Goal: Communication & Community: Answer question/provide support

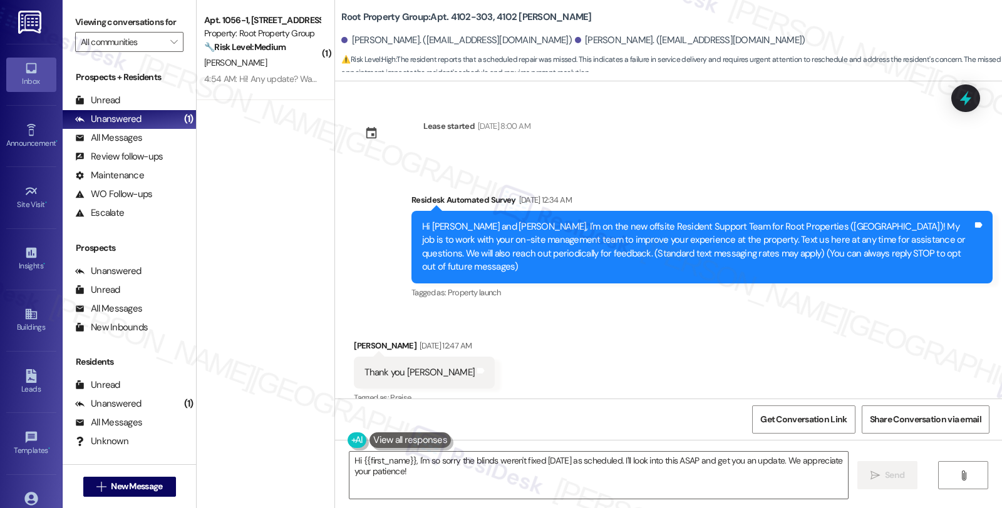
scroll to position [5601, 0]
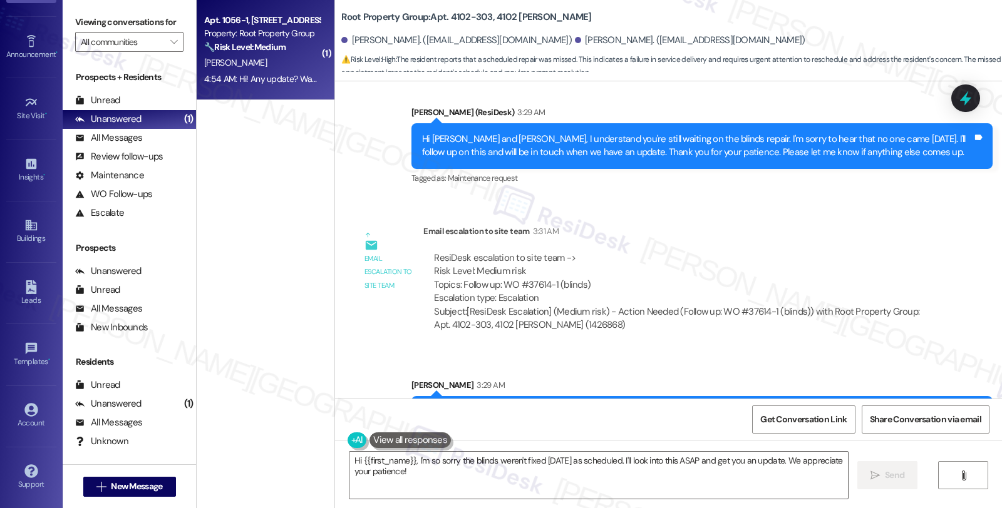
click at [245, 48] on strong "🔧 Risk Level: Medium" at bounding box center [244, 46] width 81 height 11
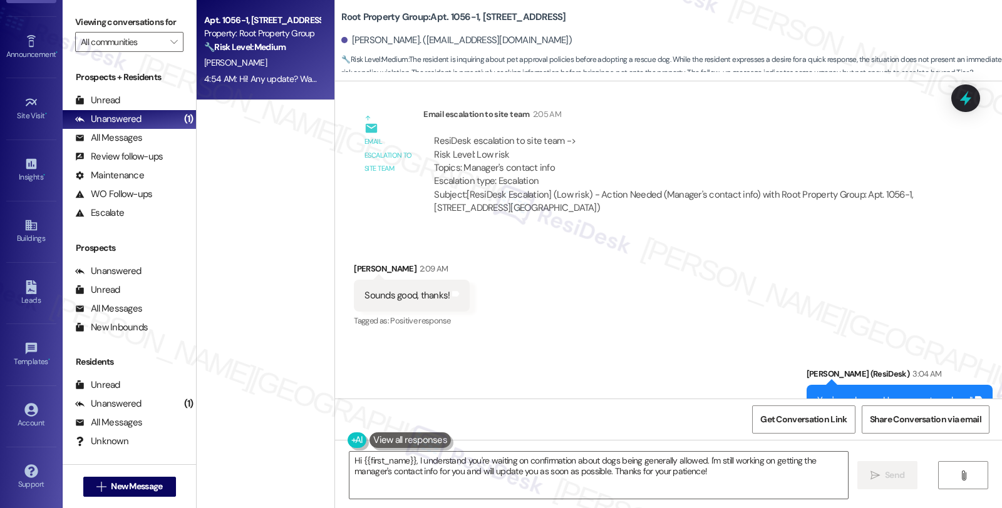
scroll to position [2020, 0]
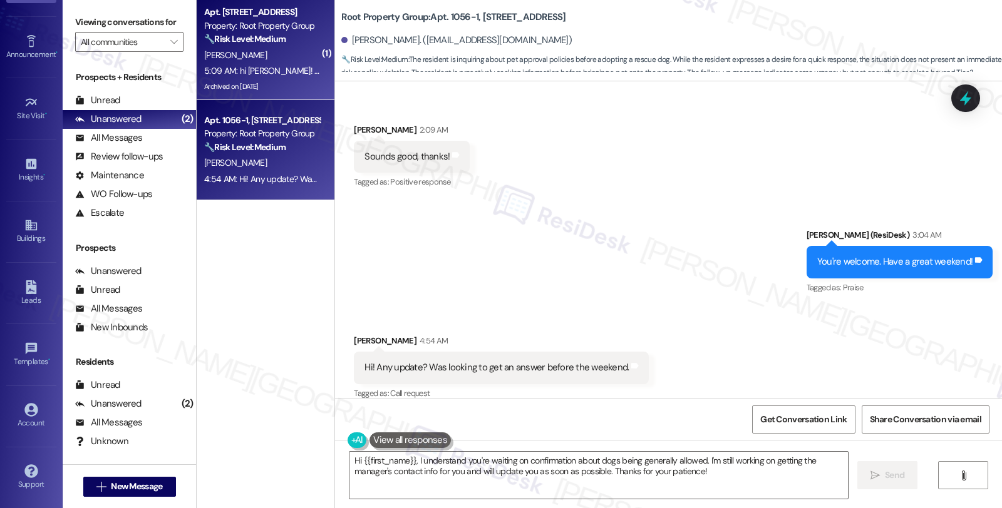
click at [297, 54] on div "[PERSON_NAME]" at bounding box center [262, 56] width 118 height 16
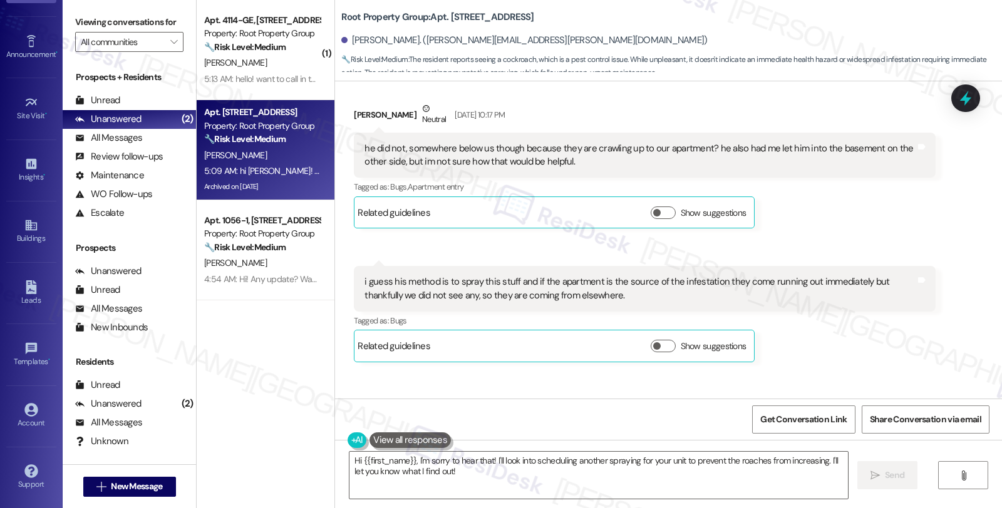
scroll to position [4816, 0]
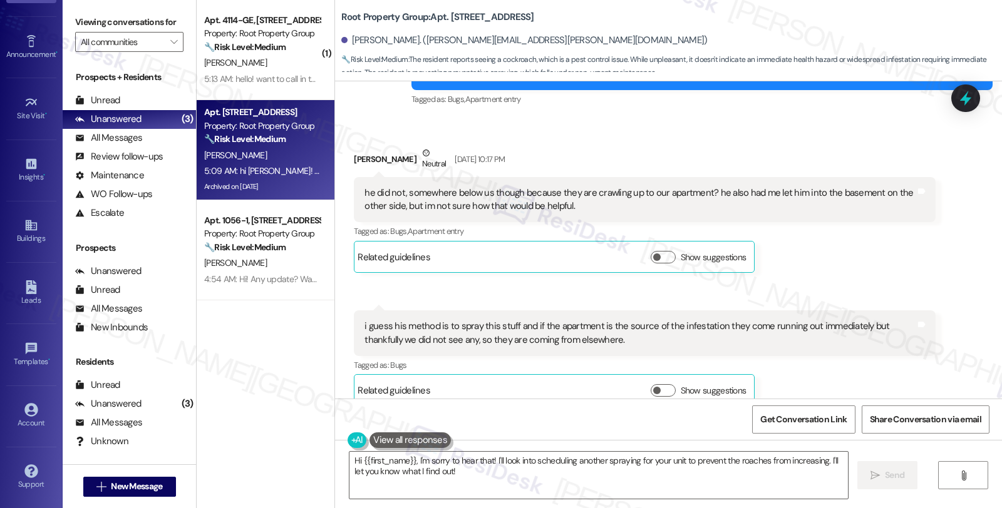
click at [784, 242] on div "Received via SMS Sarah Godbee Neutral Aug 14, 2025 at 10:17 PM he did not, some…" at bounding box center [644, 210] width 600 height 146
click at [803, 222] on div "Tagged as: Bugs , Click to highlight conversations about Bugs Apartment entry C…" at bounding box center [644, 231] width 581 height 18
click at [824, 356] on div "Sarah Godbee Aug 14, 2025 at 10:20 PM i guess his method is to spray this stuff…" at bounding box center [644, 359] width 581 height 96
click at [843, 355] on div "Sarah Godbee Aug 14, 2025 at 10:20 PM i guess his method is to spray this stuff…" at bounding box center [644, 359] width 581 height 96
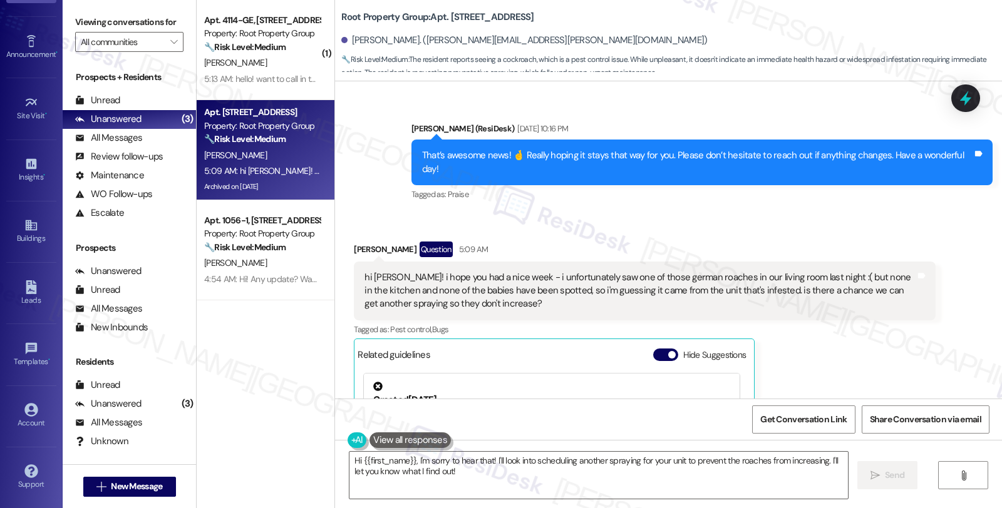
scroll to position [7320, 0]
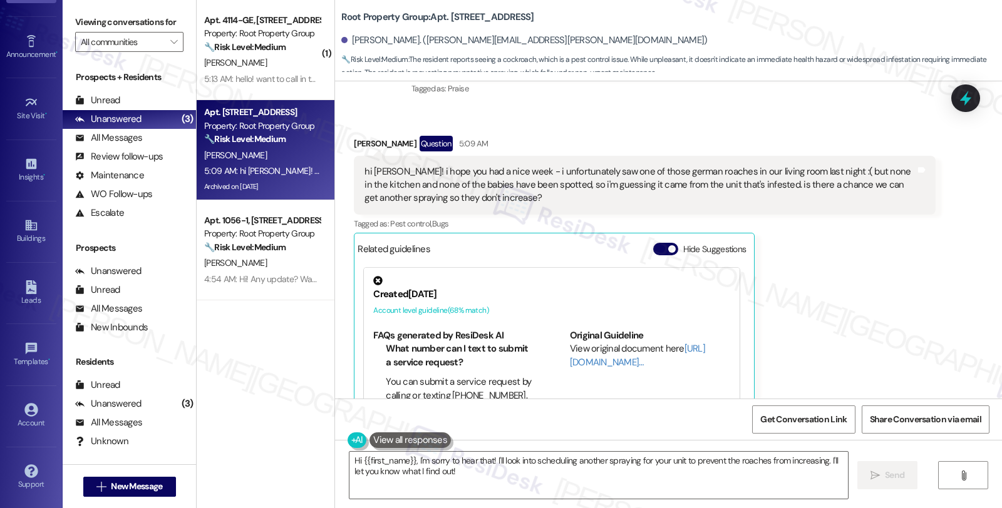
click at [841, 328] on div "Sarah Godbee Question 5:09 AM hi sarah! i hope you had a nice week - i unfortun…" at bounding box center [644, 302] width 581 height 333
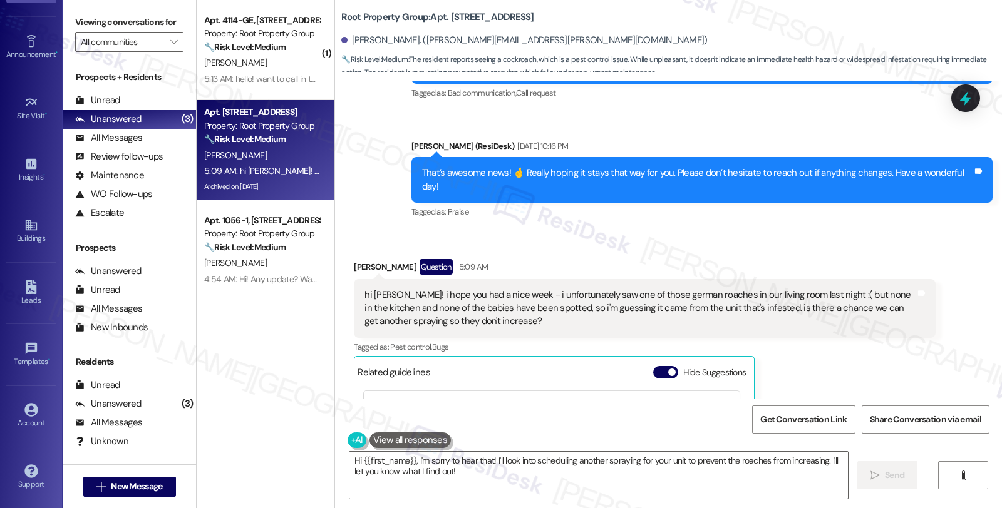
scroll to position [7181, 0]
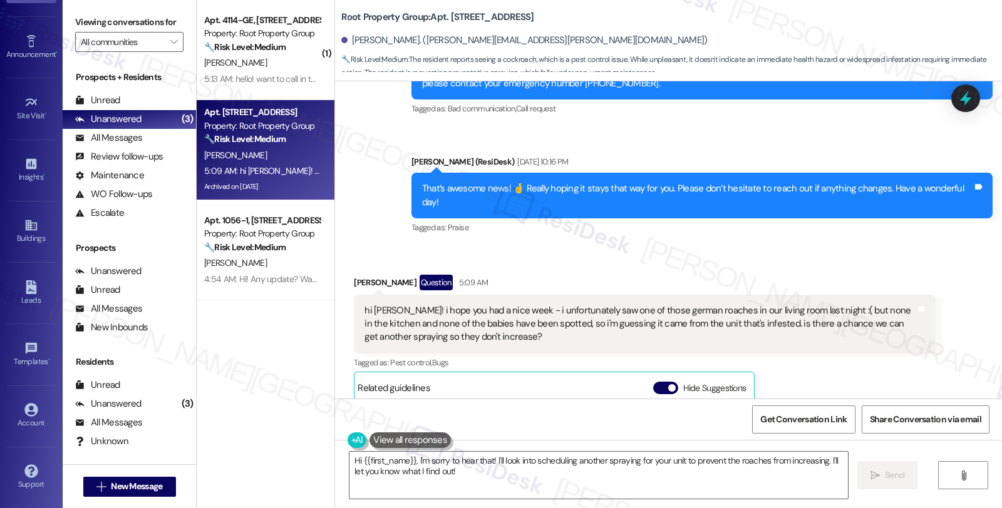
click at [915, 295] on div "hi sarah! i hope you had a nice week - i unfortunately saw one of those german …" at bounding box center [644, 324] width 581 height 59
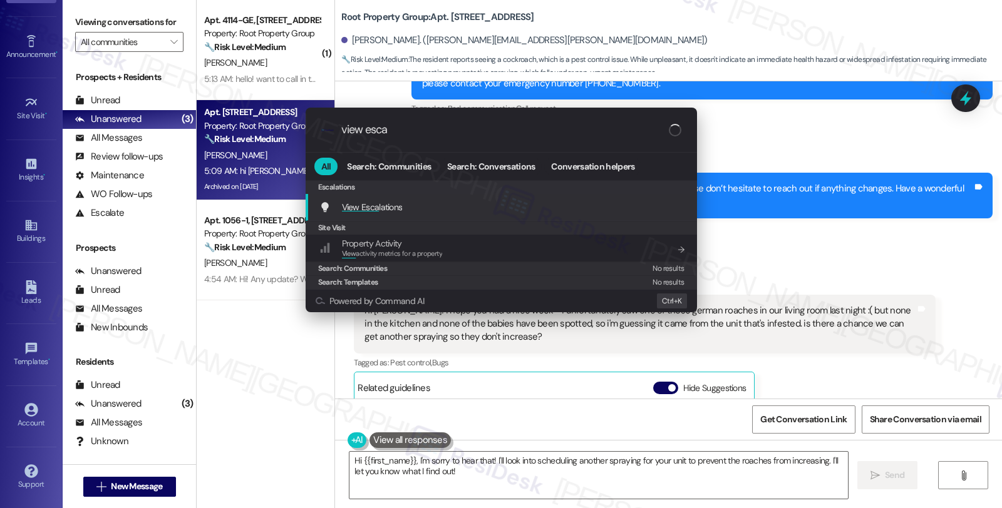
type input "view escal"
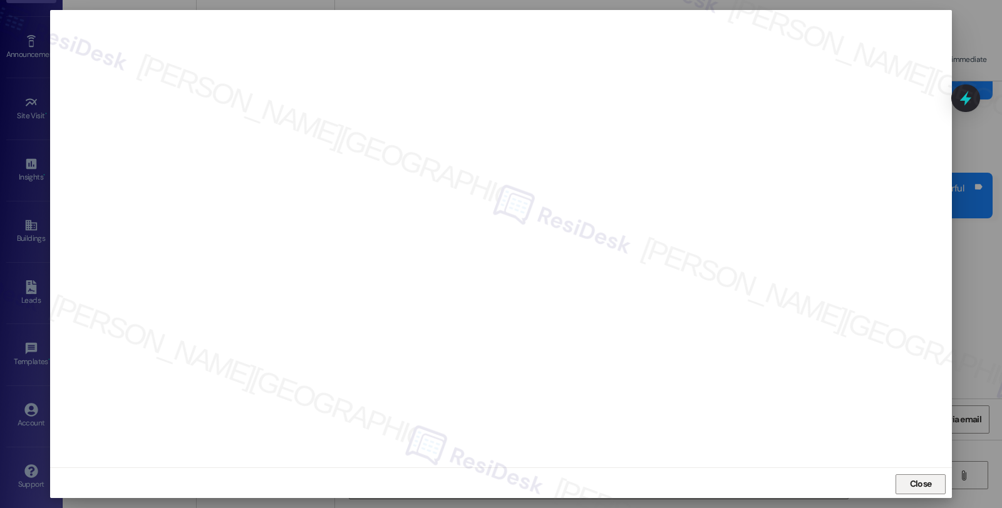
click at [899, 484] on button "Close" at bounding box center [920, 485] width 50 height 20
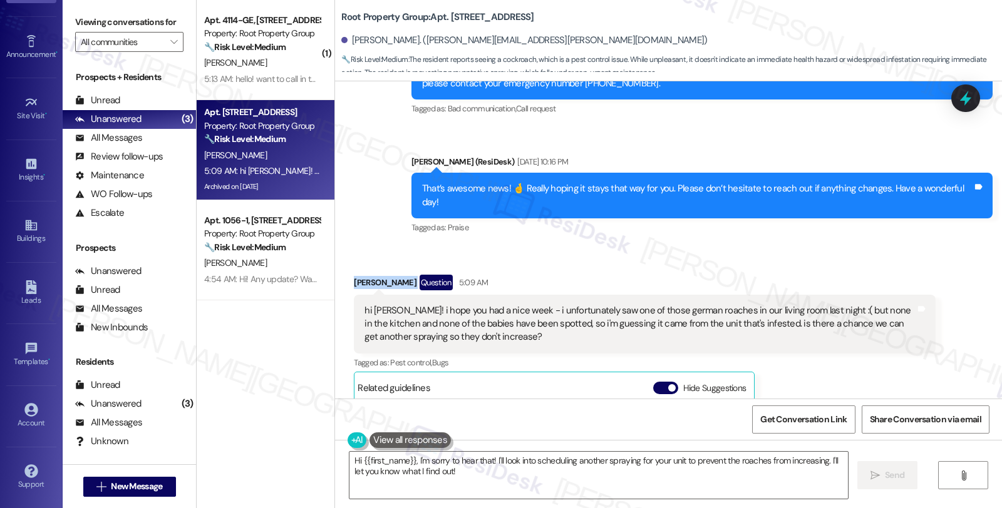
drag, startPoint x: 339, startPoint y: 200, endPoint x: 398, endPoint y: 200, distance: 58.9
click at [398, 265] on div "Received via SMS Sarah Godbee Question 5:09 AM hi sarah! i hope you had a nice …" at bounding box center [644, 441] width 600 height 352
copy div "[PERSON_NAME]"
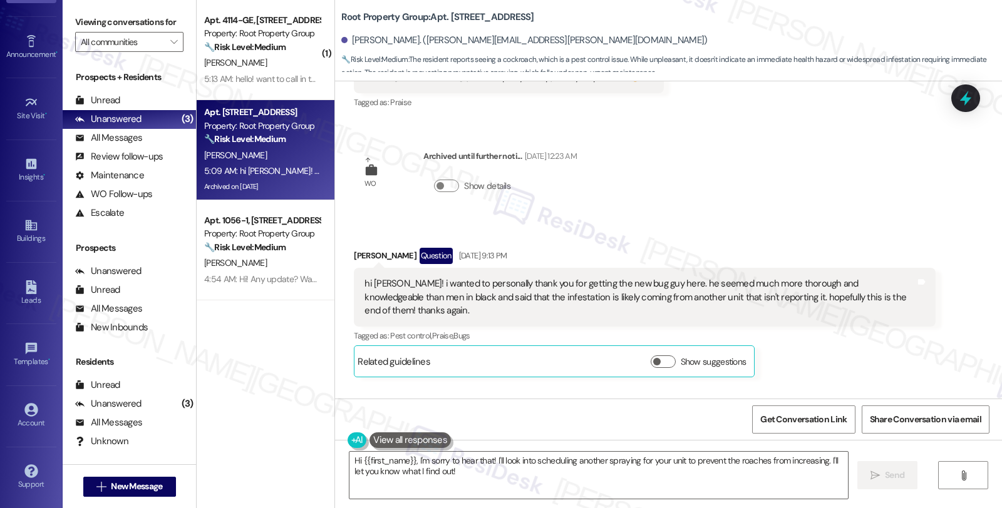
scroll to position [4259, 0]
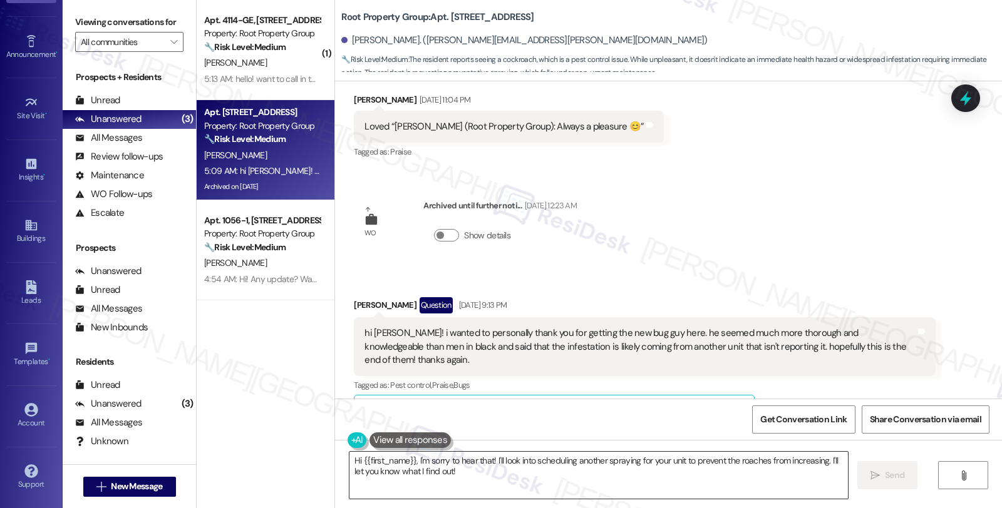
click at [513, 462] on textarea "Hi {{first_name}}, I'm sorry to hear that! I'll look into scheduling another sp…" at bounding box center [598, 475] width 498 height 47
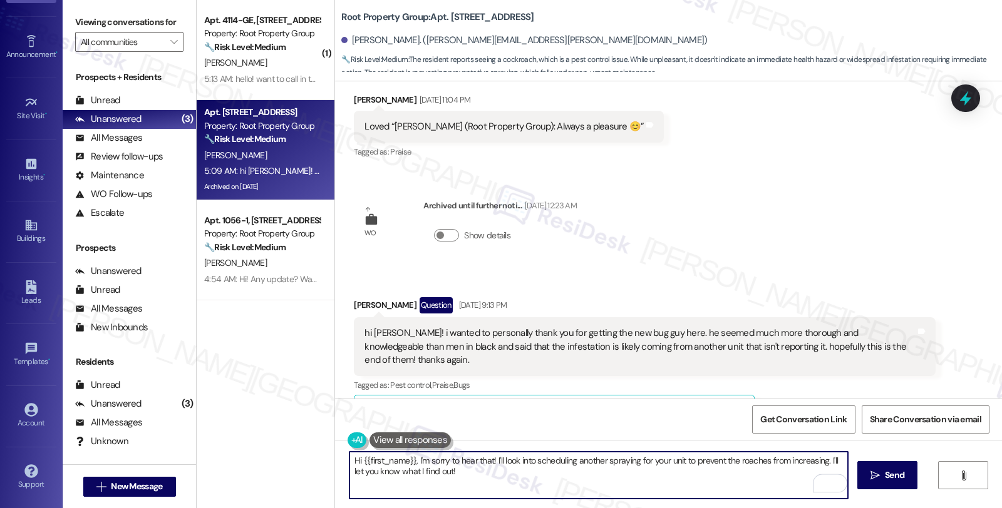
click at [529, 461] on textarea "Hi {{first_name}}, I'm sorry to hear that! I'll look into scheduling another sp…" at bounding box center [598, 475] width 498 height 47
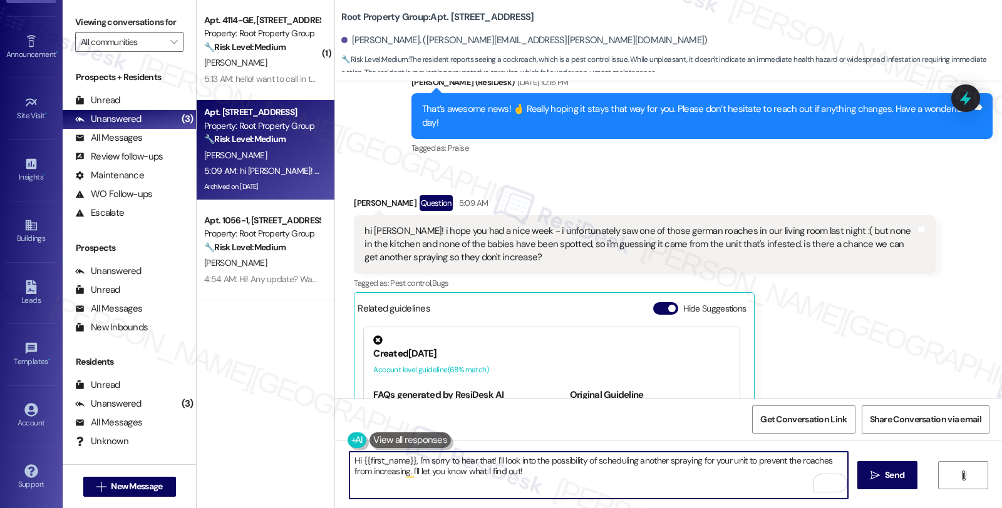
scroll to position [7181, 0]
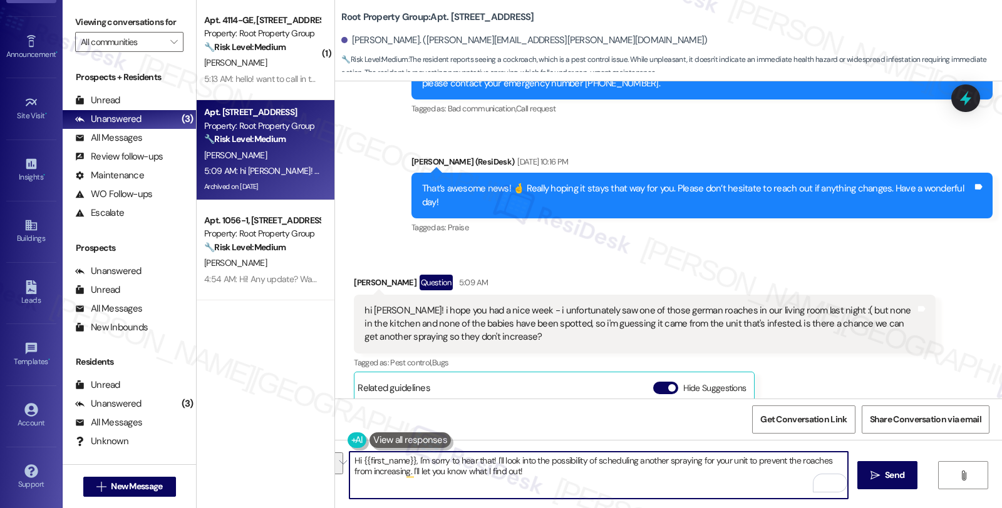
drag, startPoint x: 487, startPoint y: 463, endPoint x: 602, endPoint y: 491, distance: 118.0
click at [602, 491] on textarea "Hi {{first_name}}, I'm sorry to hear that! I'll look into the possibility of sc…" at bounding box center [598, 475] width 498 height 47
click at [815, 481] on div "Rewrite with Grammarly" at bounding box center [822, 483] width 14 height 14
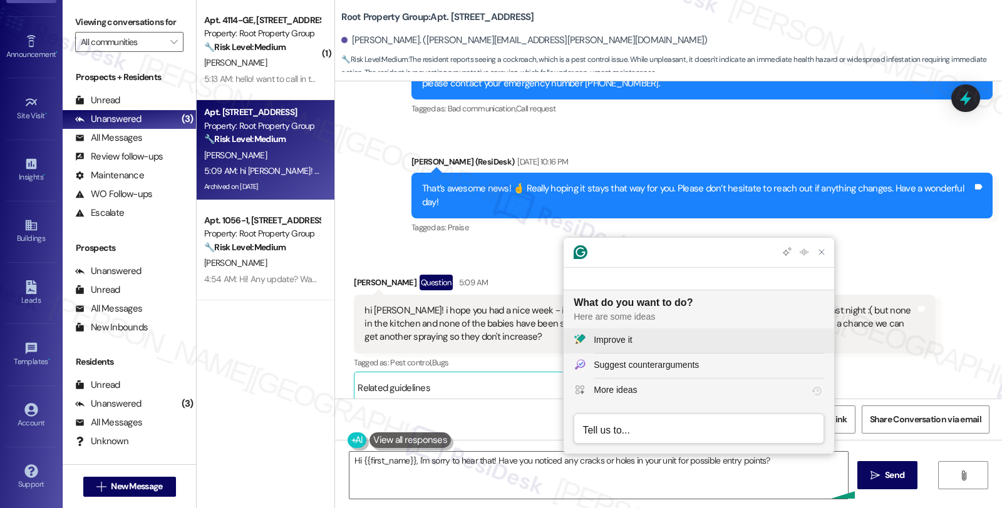
scroll to position [0, 0]
click at [611, 336] on div "Improve it" at bounding box center [613, 340] width 38 height 13
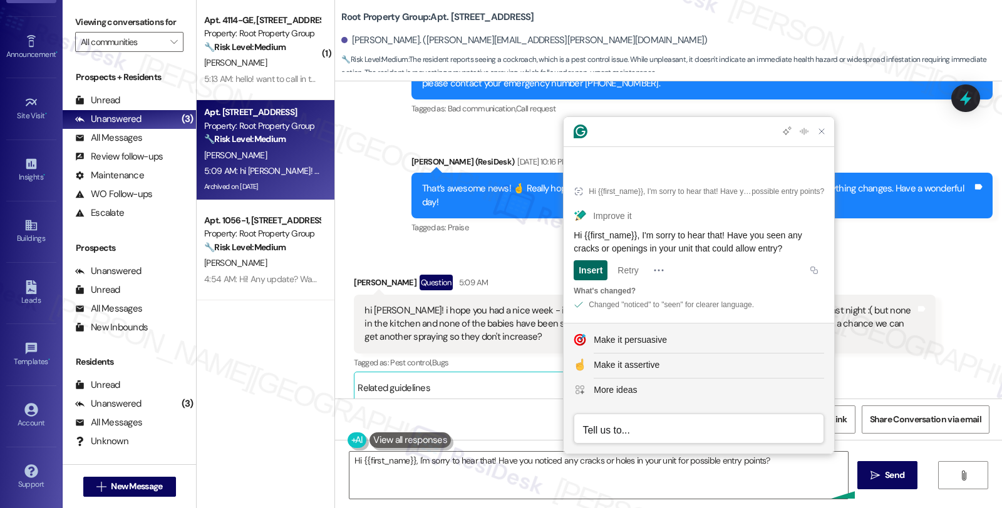
click at [590, 269] on div "Insert" at bounding box center [591, 270] width 24 height 20
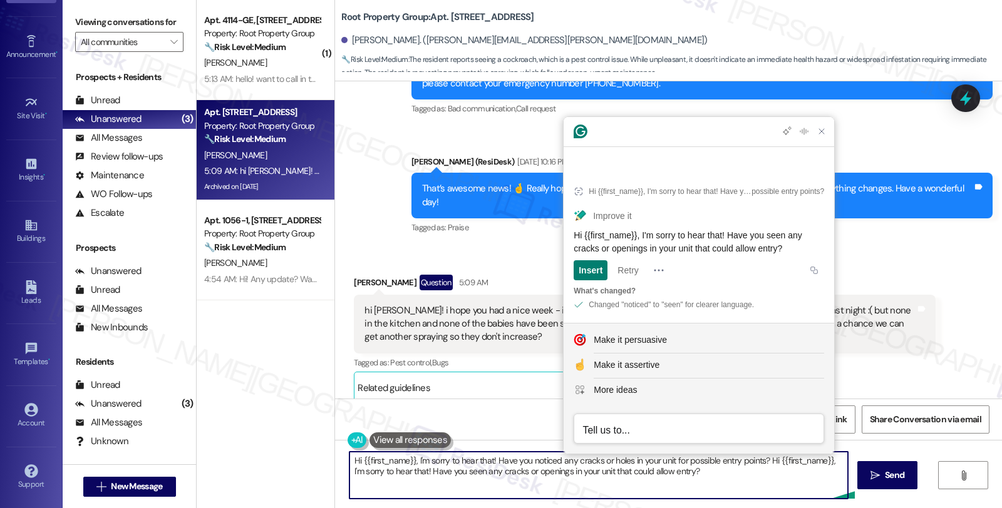
click at [526, 476] on textarea "Hi {{first_name}}, I'm sorry to hear that! Have you noticed any cracks or holes…" at bounding box center [598, 475] width 498 height 47
click at [759, 479] on textarea "Hi {{first_name}}, I'm sorry to hear that! Have you noticed any cracks or holes…" at bounding box center [598, 475] width 498 height 47
click at [761, 471] on textarea "Hi {{first_name}}, I'm sorry to hear that! Have you noticed any cracks or holes…" at bounding box center [598, 475] width 498 height 47
click at [759, 465] on textarea "Hi {{first_name}}, I'm sorry to hear that! Have you noticed any cracks or holes…" at bounding box center [598, 475] width 498 height 47
click at [349, 459] on textarea "Hi {{first_name}}, I'm sorry to hear that! Have you noticed any cracks or holes…" at bounding box center [598, 475] width 498 height 47
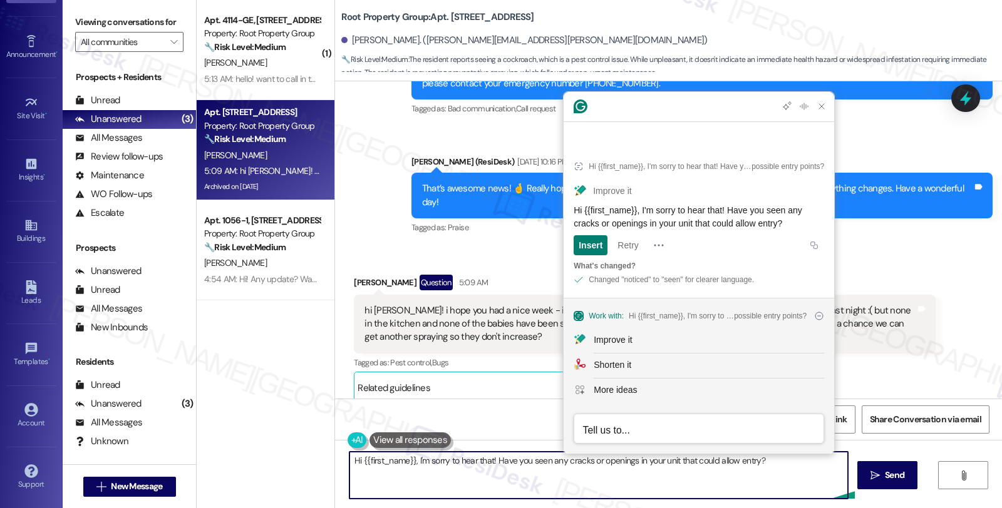
click at [476, 476] on textarea "Hi {{first_name}}, I'm sorry to hear that! Have you seen any cracks or openings…" at bounding box center [598, 475] width 498 height 47
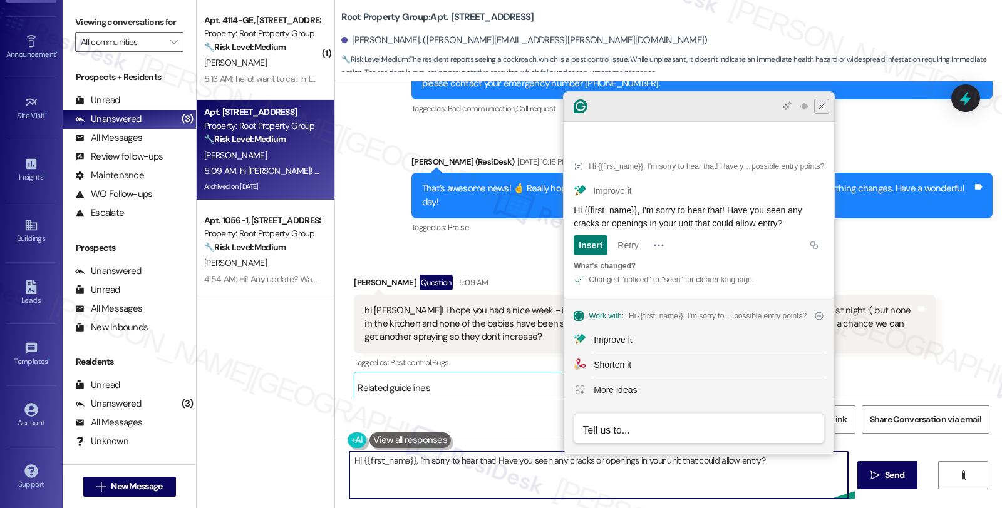
type textarea "Hi {{first_name}}, I'm sorry to hear that! Have you seen any cracks or openings…"
click at [825, 111] on icon "Close Grammarly Assistant" at bounding box center [821, 106] width 10 height 10
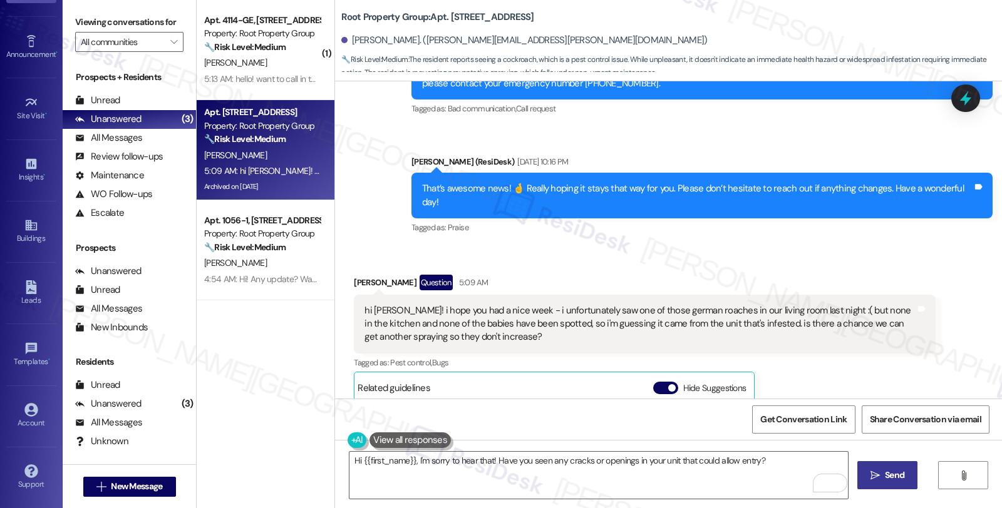
click at [894, 478] on span "Send" at bounding box center [894, 475] width 19 height 13
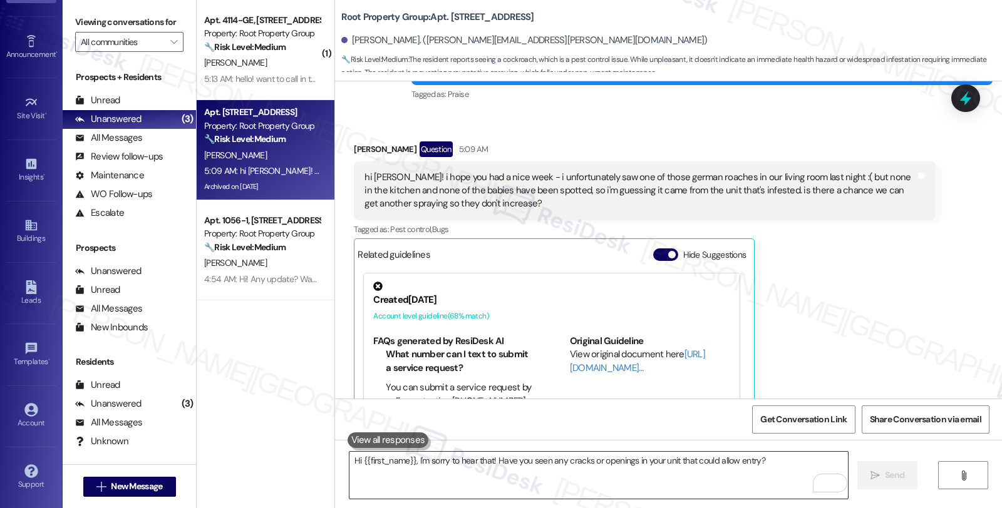
scroll to position [7320, 0]
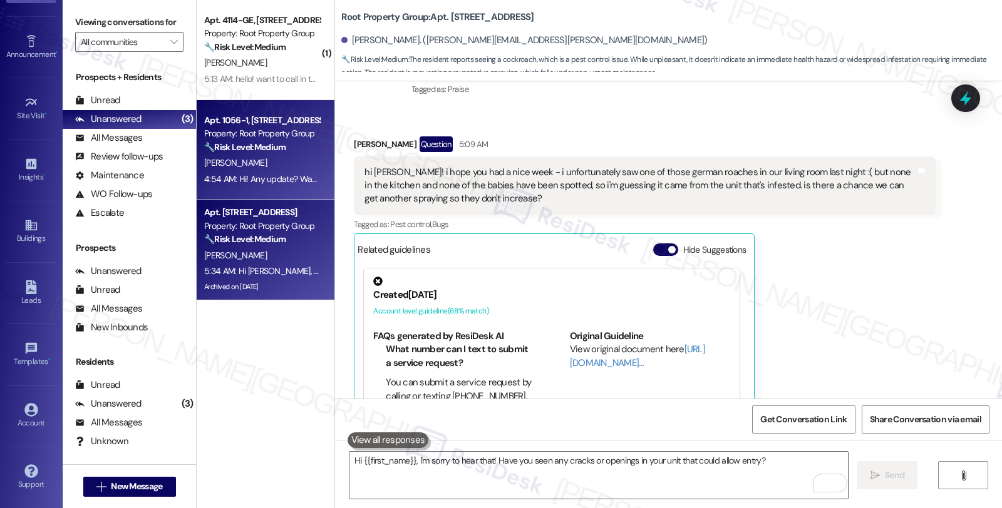
click at [285, 162] on div "[PERSON_NAME]" at bounding box center [262, 163] width 118 height 16
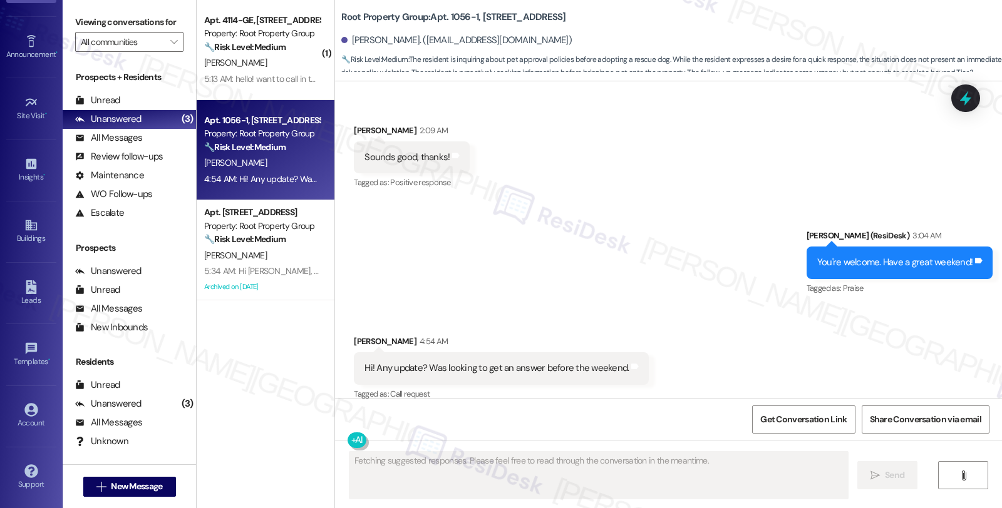
scroll to position [2020, 0]
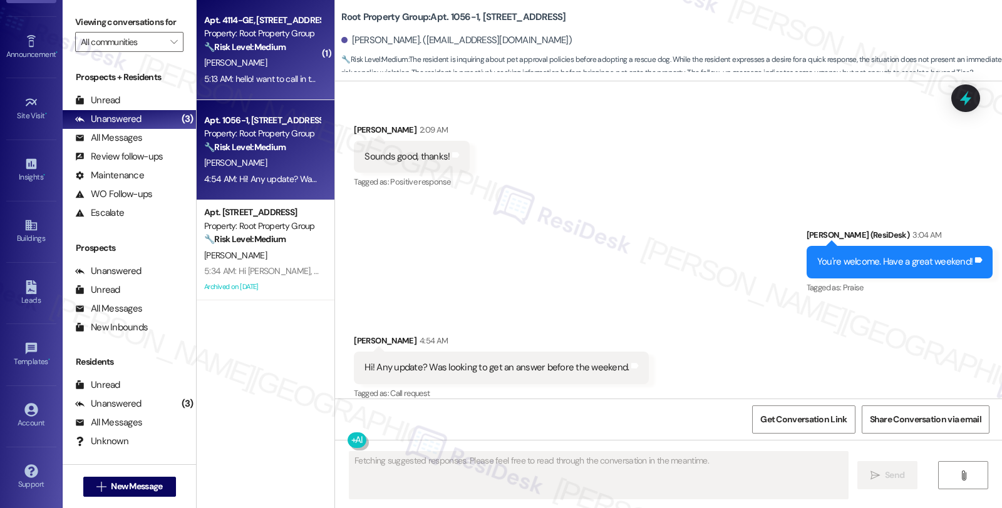
click at [293, 43] on div "🔧 Risk Level: Medium The resident is reporting a malfunctioning washing machine…" at bounding box center [262, 47] width 116 height 13
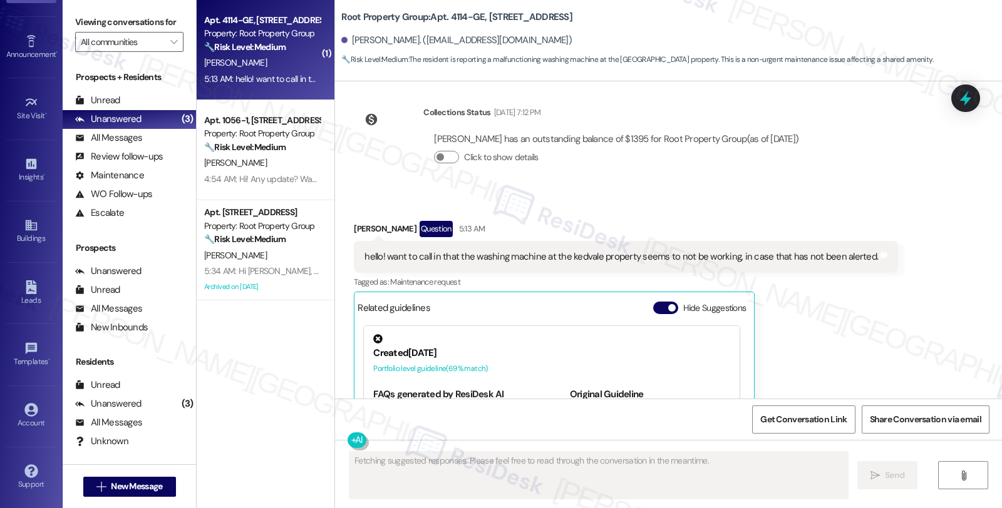
scroll to position [1155, 0]
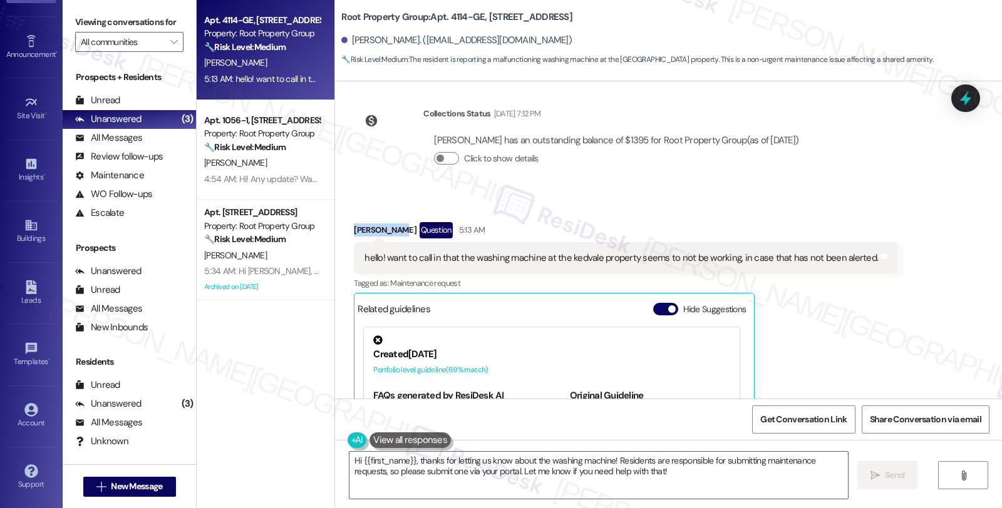
drag, startPoint x: 342, startPoint y: 228, endPoint x: 389, endPoint y: 228, distance: 46.3
click at [389, 228] on div "Received via SMS Ayrn Warren Question 5:13 AM hello! want to call in that the w…" at bounding box center [625, 375] width 563 height 325
copy div "Ayrn Warren"
click at [913, 316] on div "Received via SMS Ayrn Warren Question 5:13 AM hello! want to call in that the w…" at bounding box center [668, 366] width 667 height 344
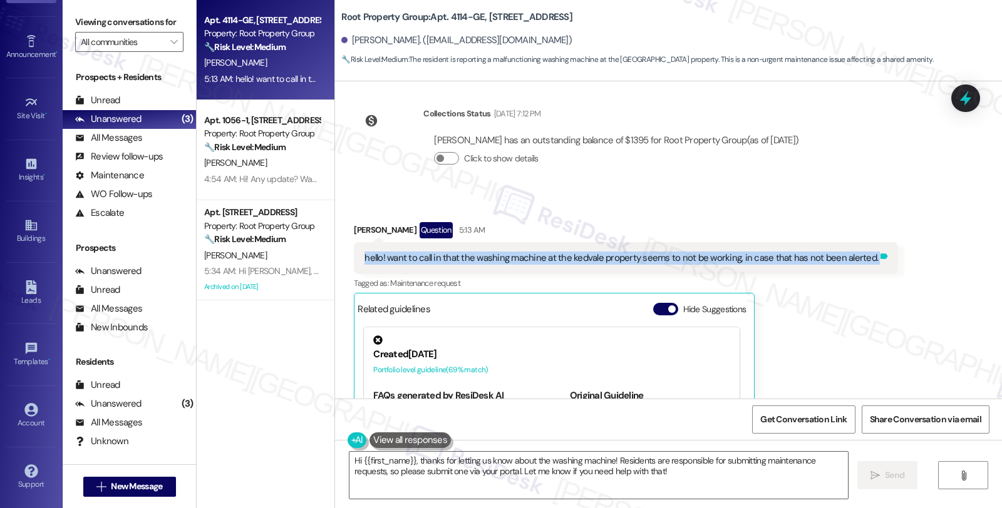
drag, startPoint x: 357, startPoint y: 255, endPoint x: 860, endPoint y: 261, distance: 502.8
click at [860, 261] on div "hello! want to call in that the washing machine at the kedvale property seems t…" at bounding box center [626, 258] width 544 height 32
copy div "hello! want to call in that the washing machine at the kedvale property seems t…"
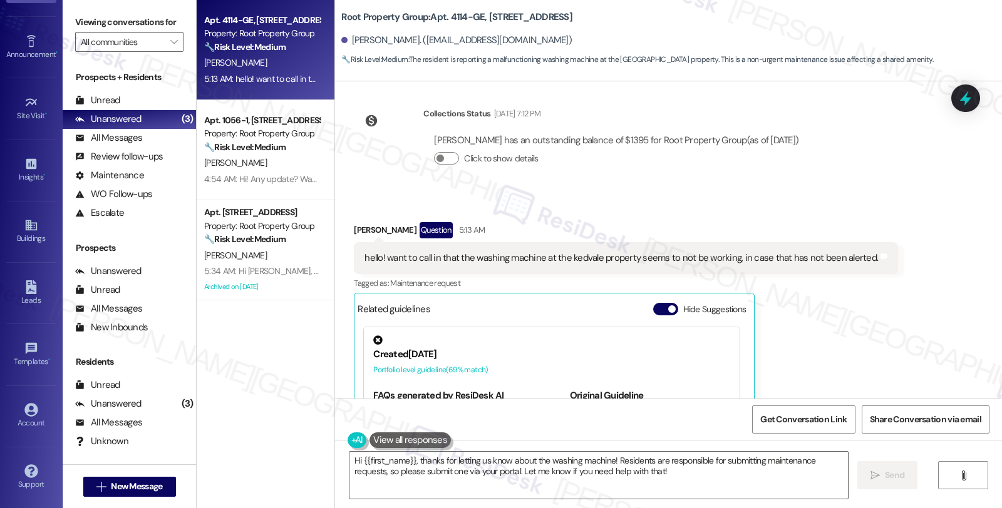
click at [875, 194] on div "Received via SMS Ayrn Warren Question 5:13 AM hello! want to call in that the w…" at bounding box center [668, 366] width 667 height 344
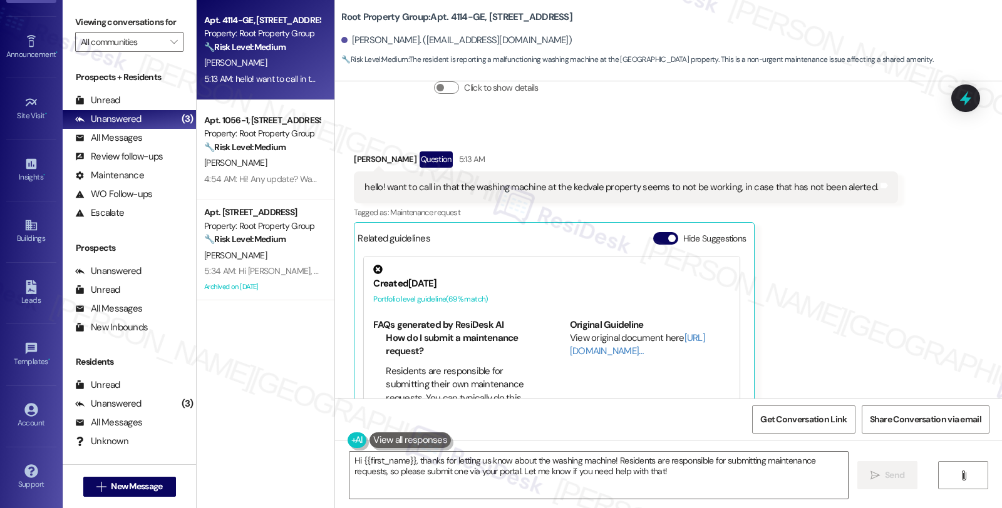
scroll to position [1293, 0]
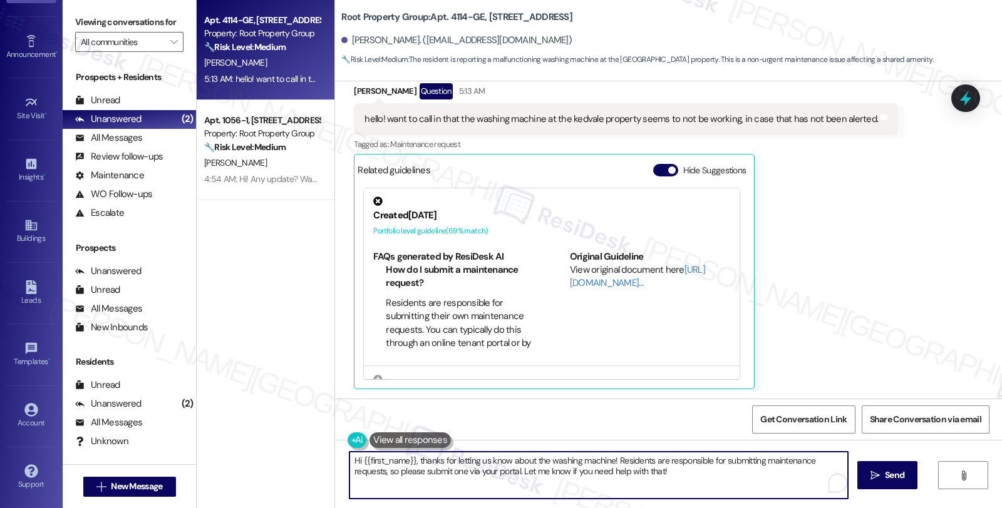
drag, startPoint x: 610, startPoint y: 460, endPoint x: 729, endPoint y: 486, distance: 122.4
click at [729, 486] on textarea "Hi {{first_name}}, thanks for letting us know about the washing machine! Reside…" at bounding box center [598, 475] width 498 height 47
paste textarea "Is the washing machine not turning on at all, or does it power on but fail duri…"
type textarea "Hi {{first_name}}, thanks for letting us know about the washing machine! Is the…"
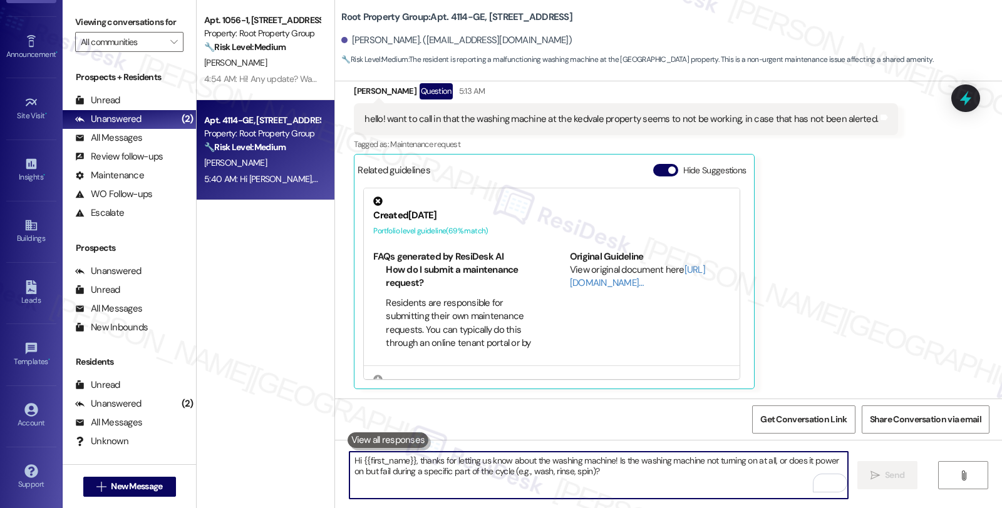
scroll to position [1394, 0]
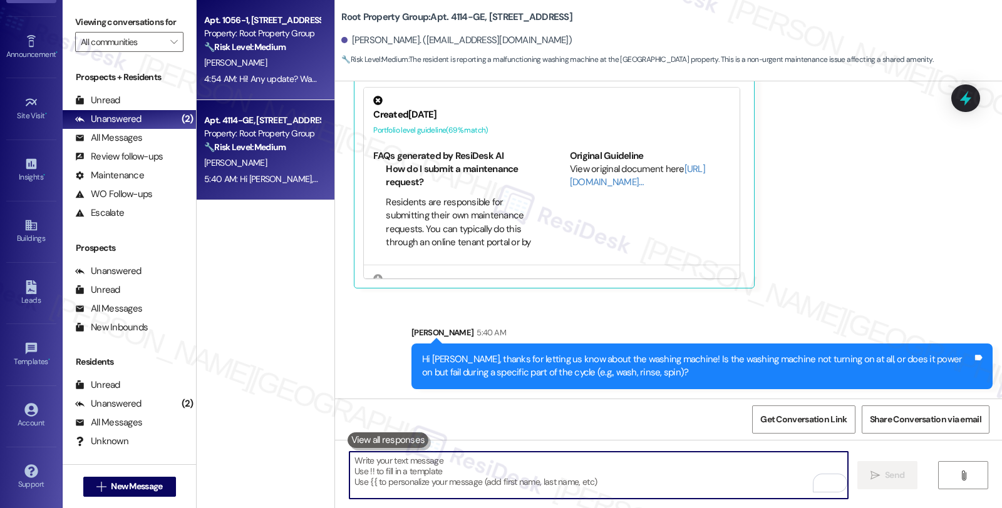
click at [299, 52] on div "🔧 Risk Level: Medium The resident is inquiring about pet approval policies befo…" at bounding box center [262, 47] width 116 height 13
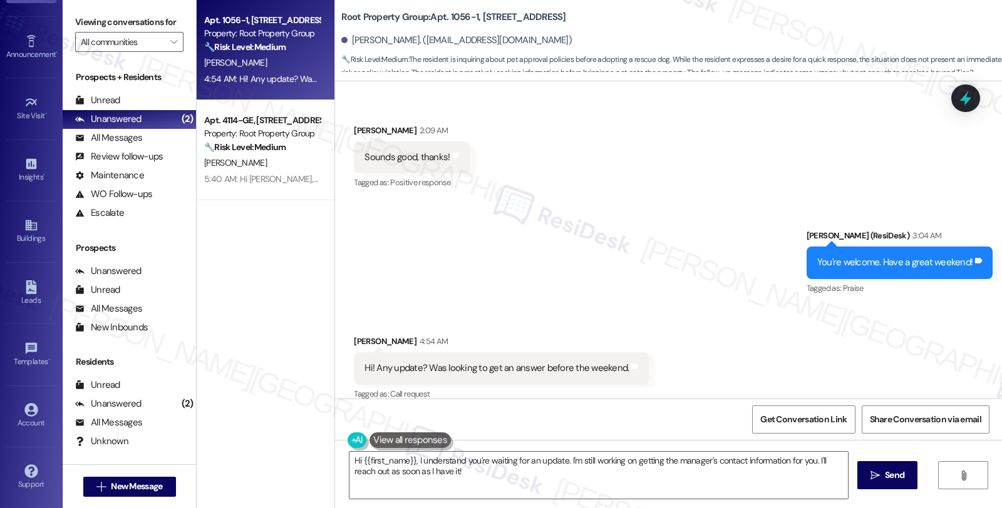
scroll to position [2020, 0]
click at [132, 145] on div "All Messages" at bounding box center [108, 137] width 67 height 13
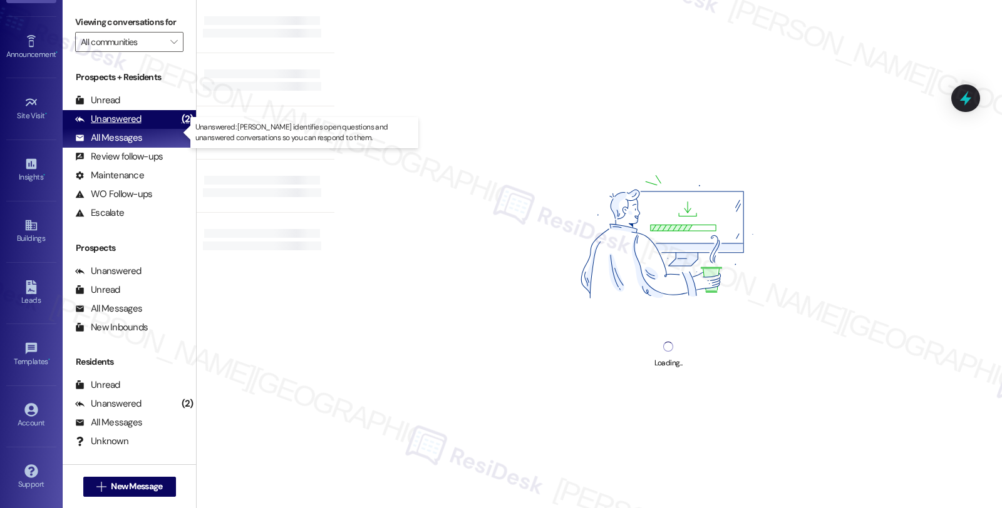
click at [136, 126] on div "Unanswered" at bounding box center [108, 119] width 66 height 13
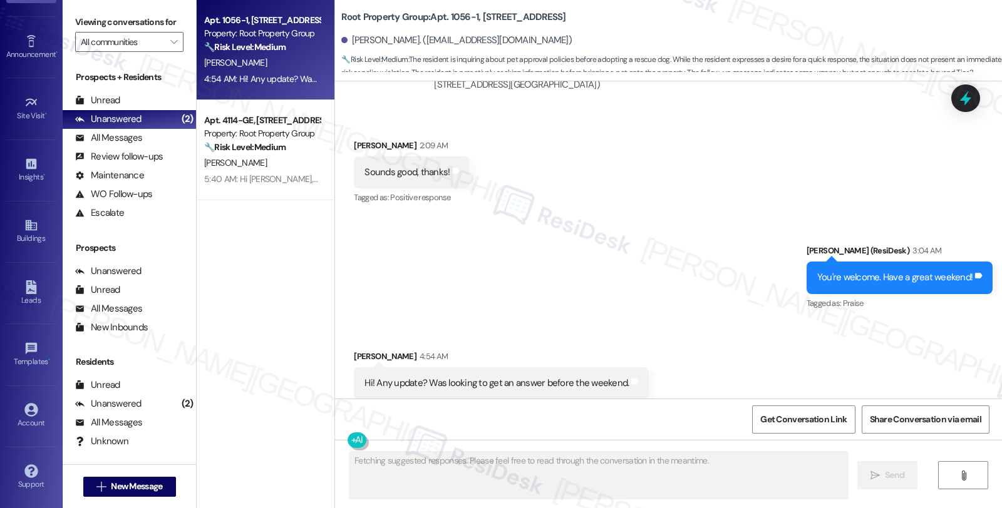
scroll to position [2020, 0]
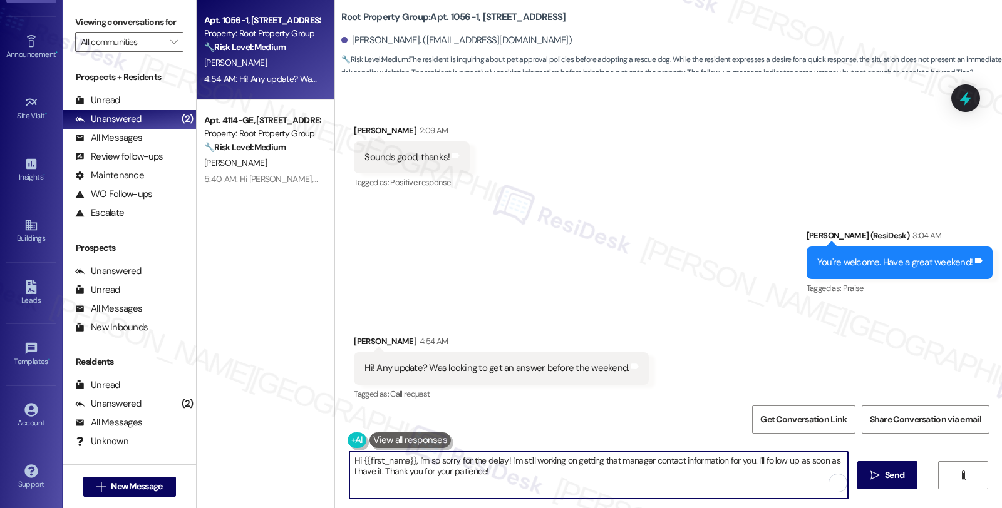
drag, startPoint x: 409, startPoint y: 459, endPoint x: 459, endPoint y: 461, distance: 49.5
click at [459, 461] on textarea "Hi {{first_name}}, I'm so sorry for the delay! I'm still working on getting tha…" at bounding box center [598, 475] width 498 height 47
click at [455, 462] on textarea "Hi {{first_name}}, I'm so sorry for the delay! I'm still working on getting tha…" at bounding box center [598, 475] width 498 height 47
drag, startPoint x: 409, startPoint y: 456, endPoint x: 503, endPoint y: 460, distance: 93.4
click at [503, 460] on textarea "Hi {{first_name}}, I'm so sorry for the delay! I'm still working on getting tha…" at bounding box center [598, 475] width 498 height 47
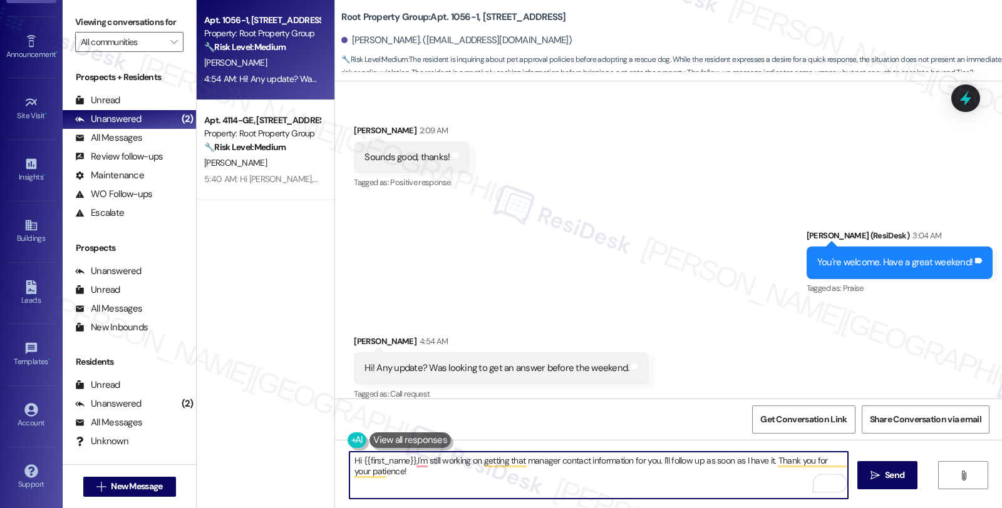
type textarea "Hi {{first_name}}, I'm still working on getting that manager contact informatio…"
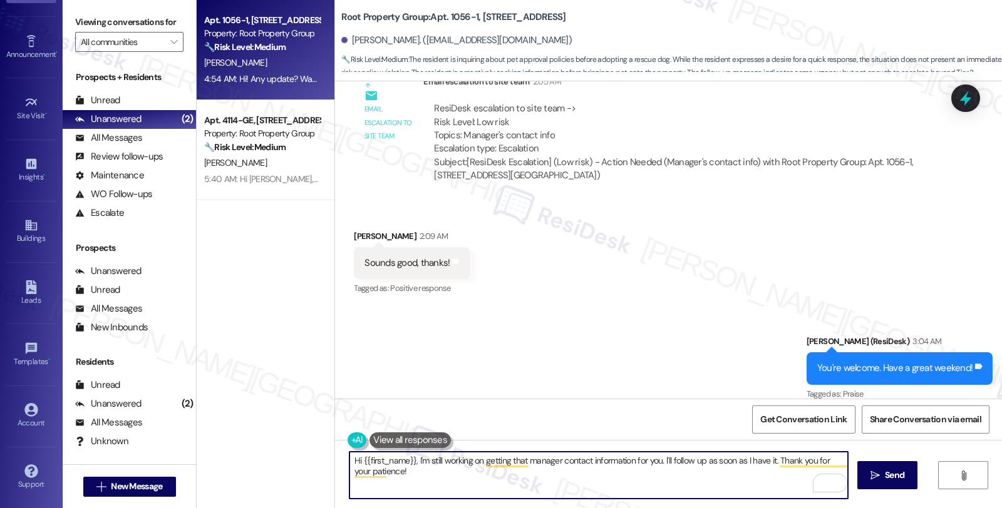
scroll to position [2020, 0]
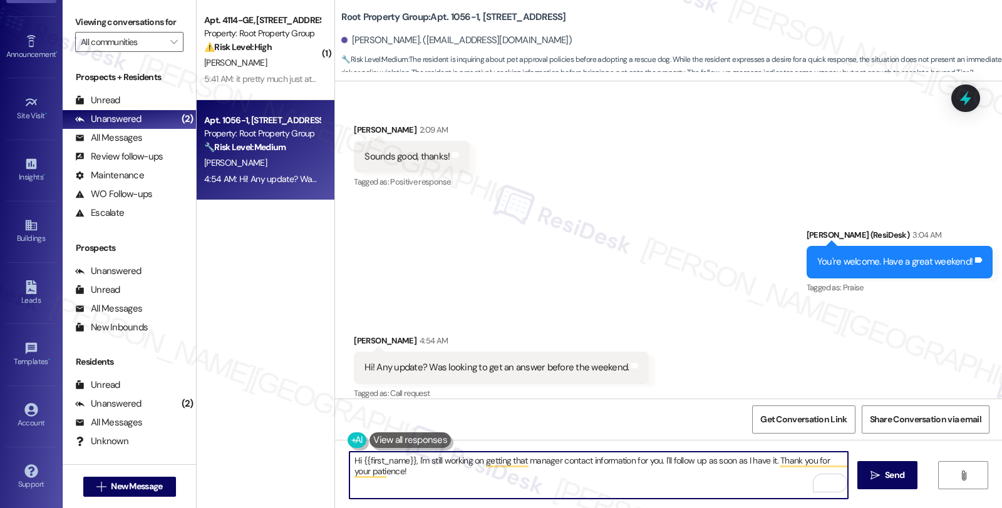
click at [679, 470] on textarea "Hi {{first_name}}, I'm still working on getting that manager contact informatio…" at bounding box center [598, 475] width 498 height 47
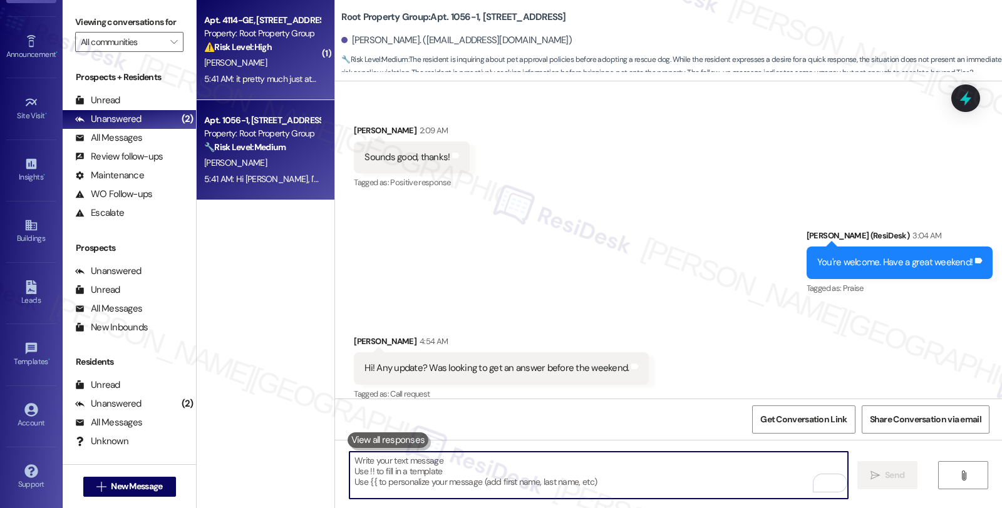
click at [260, 51] on strong "⚠️ Risk Level: High" at bounding box center [238, 46] width 68 height 11
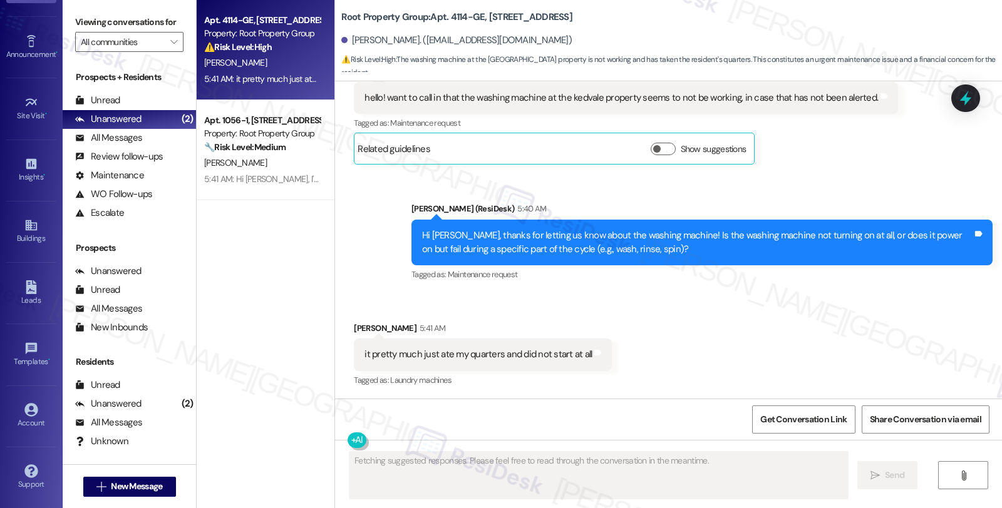
scroll to position [1315, 0]
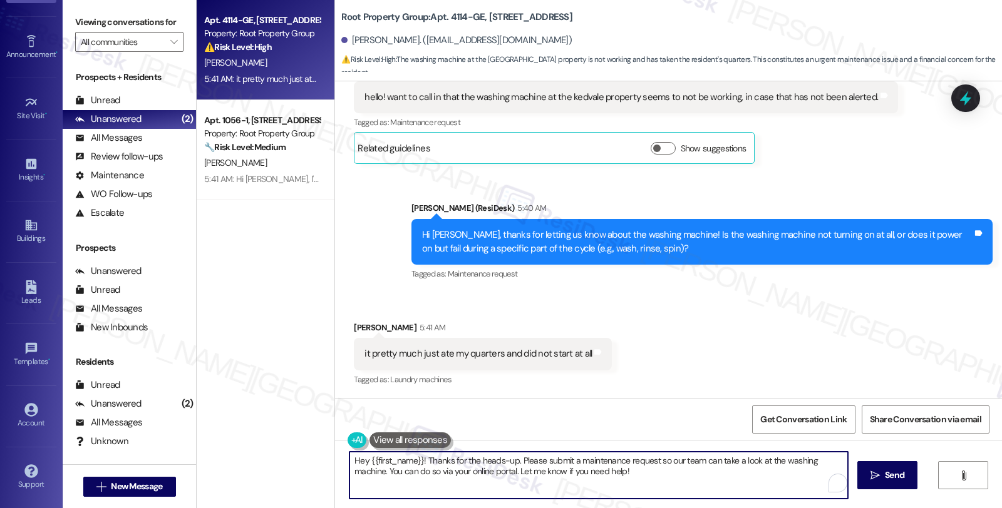
click at [630, 473] on textarea "Hey {{first_name}}! Thanks for the heads-up. Please submit a maintenance reques…" at bounding box center [598, 475] width 498 height 47
drag, startPoint x: 417, startPoint y: 461, endPoint x: 329, endPoint y: 461, distance: 88.3
click at [335, 461] on div "Hey {{first_name}}! Thanks for the heads-up. Please submit a maintenance reques…" at bounding box center [668, 487] width 667 height 94
click at [611, 473] on textarea "Hey {{first_name}}! Thanks for the heads-up. Please submit a maintenance reques…" at bounding box center [598, 475] width 498 height 47
drag, startPoint x: 343, startPoint y: 461, endPoint x: 657, endPoint y: 472, distance: 314.5
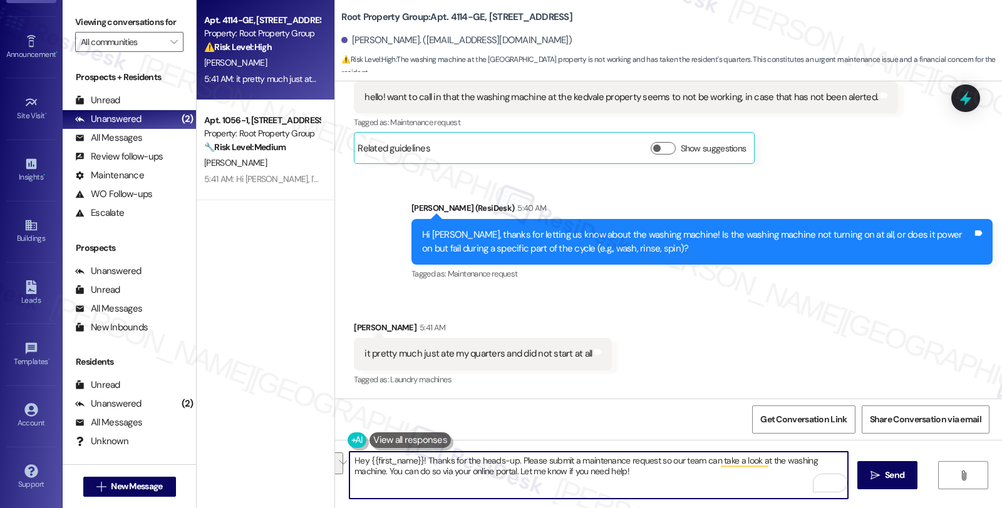
click at [657, 472] on textarea "Hey {{first_name}}! Thanks for the heads-up. Please submit a maintenance reques…" at bounding box center [598, 475] width 498 height 47
click at [578, 476] on textarea "Hey {{first_name}}! Thanks for the heads-up. Please submit a maintenance reques…" at bounding box center [598, 475] width 498 height 47
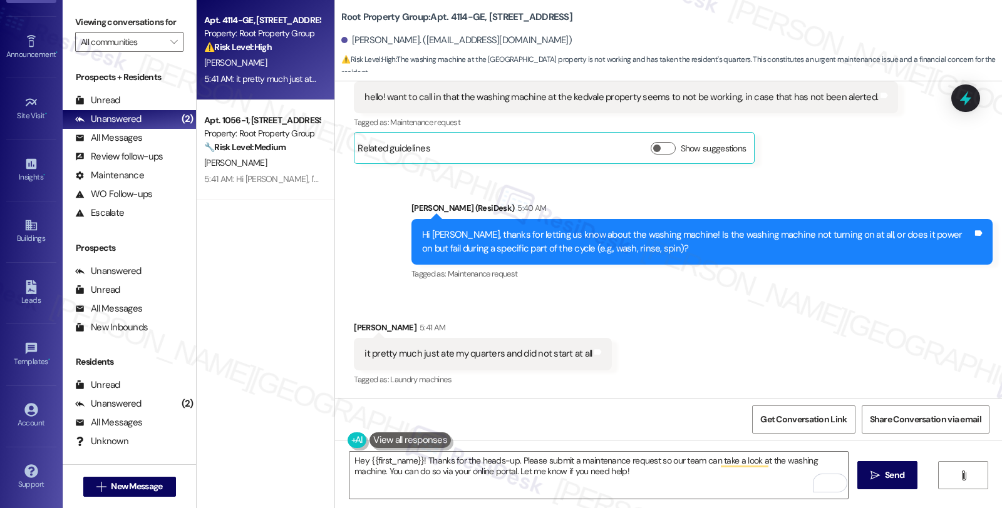
drag, startPoint x: 518, startPoint y: 9, endPoint x: 525, endPoint y: 28, distance: 19.8
click at [525, 24] on b "Root Property Group: Apt. 4114-GE, 4112-14 N Kedvale Avenue" at bounding box center [456, 17] width 231 height 13
copy b "Kedvale Avenue"
click at [804, 366] on div "Received via SMS Ayrn Warren 5:41 AM it pretty much just ate my quarters and di…" at bounding box center [668, 346] width 667 height 106
drag, startPoint x: 479, startPoint y: 9, endPoint x: 582, endPoint y: 16, distance: 103.5
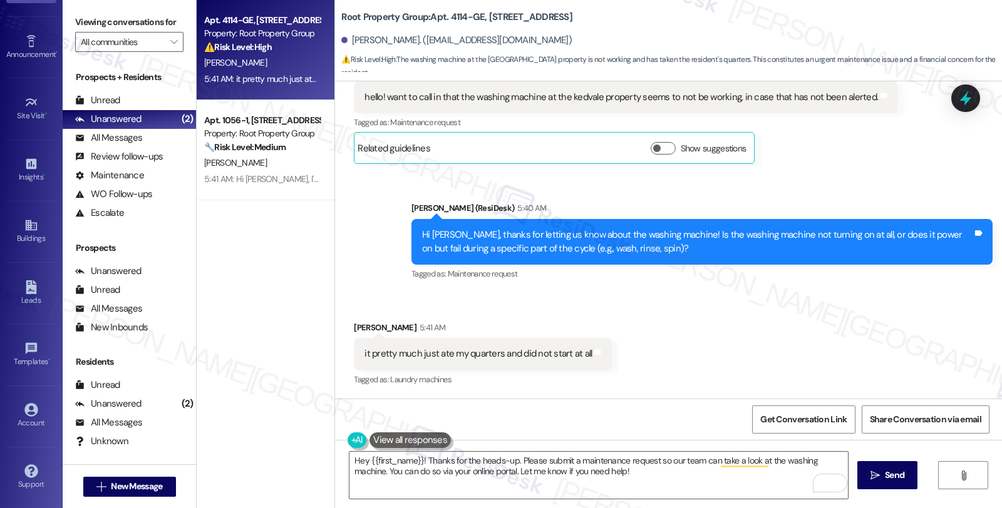
click at [572, 16] on b "Root Property Group: Apt. 4114-GE, 4112-14 N Kedvale Avenue" at bounding box center [456, 17] width 231 height 13
copy b "4112-14 N Kedvale"
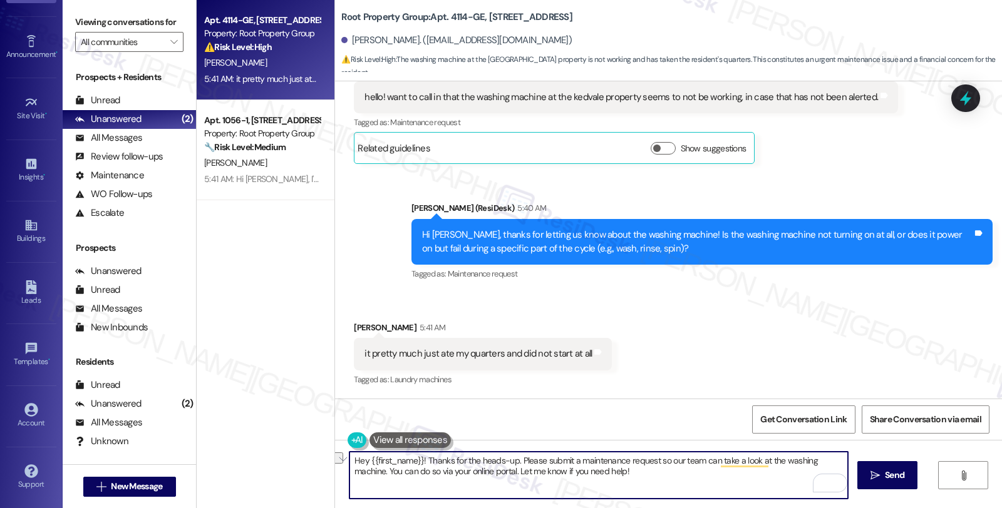
drag, startPoint x: 344, startPoint y: 460, endPoint x: 510, endPoint y: 461, distance: 165.9
click at [510, 461] on textarea "Hey {{first_name}}! Thanks for the heads-up. Please submit a maintenance reques…" at bounding box center [598, 475] width 498 height 47
click at [542, 476] on textarea "I see. Could you please submit a maintenance request so our team can take a loo…" at bounding box center [598, 475] width 498 height 47
click at [497, 473] on textarea "I see. Could you please submit a maintenance request so our team can take a loo…" at bounding box center [598, 475] width 498 height 47
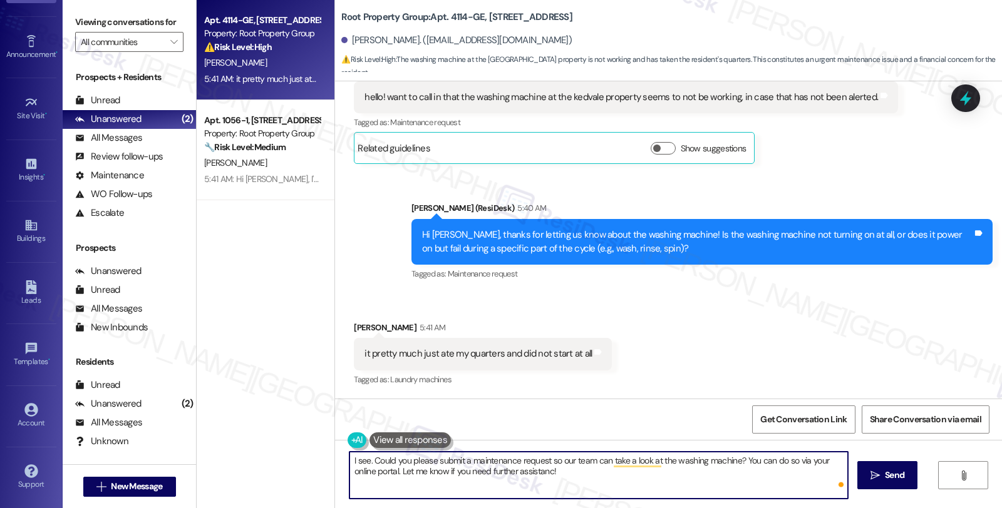
type textarea "I see. Could you please submit a maintenance request so our team can take a loo…"
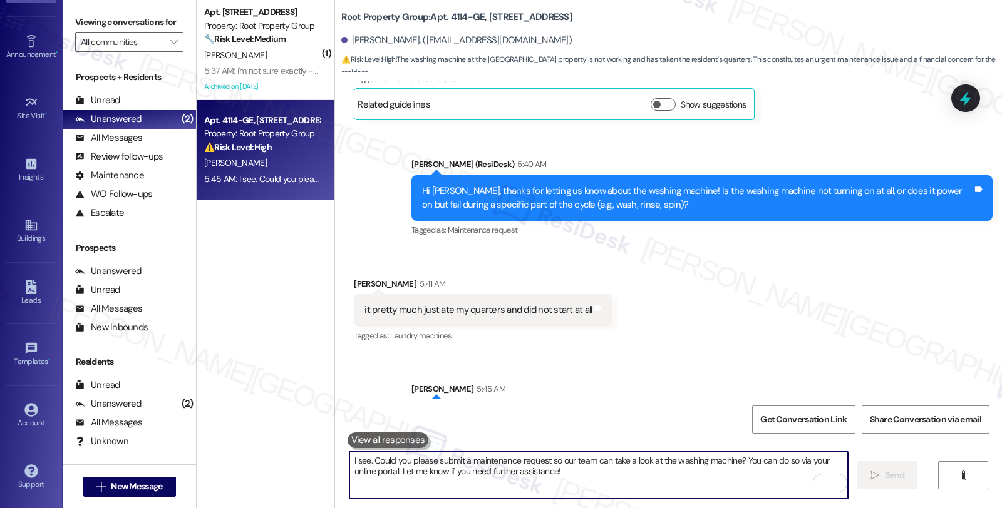
scroll to position [1416, 0]
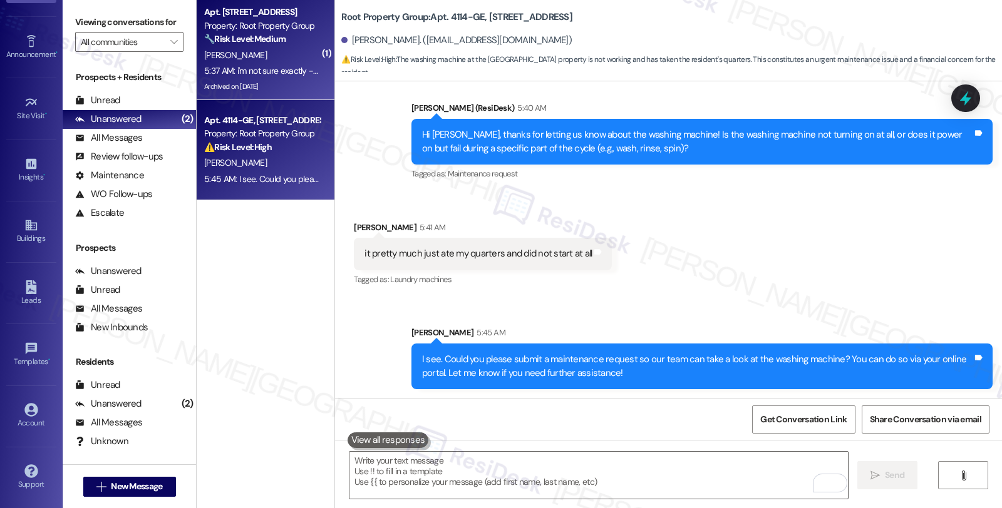
click at [263, 61] on div "[PERSON_NAME]" at bounding box center [262, 56] width 118 height 16
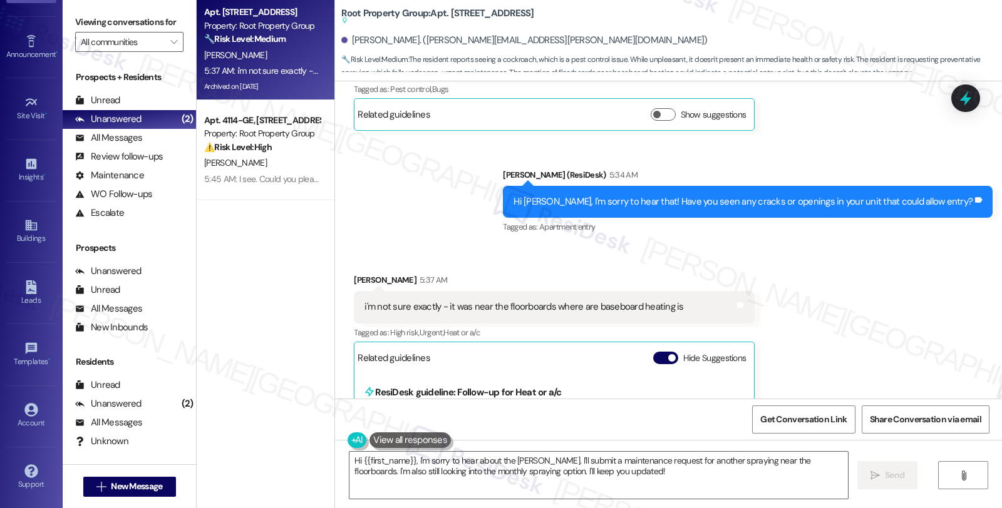
scroll to position [7521, 0]
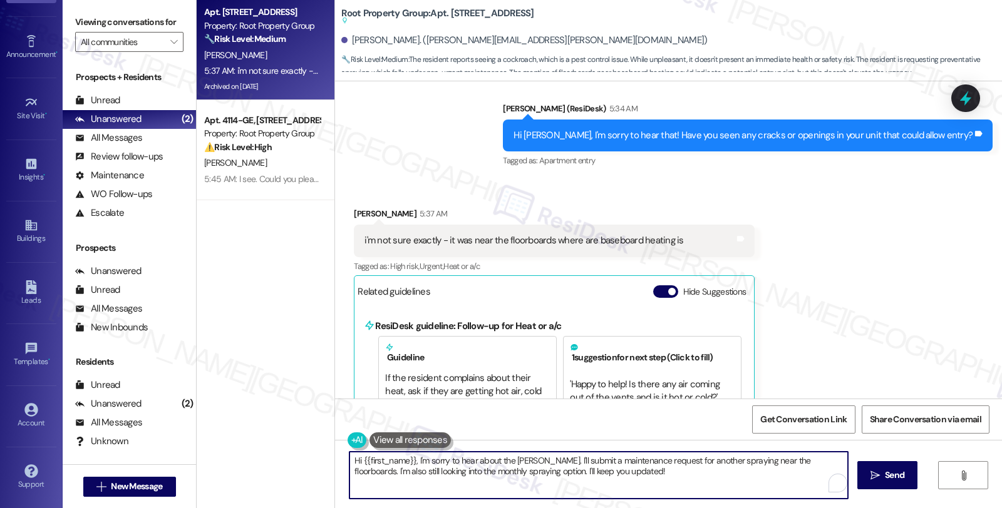
drag, startPoint x: 604, startPoint y: 474, endPoint x: 312, endPoint y: 453, distance: 293.2
click at [312, 453] on div "Apt. 4112-2W, 4112-14 N Kedvale Avenue Property: Root Property Group 🔧 Risk Lev…" at bounding box center [599, 254] width 805 height 508
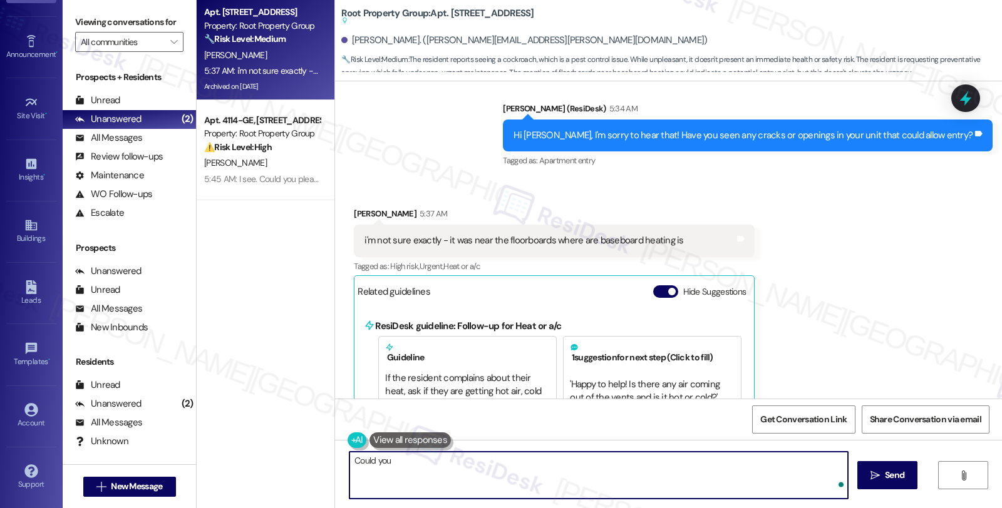
type textarea "Could you"
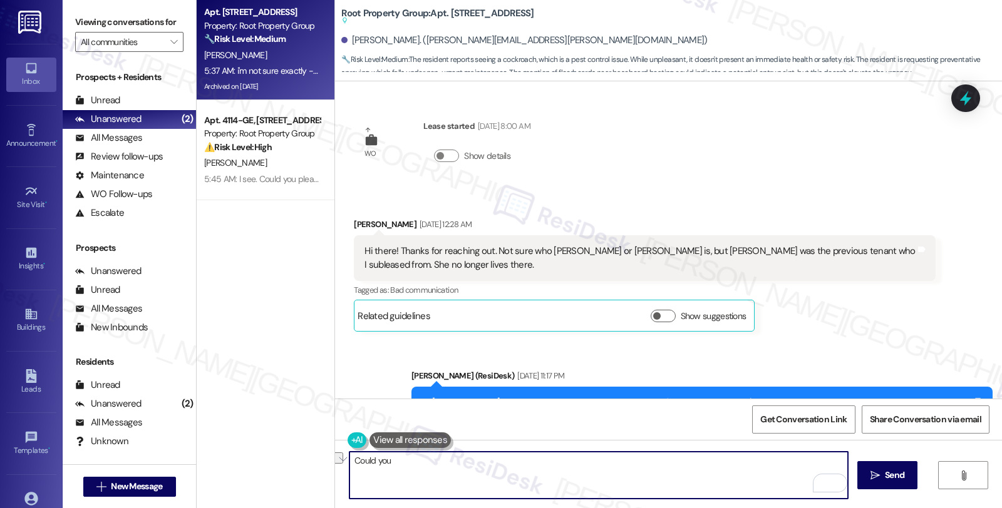
scroll to position [7521, 0]
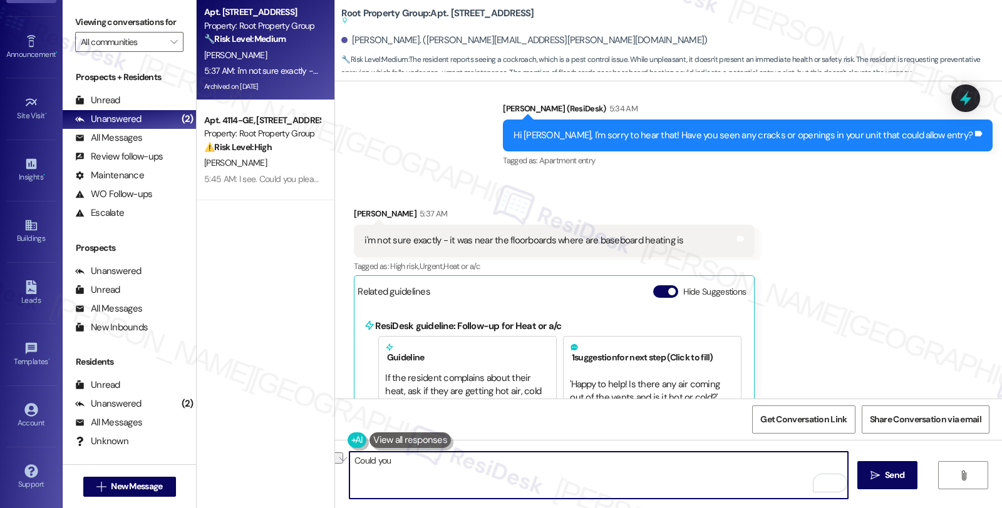
type textarea "Could you"
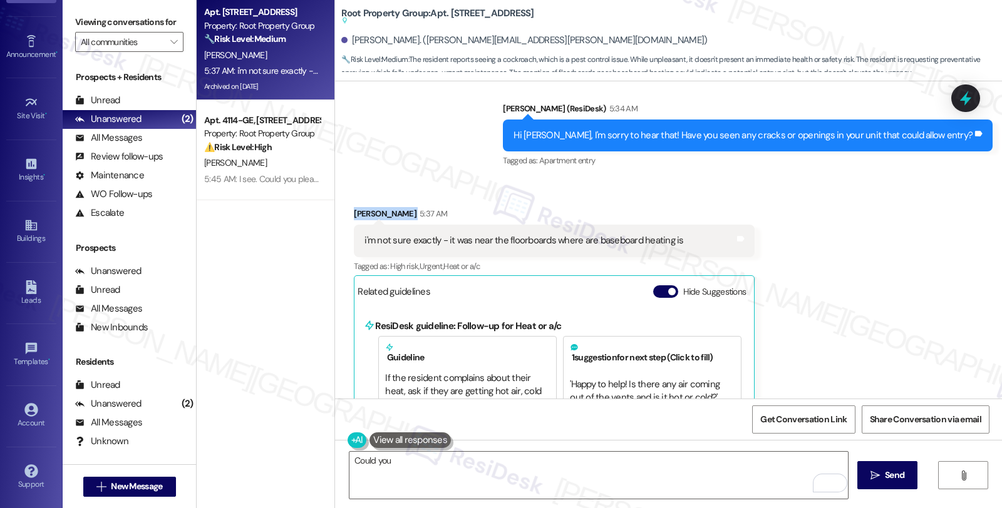
drag, startPoint x: 346, startPoint y: 134, endPoint x: 399, endPoint y: 135, distance: 53.9
click at [399, 207] on div "[PERSON_NAME] 5:37 AM" at bounding box center [554, 216] width 401 height 18
copy div "[PERSON_NAME]"
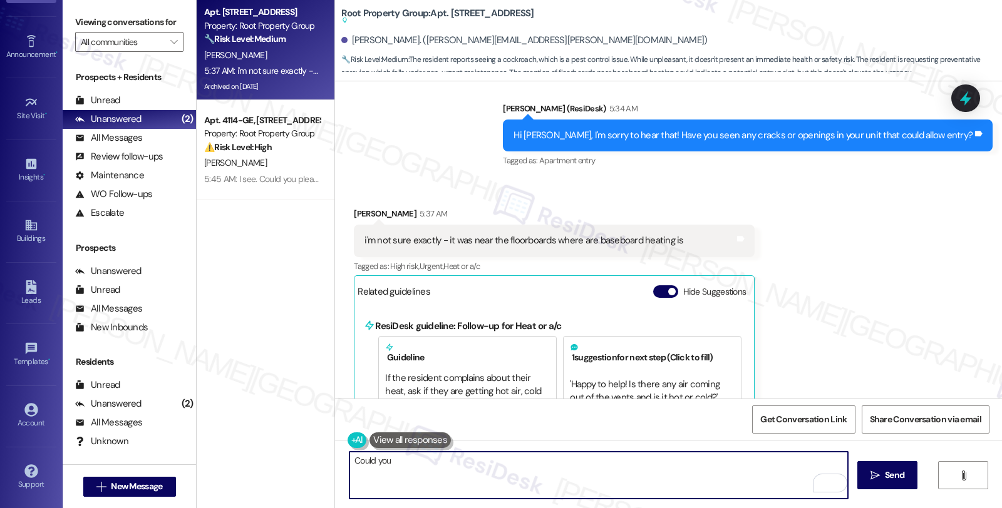
click at [389, 459] on textarea "Could you" at bounding box center [598, 475] width 498 height 47
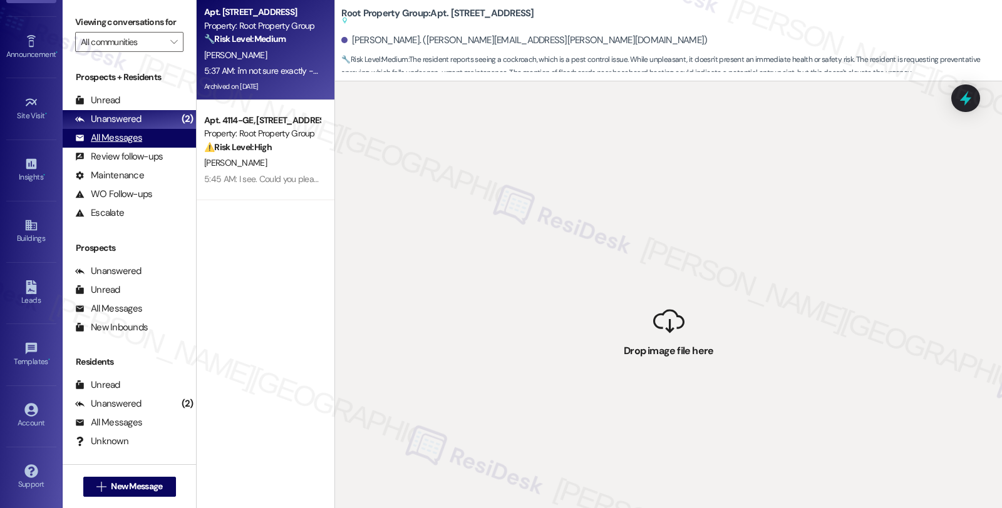
click at [116, 145] on div "All Messages" at bounding box center [108, 137] width 67 height 13
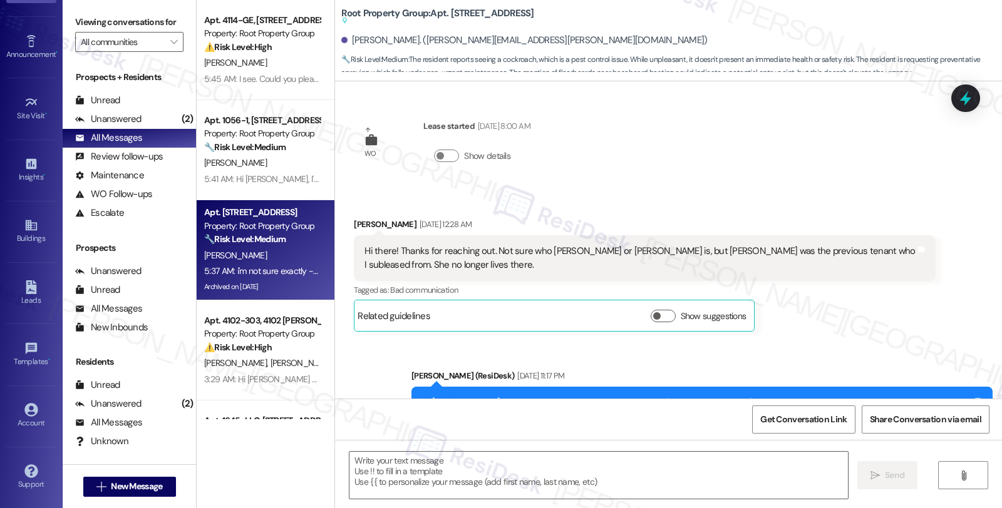
scroll to position [7521, 0]
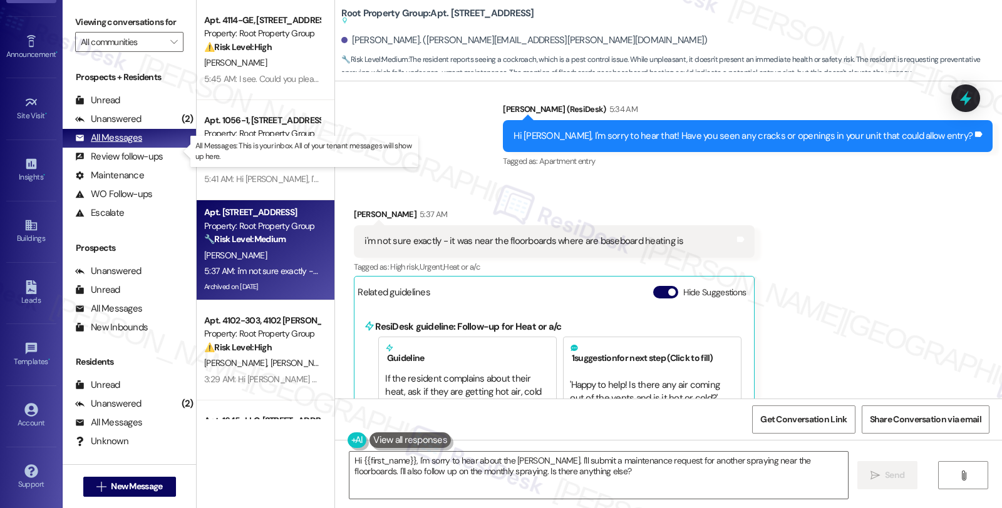
click at [123, 145] on div "All Messages" at bounding box center [108, 137] width 67 height 13
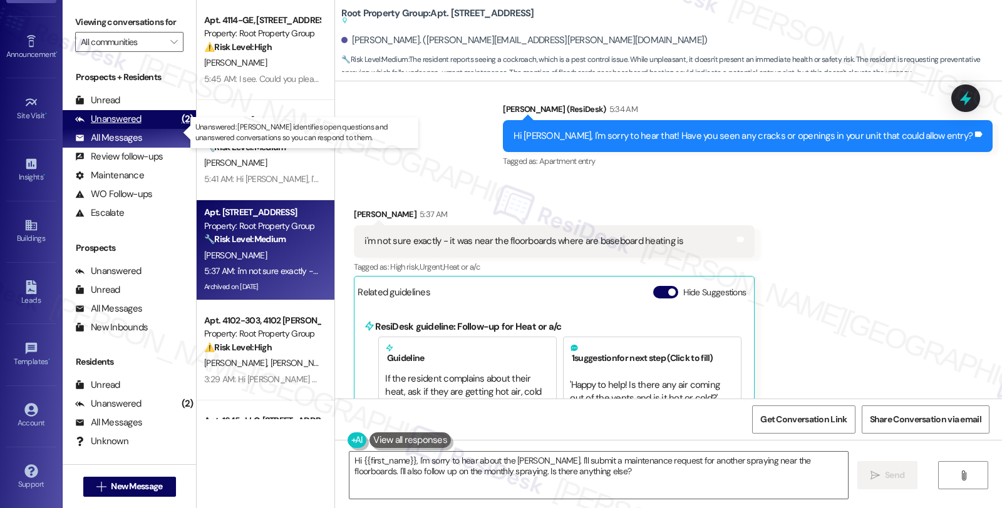
click at [122, 126] on div "Unanswered" at bounding box center [108, 119] width 66 height 13
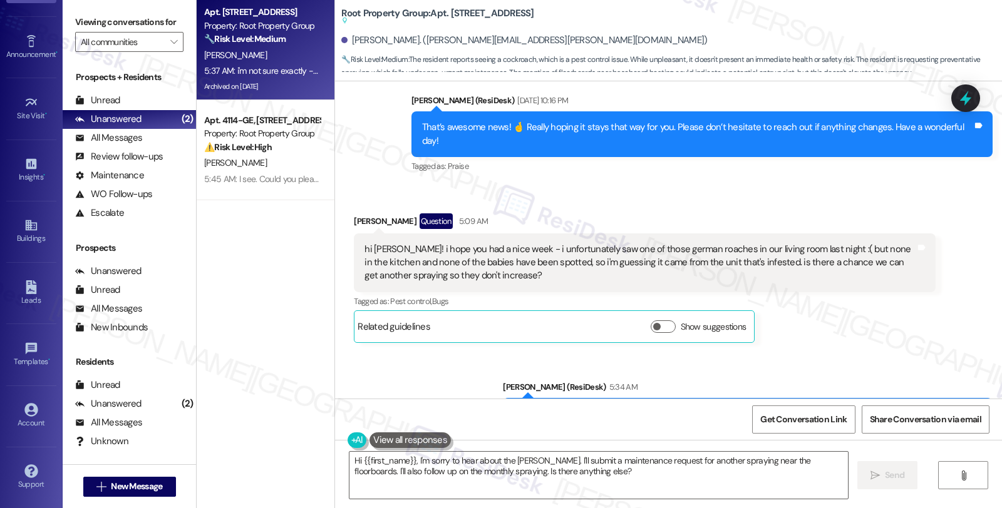
scroll to position [7521, 0]
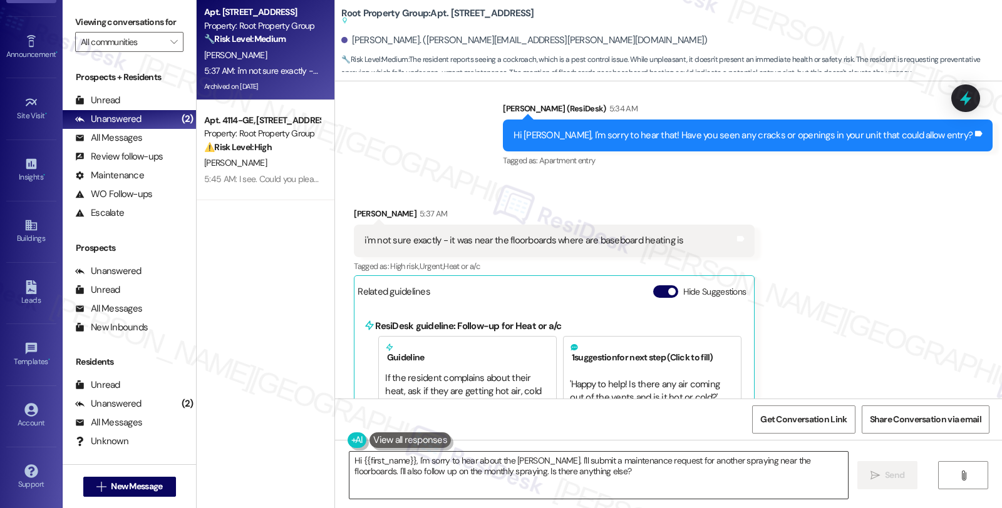
click at [349, 465] on textarea "Hi {{first_name}}, I'm sorry to hear about the [PERSON_NAME]. I'll submit a mai…" at bounding box center [598, 475] width 498 height 47
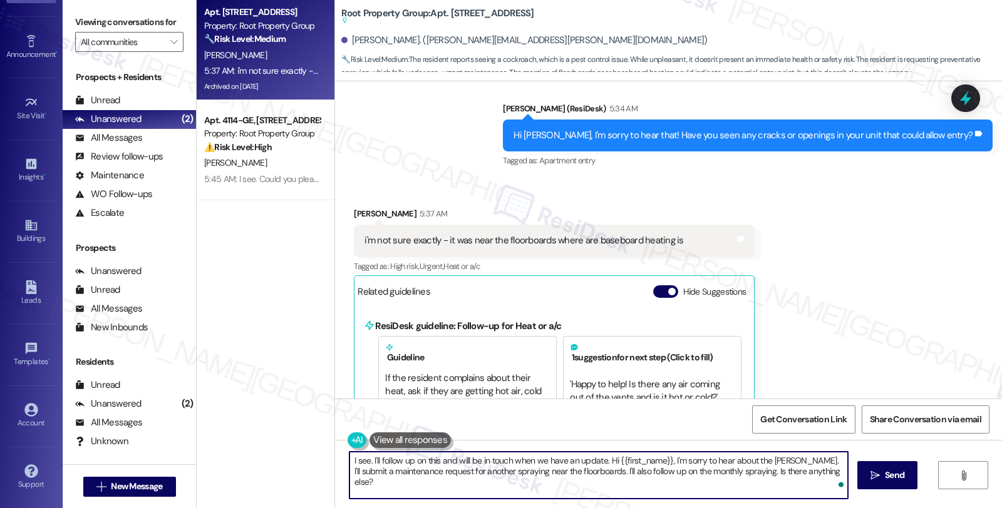
click at [599, 461] on textarea "I see. I'll follow up on this and will be in touch when we have an update. Hi {…" at bounding box center [598, 475] width 498 height 47
click at [819, 473] on textarea "I see. I'll follow up on this and will be in touch when we have an update. Hi {…" at bounding box center [598, 475] width 498 height 47
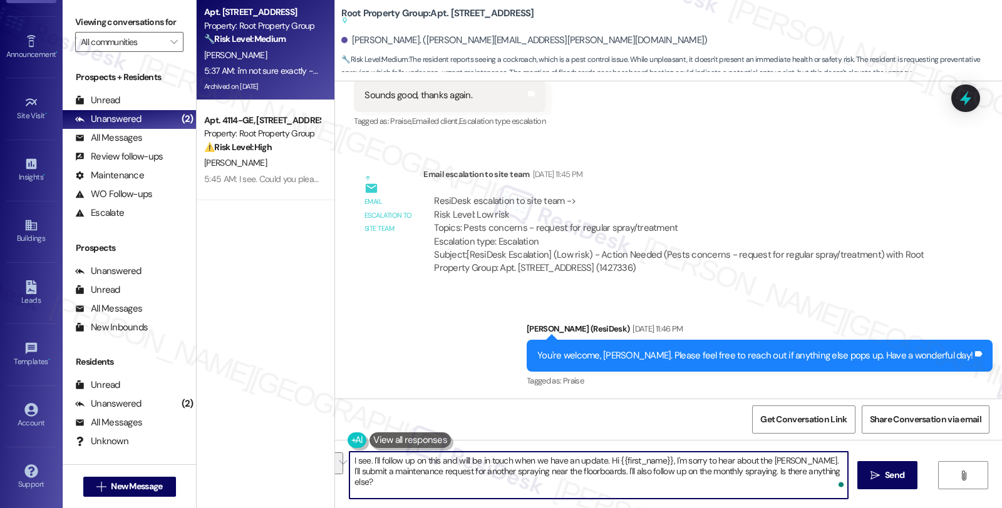
scroll to position [5782, 0]
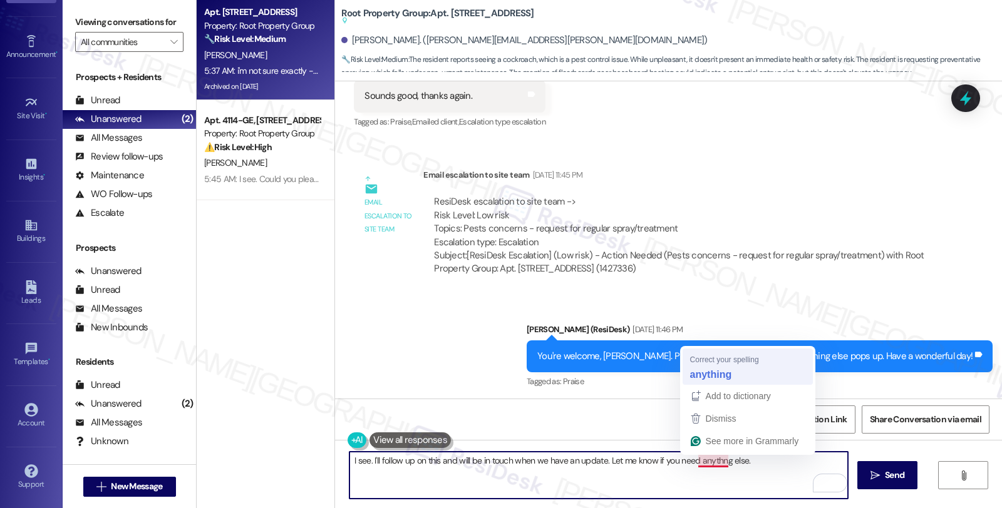
type textarea "I see. I'll follow up on this and will be in touch when we have an update. Let …"
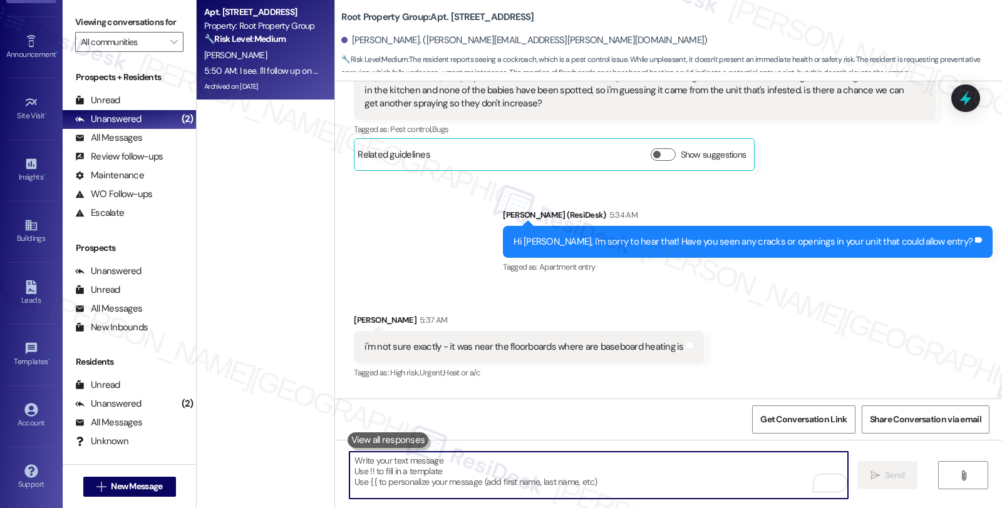
scroll to position [7415, 0]
click at [965, 105] on icon at bounding box center [965, 98] width 15 height 19
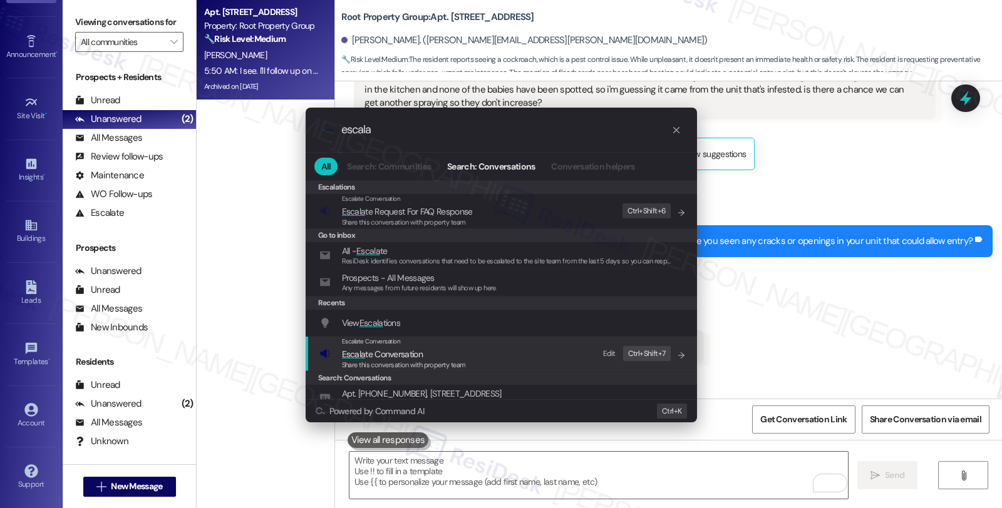
type input "escala"
click at [441, 345] on div "Escalate Conversation" at bounding box center [404, 342] width 124 height 10
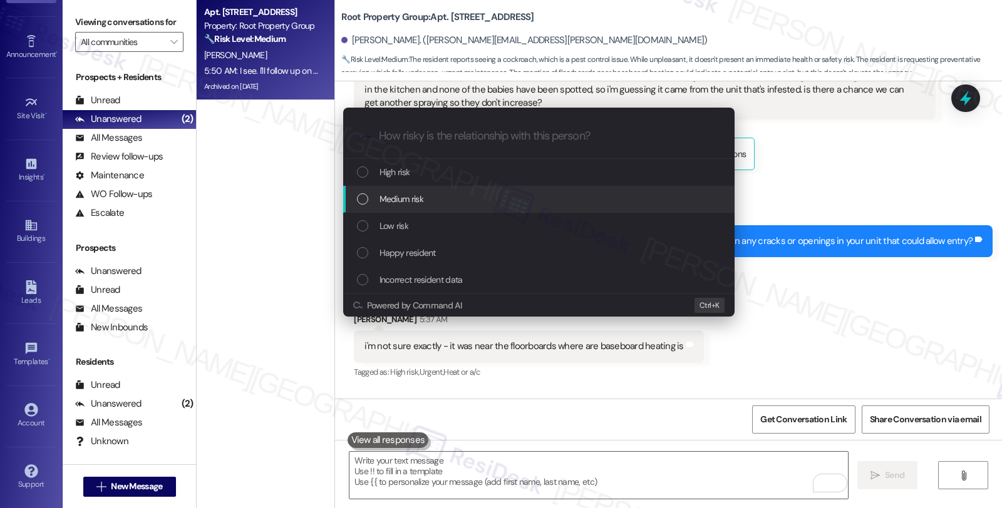
click at [414, 202] on span "Medium risk" at bounding box center [401, 199] width 44 height 14
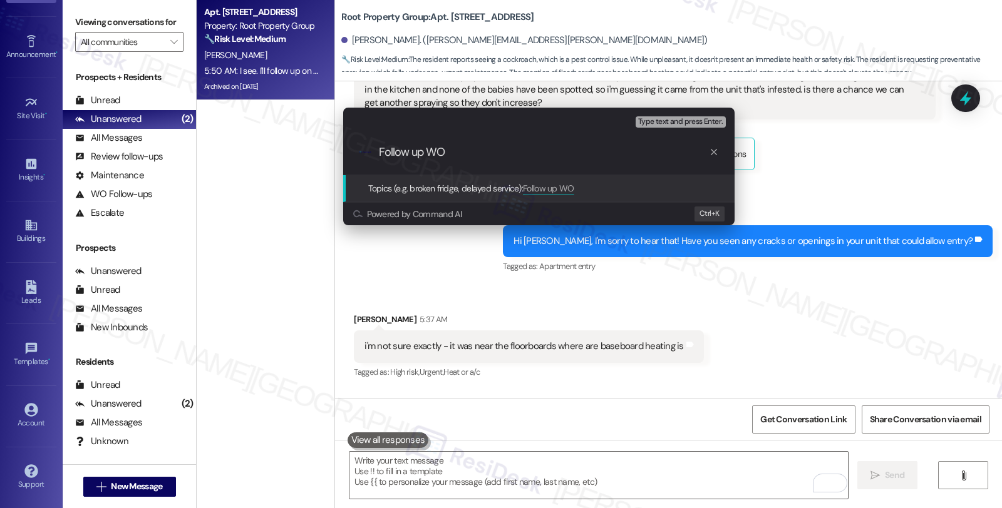
paste input "#36829-1"
type input "Follow up WO #36829-1 (pest control)"
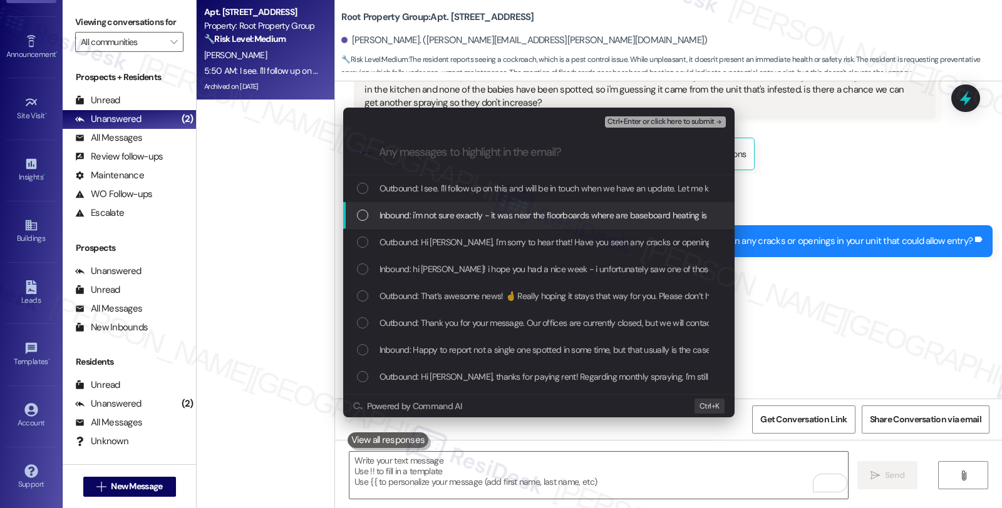
click at [433, 224] on div "Inbound: i'm not sure exactly - it was near the floorboards where are baseboard…" at bounding box center [538, 215] width 391 height 27
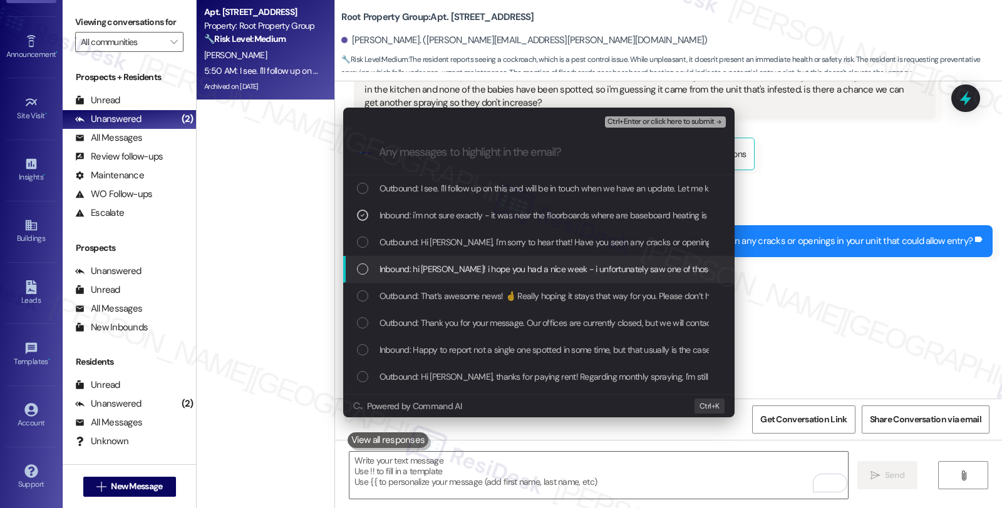
click at [433, 272] on span "Inbound: hi [PERSON_NAME]! i hope you had a nice week - i unfortunately saw one…" at bounding box center [973, 269] width 1188 height 14
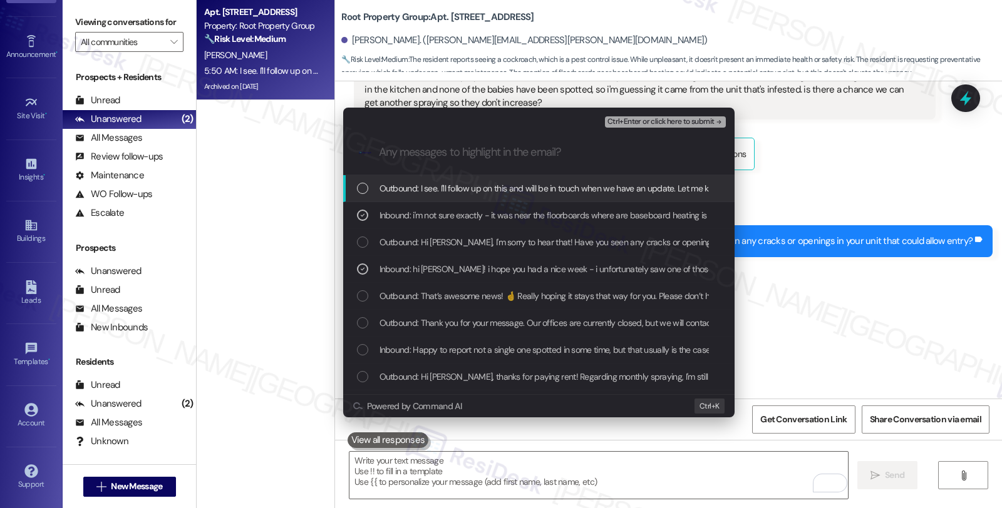
click at [666, 123] on span "Ctrl+Enter or click here to submit" at bounding box center [660, 122] width 107 height 9
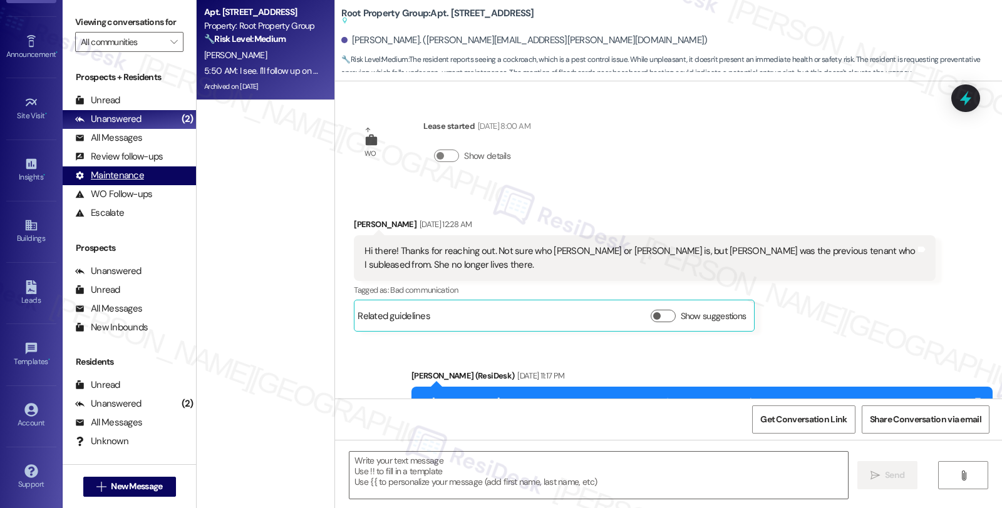
type textarea "Fetching suggested responses. Please feel free to read through the conversation…"
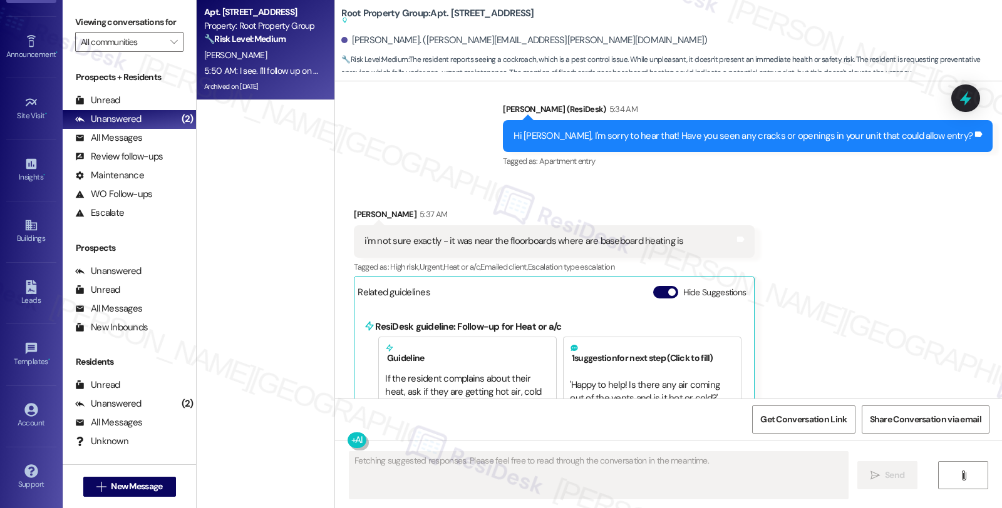
scroll to position [7627, 0]
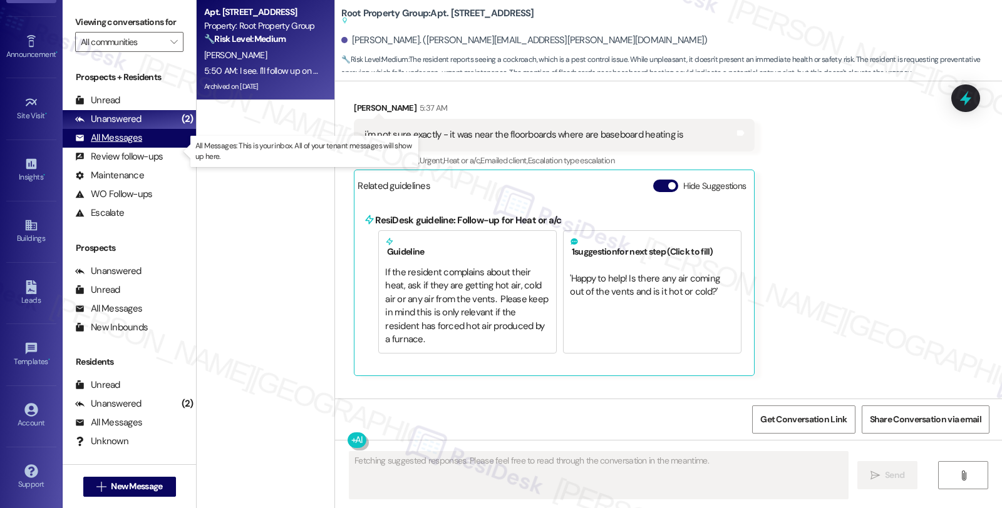
click at [133, 145] on div "All Messages" at bounding box center [108, 137] width 67 height 13
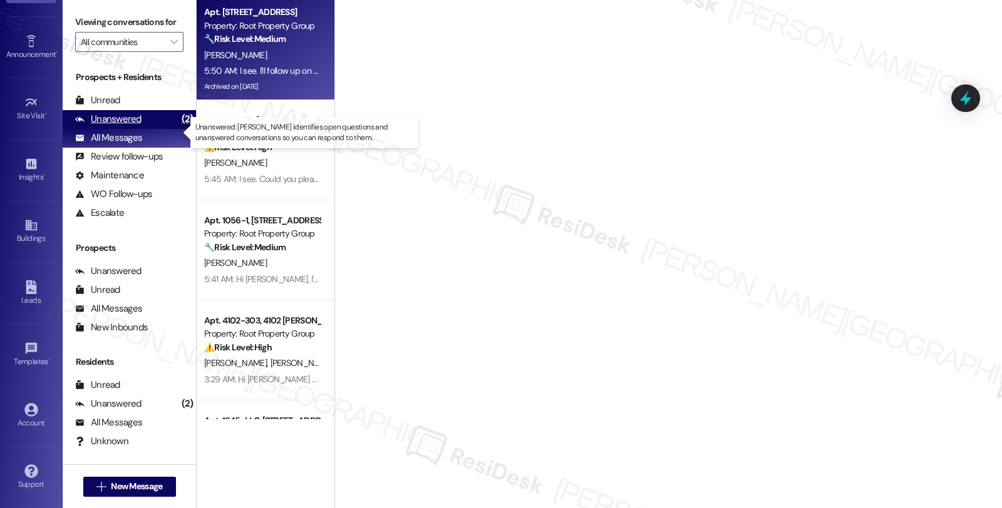
click at [136, 126] on div "Unanswered" at bounding box center [108, 119] width 66 height 13
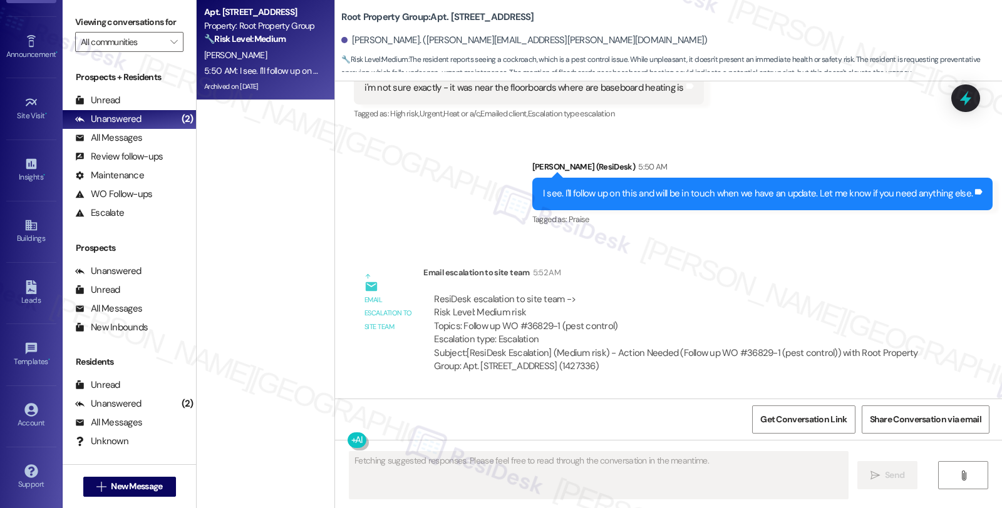
scroll to position [7675, 0]
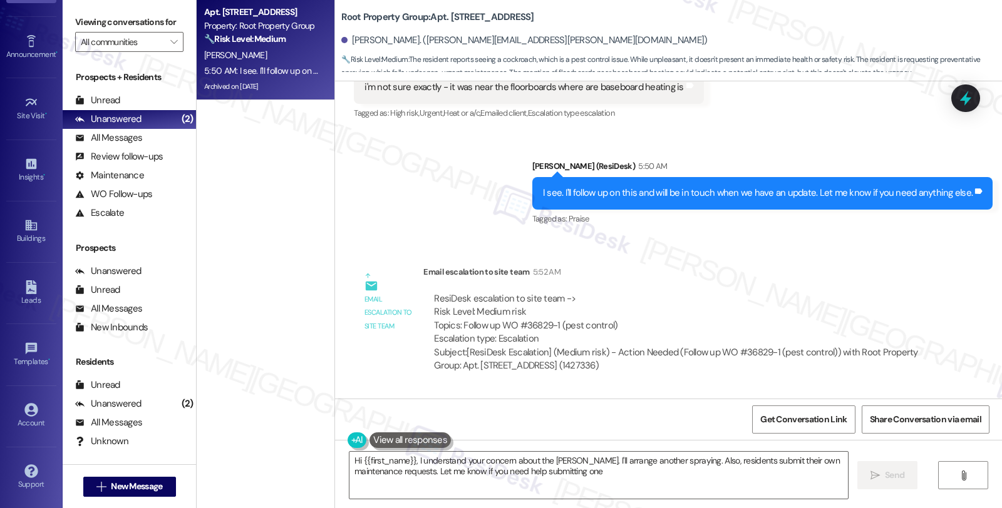
type textarea "Hi {{first_name}}, I understand your concern about the [PERSON_NAME]. I'll arra…"
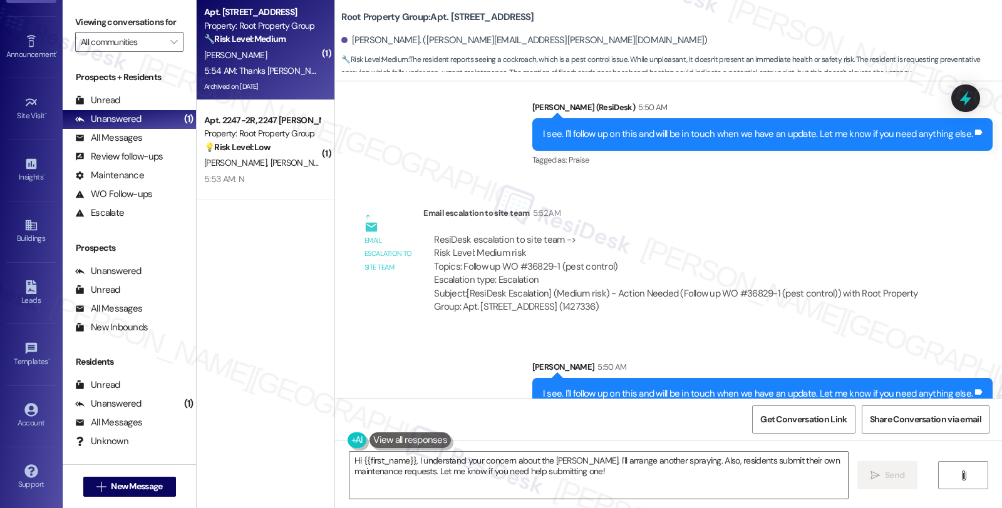
scroll to position [7776, 0]
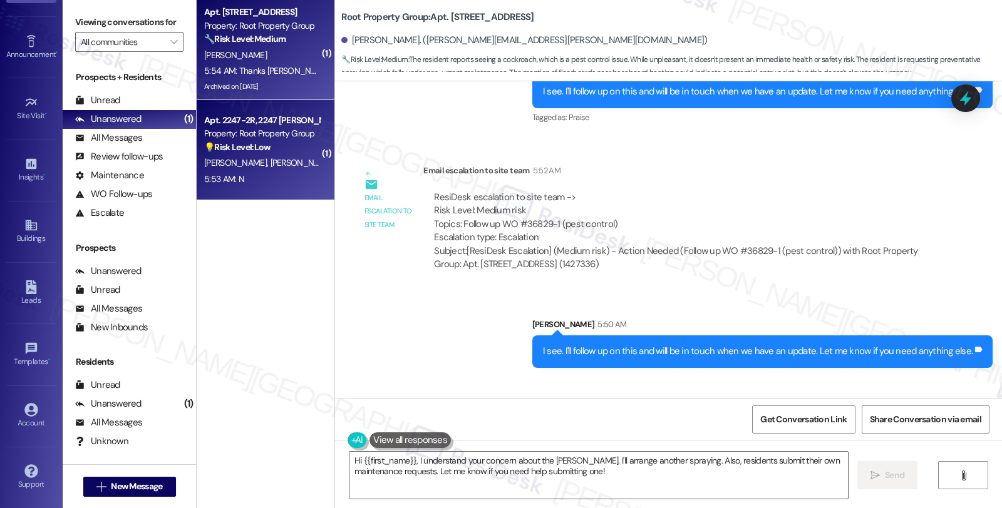
click at [285, 145] on div "💡 Risk Level: Low The message contains only the letter 'N' and lacks context. I…" at bounding box center [262, 147] width 116 height 13
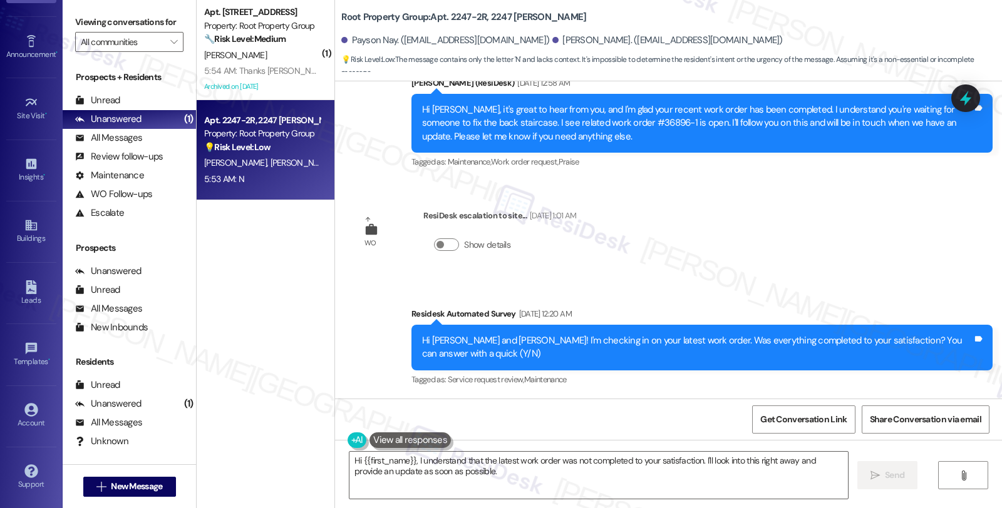
scroll to position [805, 0]
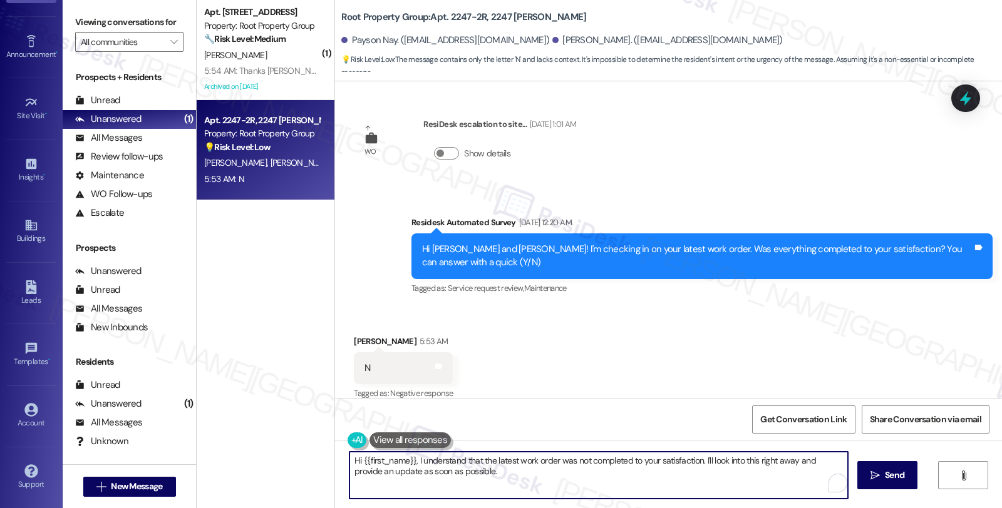
drag, startPoint x: 697, startPoint y: 460, endPoint x: 711, endPoint y: 482, distance: 25.9
click at [711, 482] on textarea "Hi {{first_name}}, I understand that the latest work order was not completed to…" at bounding box center [598, 475] width 498 height 47
click at [354, 335] on div "[PERSON_NAME] 5:53 AM" at bounding box center [403, 344] width 99 height 18
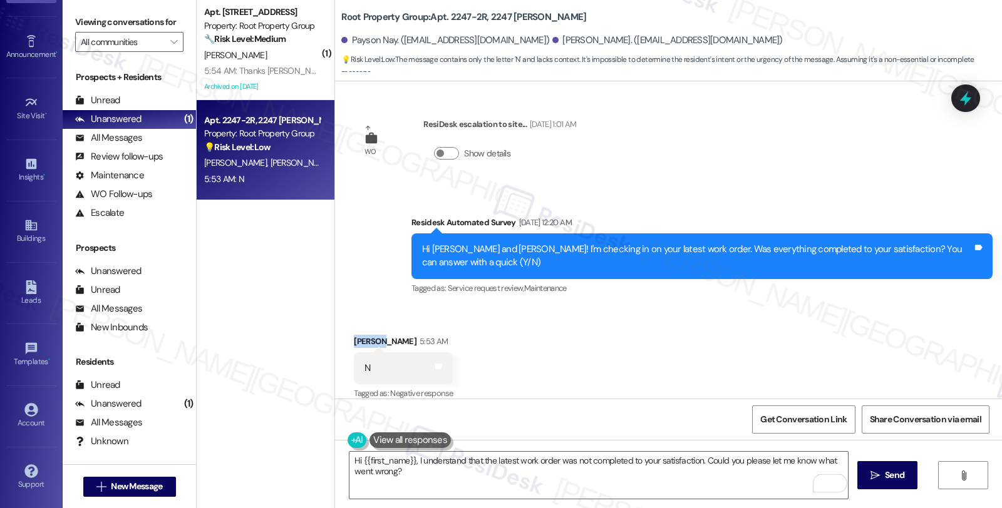
click at [354, 335] on div "[PERSON_NAME] 5:53 AM" at bounding box center [403, 344] width 99 height 18
copy div "[PERSON_NAME]"
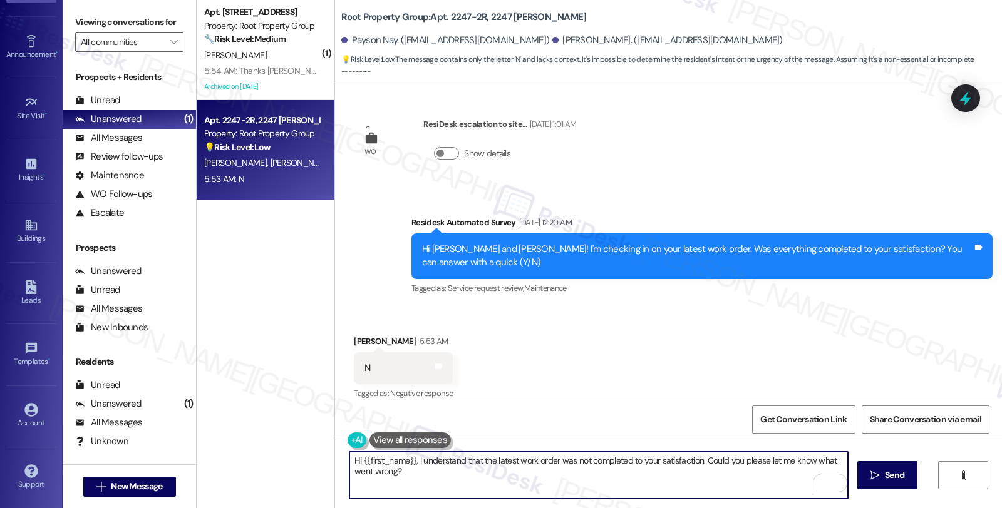
drag, startPoint x: 354, startPoint y: 463, endPoint x: 408, endPoint y: 465, distance: 53.3
click at [408, 465] on textarea "Hi {{first_name}}, I understand that the latest work order was not completed to…" at bounding box center [598, 475] width 498 height 47
paste textarea "[PERSON_NAME]"
type textarea "Hi [PERSON_NAME], I understand that the latest work order was not completed to …"
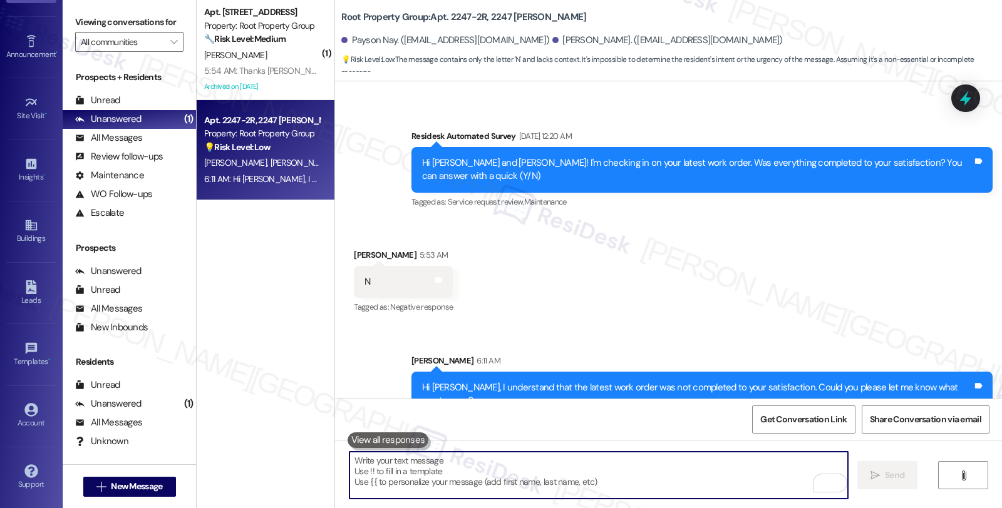
scroll to position [892, 0]
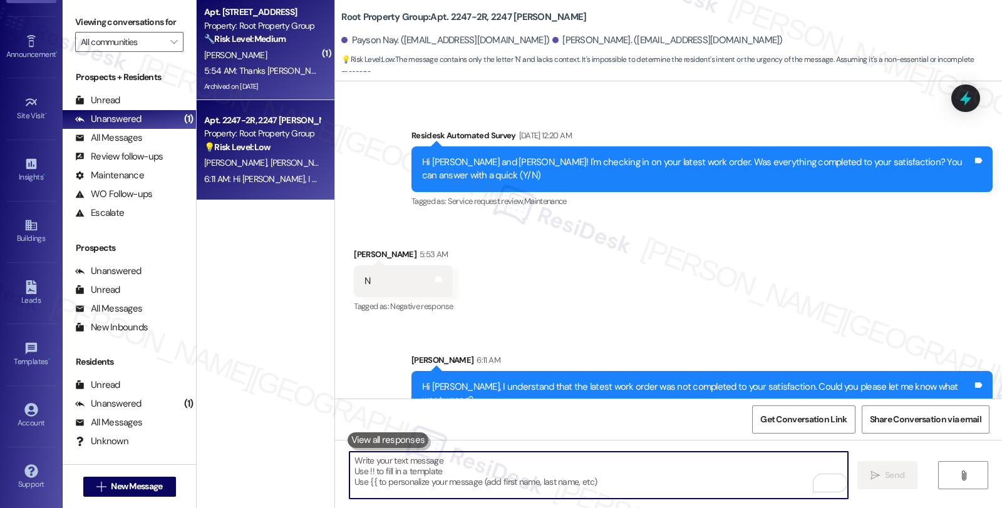
click at [244, 44] on div "🔧 Risk Level: Medium The resident reports seeing a cockroach, suggesting a pote…" at bounding box center [262, 39] width 116 height 13
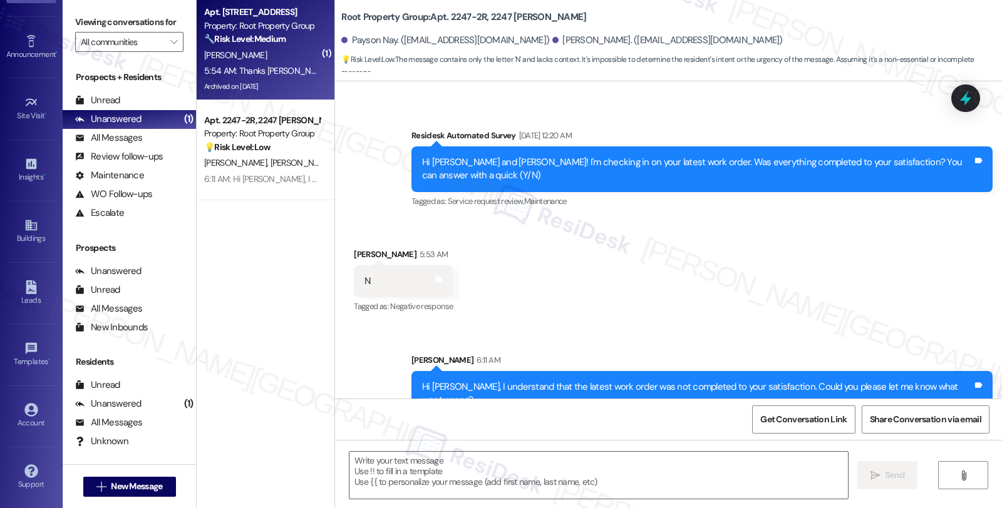
type textarea "Fetching suggested responses. Please feel free to read through the conversation…"
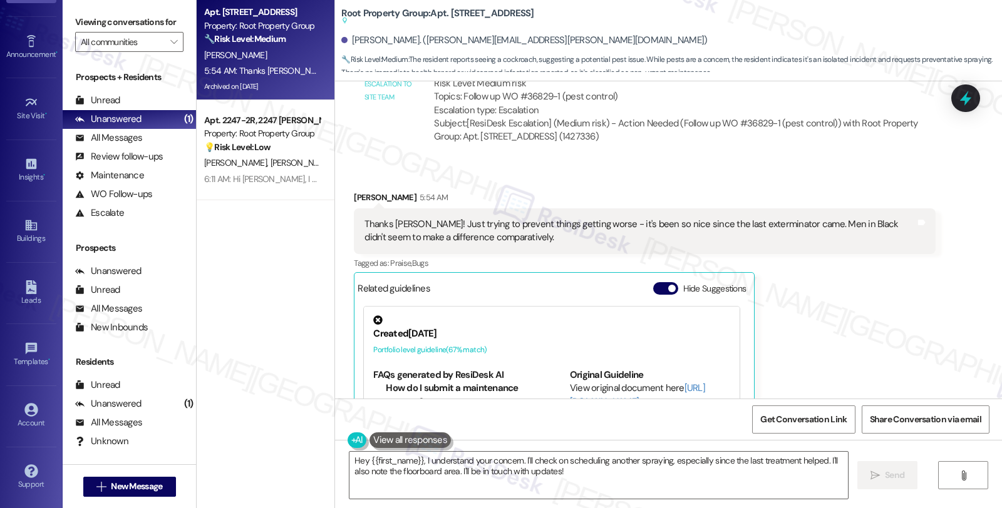
scroll to position [7905, 0]
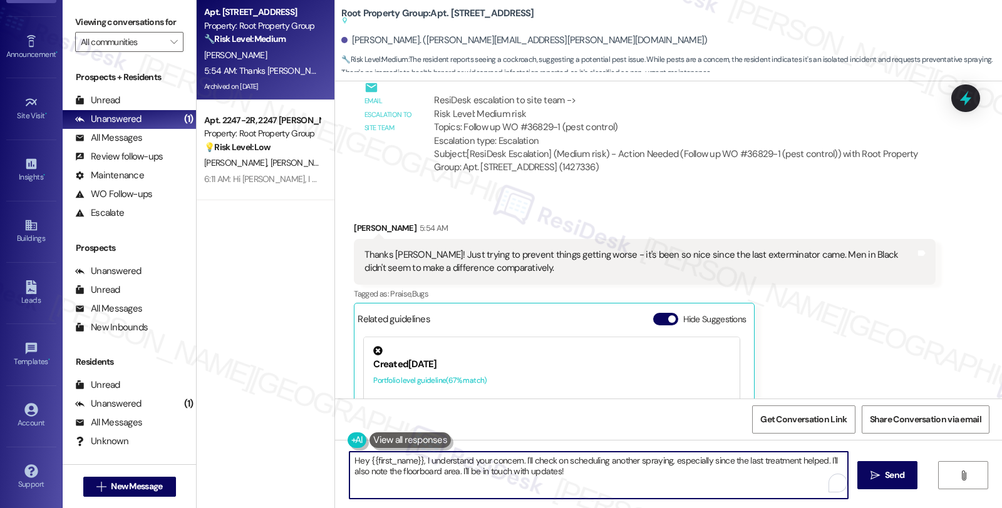
drag, startPoint x: 419, startPoint y: 462, endPoint x: 294, endPoint y: 461, distance: 125.2
click at [294, 461] on div "Apt. 4112-2W, [STREET_ADDRESS] Property: Root Property Group 🔧 Risk Level: Medi…" at bounding box center [599, 254] width 805 height 508
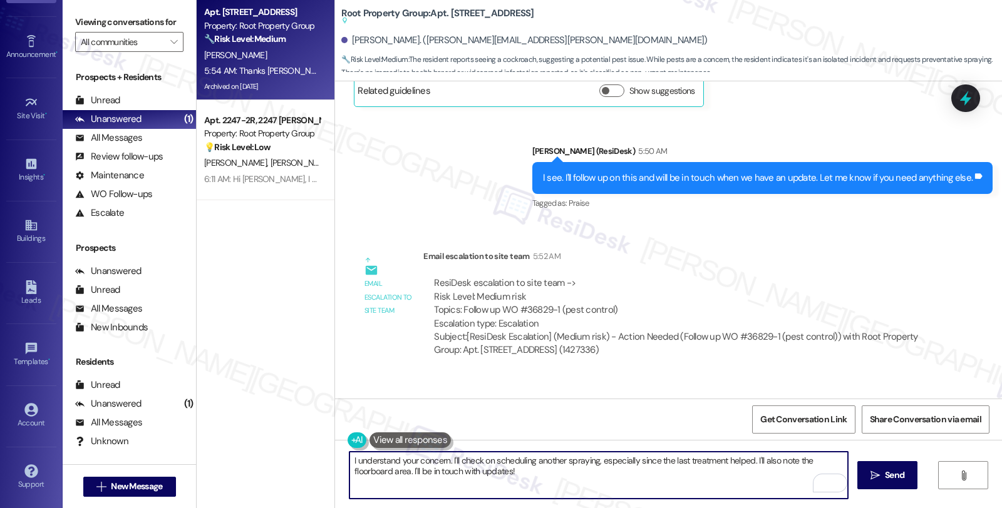
scroll to position [7696, 0]
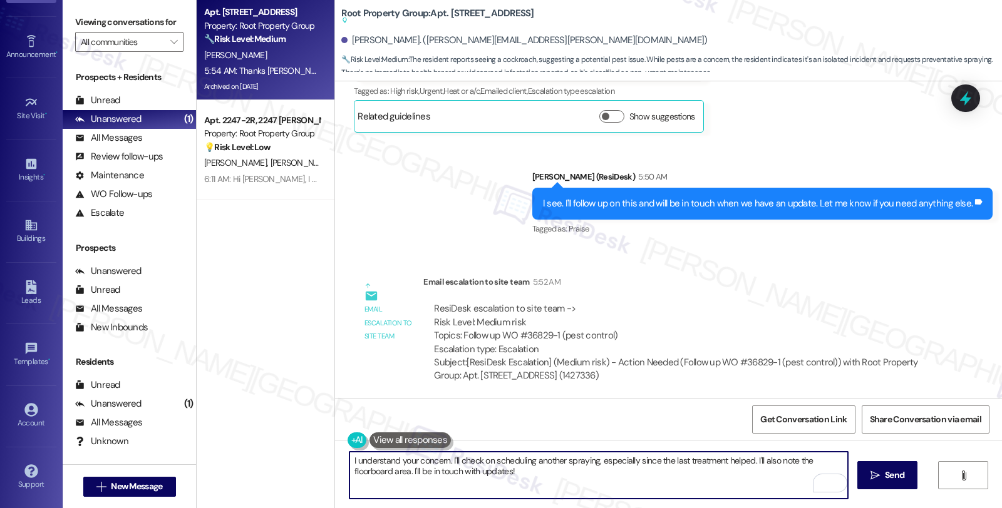
click at [445, 461] on textarea "I understand your concern. I'll check on scheduling another spraying, especiall…" at bounding box center [598, 475] width 498 height 47
click at [447, 461] on textarea "I understand your concern. I'll check on scheduling another spraying, especiall…" at bounding box center [598, 475] width 498 height 47
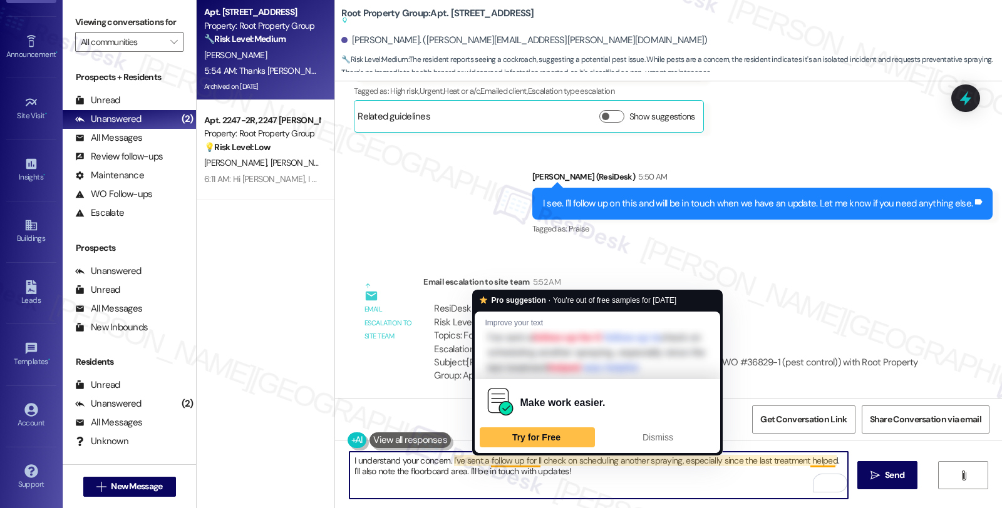
click at [515, 462] on textarea "I understand your concern. I've sent a follow up for ll check on scheduling ano…" at bounding box center [598, 475] width 498 height 47
click at [527, 459] on textarea "I understand your concern. I've sent a follow up for ll check on scheduling ano…" at bounding box center [598, 475] width 498 height 47
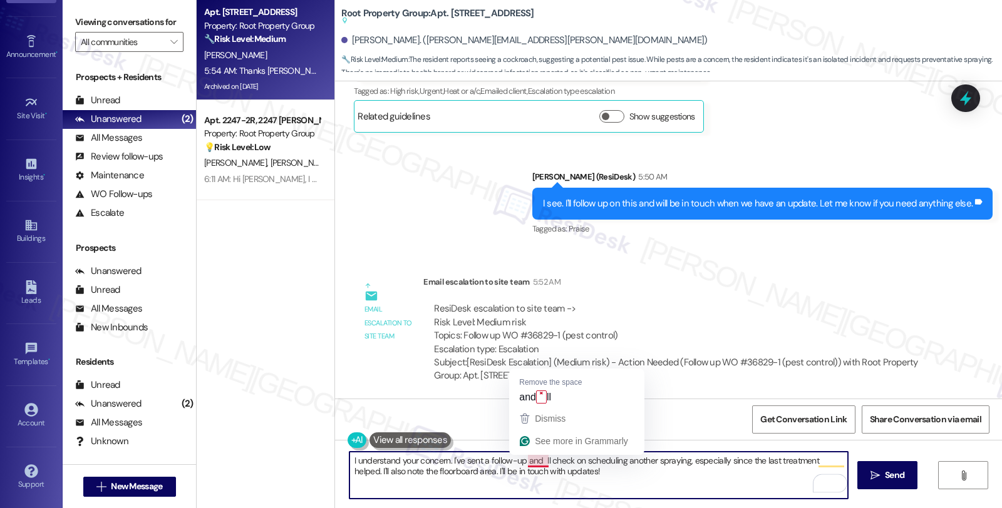
click at [535, 458] on textarea "I understand your concern. I've sent a follow-up and ll check on scheduling ano…" at bounding box center [598, 475] width 498 height 47
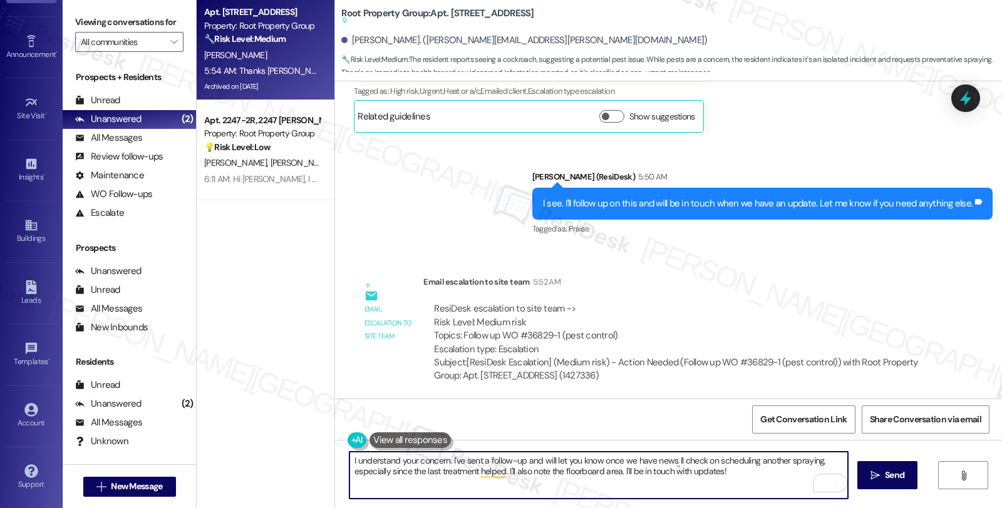
click at [615, 461] on textarea "I understand your concern. I've sent a follow-up and will let you know once we …" at bounding box center [598, 475] width 498 height 47
drag, startPoint x: 666, startPoint y: 460, endPoint x: 729, endPoint y: 476, distance: 65.9
click at [729, 476] on textarea "I understand your concern. I've sent a follow-up and will let you know once we …" at bounding box center [598, 475] width 498 height 47
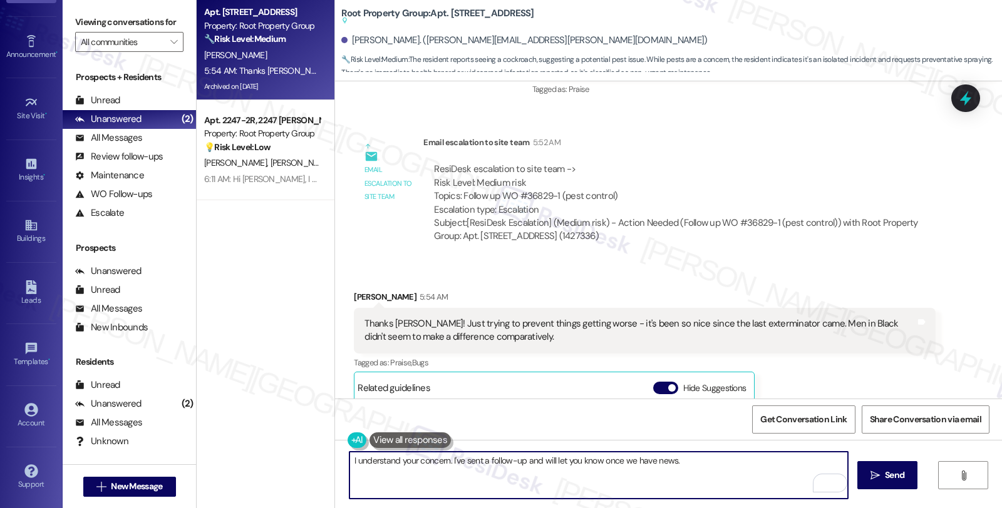
scroll to position [7974, 0]
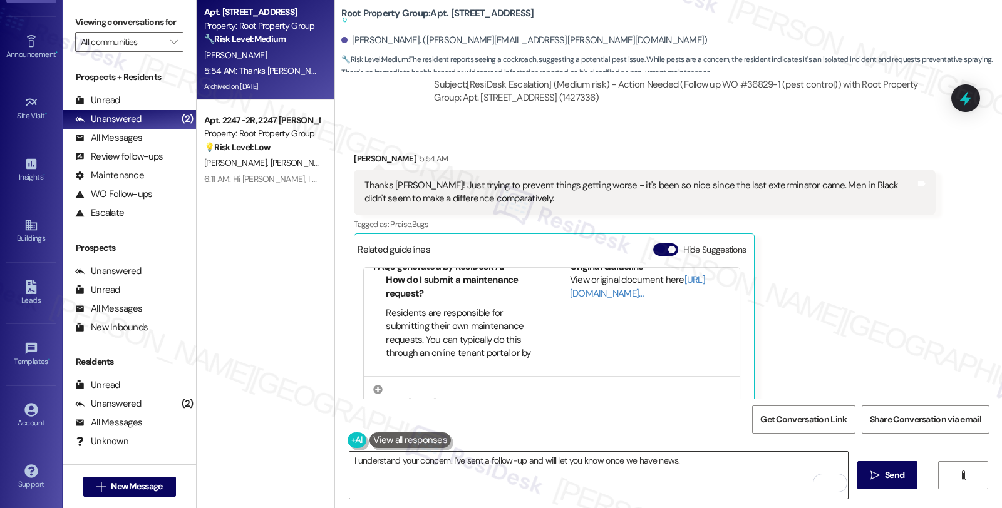
click at [515, 468] on textarea "I understand your concern. I've sent a follow-up and will let you know once we …" at bounding box center [598, 475] width 498 height 47
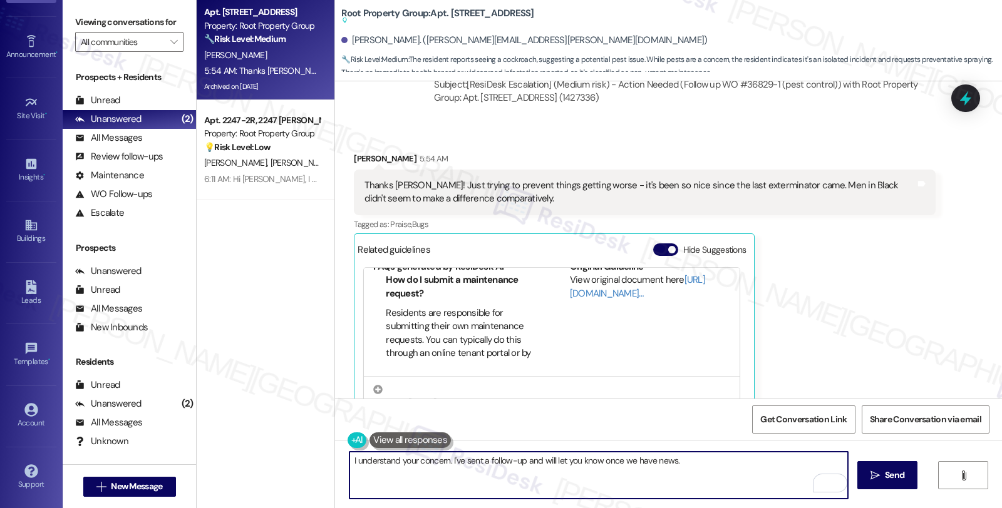
click at [696, 462] on textarea "I understand your concern. I've sent a follow-up and will let you know once we …" at bounding box center [598, 475] width 498 height 47
paste textarea "Should you have other concerns, please feel free to reach out. Have a great day!"
click at [465, 473] on textarea "I understand your concern. I've sent a follow-up and will let you know once we …" at bounding box center [598, 475] width 498 height 47
type textarea "I understand your concern. I've sent a follow-up and will let you know once we …"
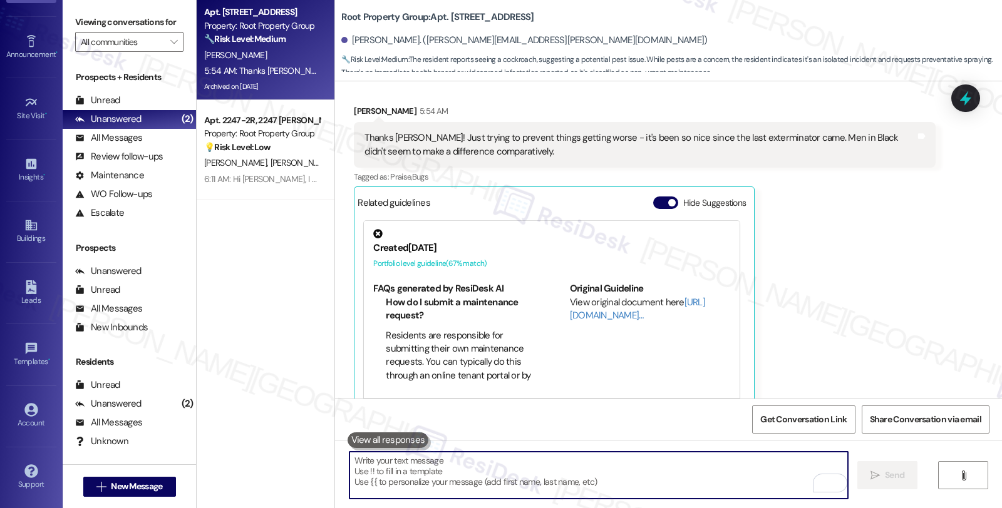
scroll to position [8043, 0]
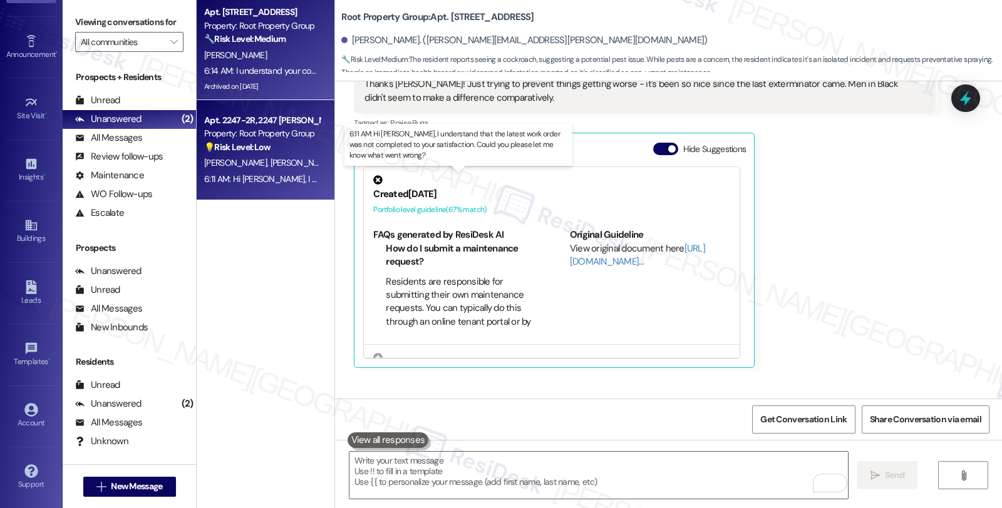
click at [239, 175] on div "6:11 AM: Hi [PERSON_NAME], I understand that the latest work order was not comp…" at bounding box center [489, 178] width 570 height 11
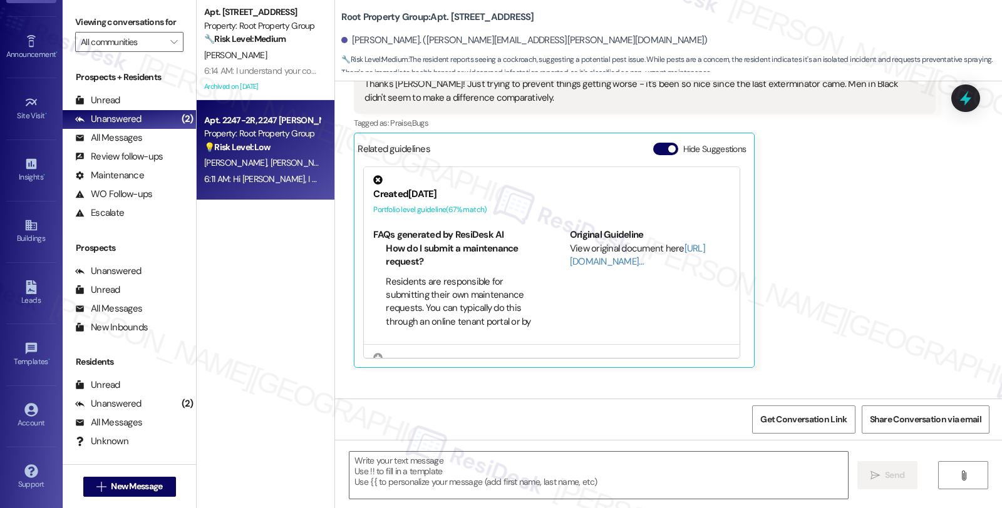
type textarea "Fetching suggested responses. Please feel free to read through the conversation…"
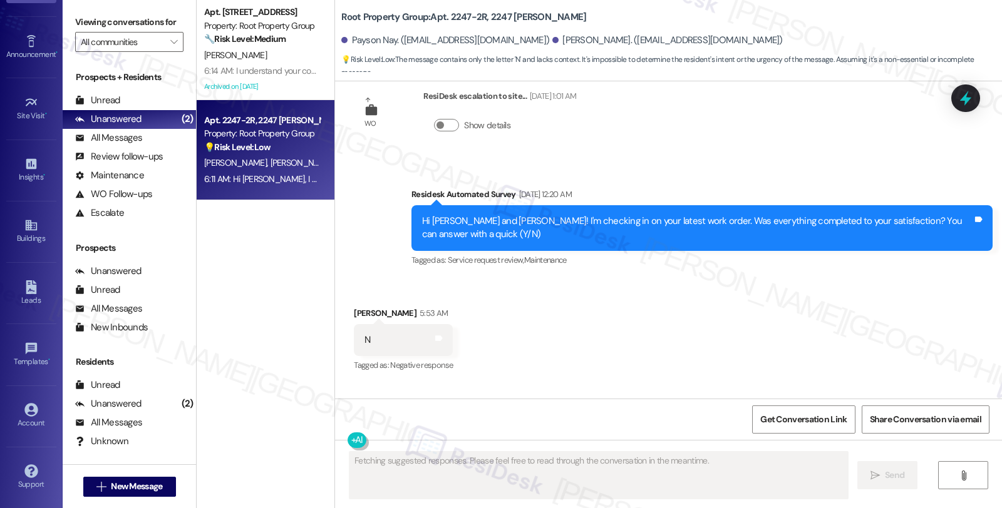
scroll to position [911, 0]
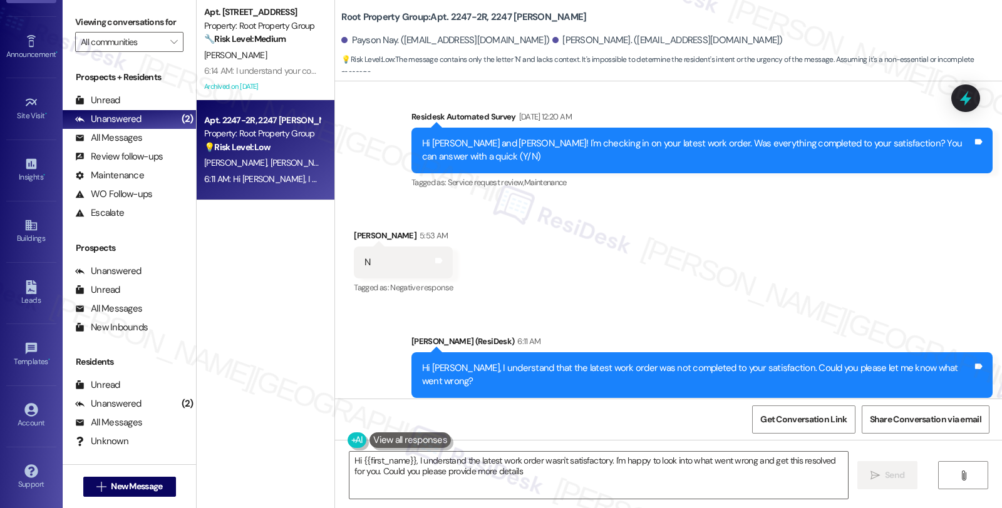
type textarea "Hi {{first_name}}, I understand the latest work order wasn't satisfactory. I'm …"
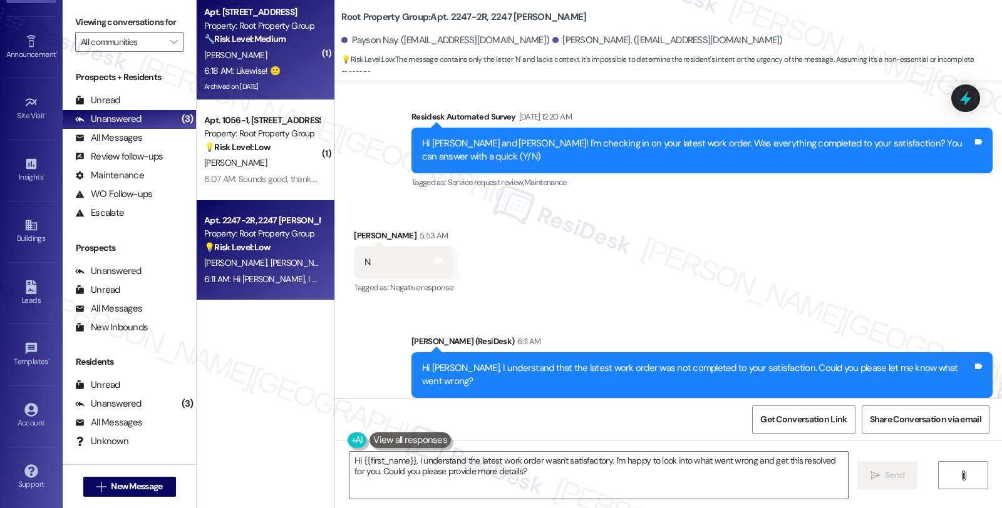
click at [277, 34] on strong "🔧 Risk Level: Medium" at bounding box center [244, 38] width 81 height 11
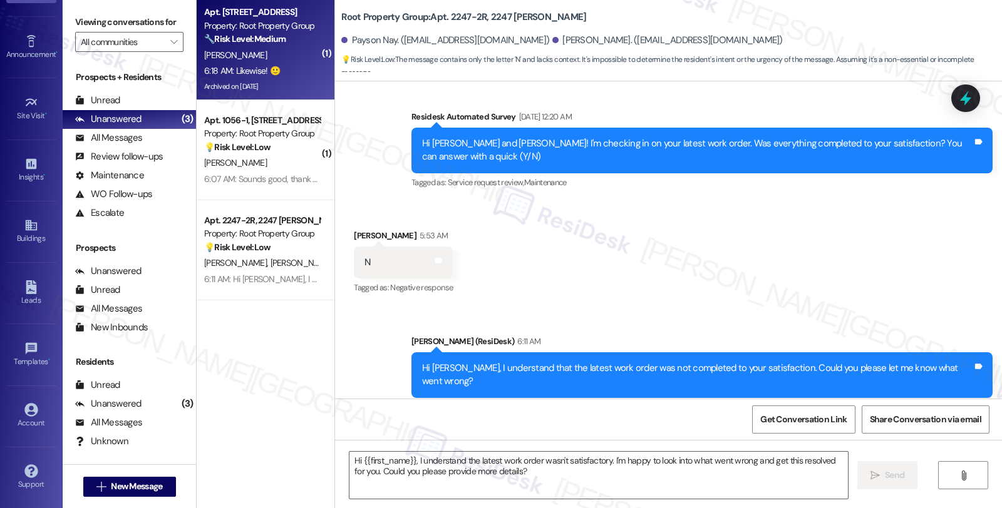
type textarea "Fetching suggested responses. Please feel free to read through the conversation…"
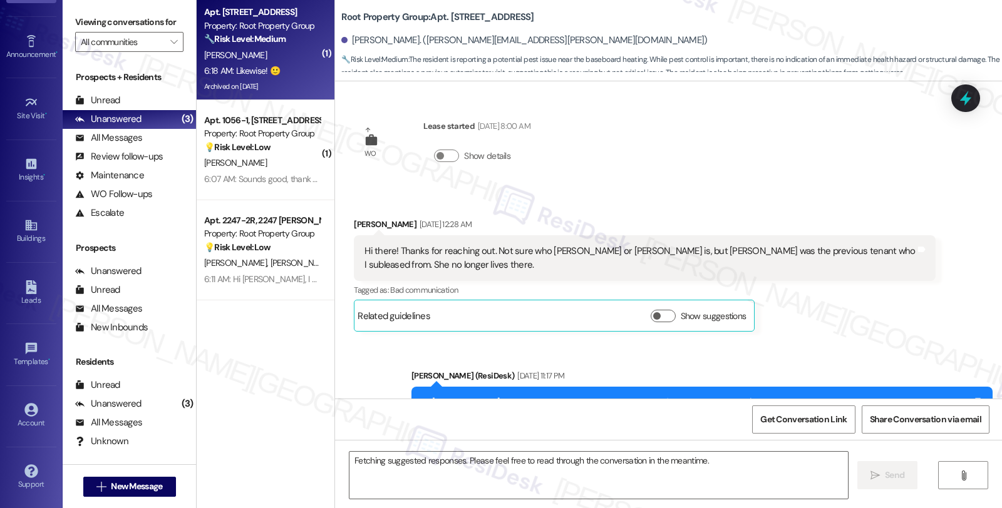
scroll to position [7964, 0]
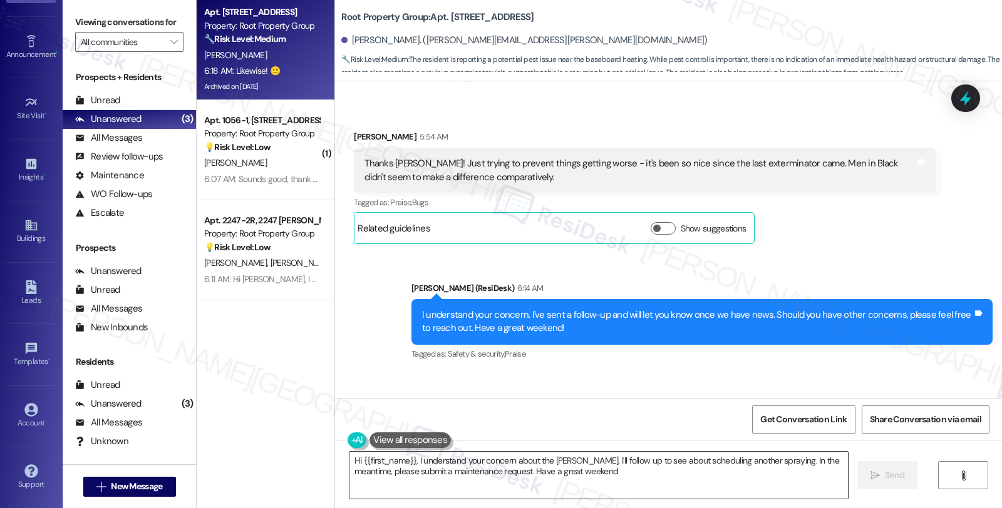
type textarea "Hi {{first_name}}, I understand your concern about the [PERSON_NAME]. I'll foll…"
click at [513, 470] on textarea "Hi {{first_name}}, I understand your concern about the [PERSON_NAME]. I'll foll…" at bounding box center [598, 475] width 498 height 47
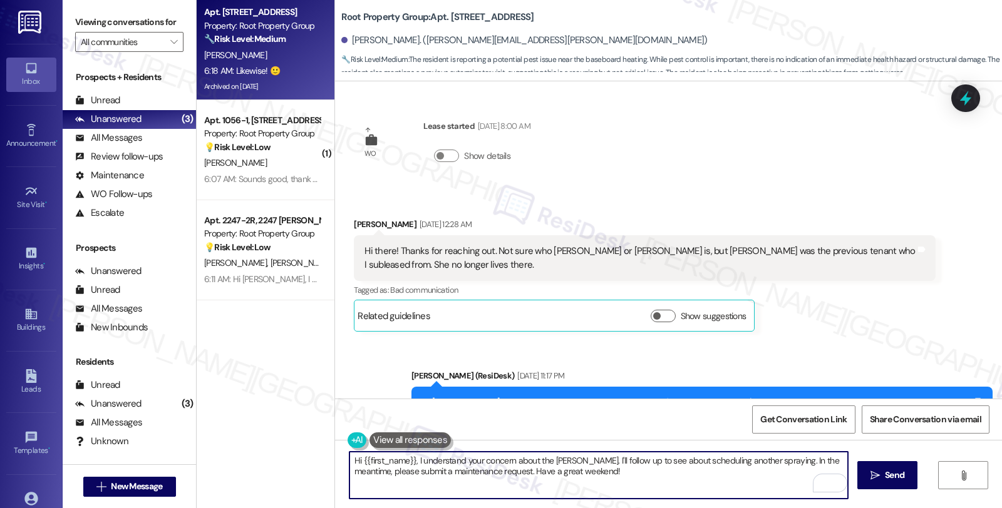
scroll to position [7964, 0]
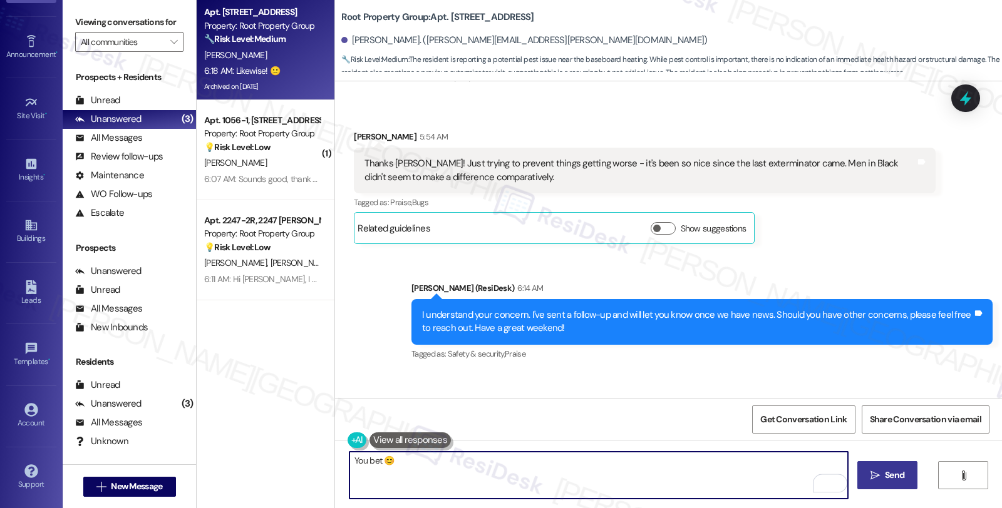
type textarea "You bet 😊"
click at [873, 471] on icon "" at bounding box center [874, 476] width 9 height 10
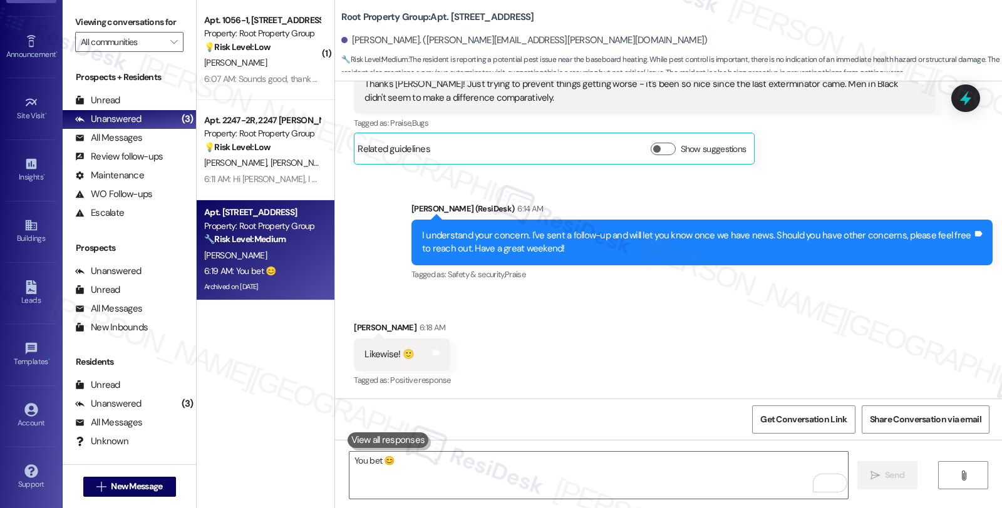
scroll to position [8051, 0]
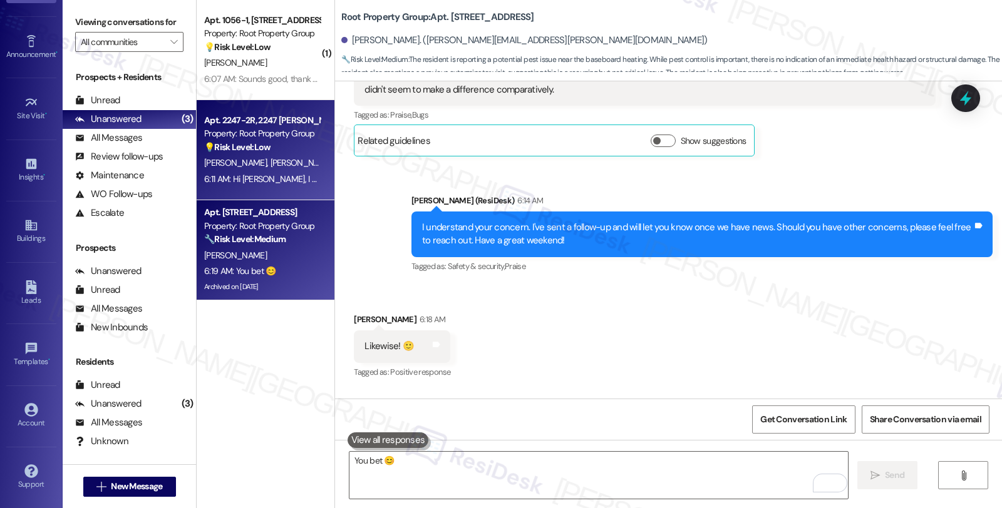
click at [278, 134] on div "Property: Root Property Group" at bounding box center [262, 133] width 116 height 13
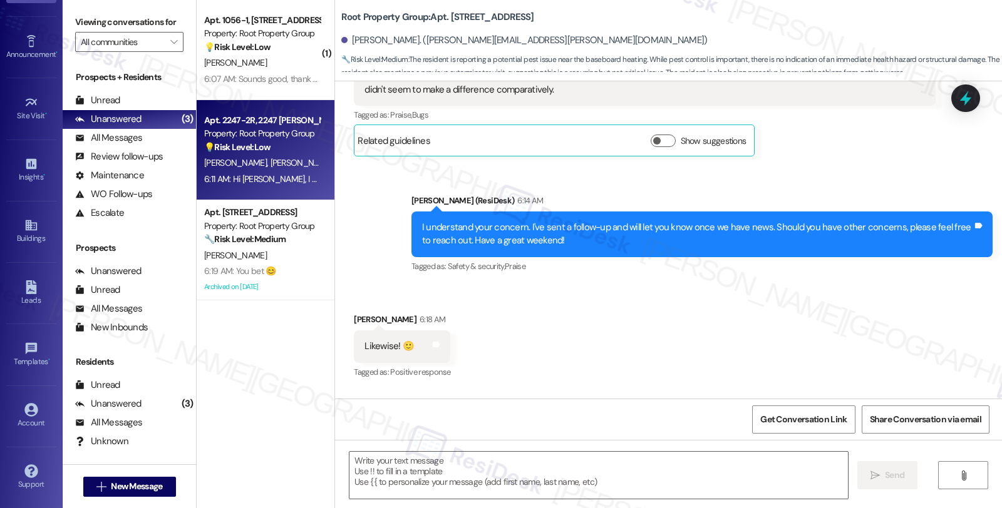
type textarea "Fetching suggested responses. Please feel free to read through the conversation…"
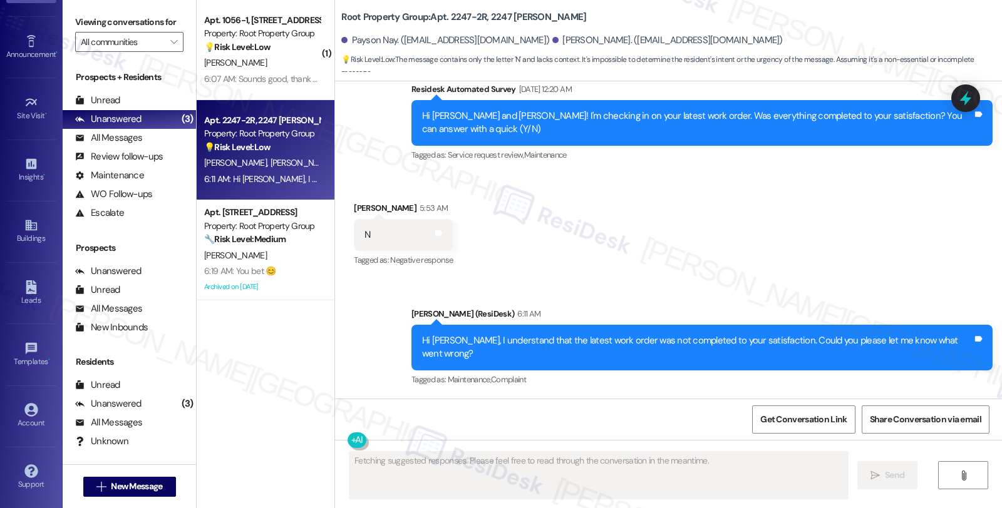
scroll to position [911, 0]
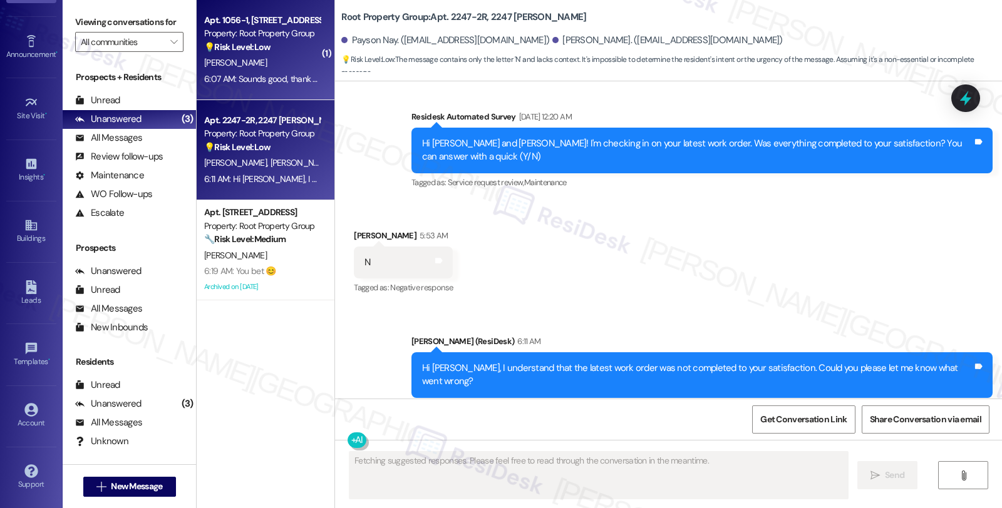
click at [238, 31] on div "Property: Root Property Group" at bounding box center [262, 33] width 116 height 13
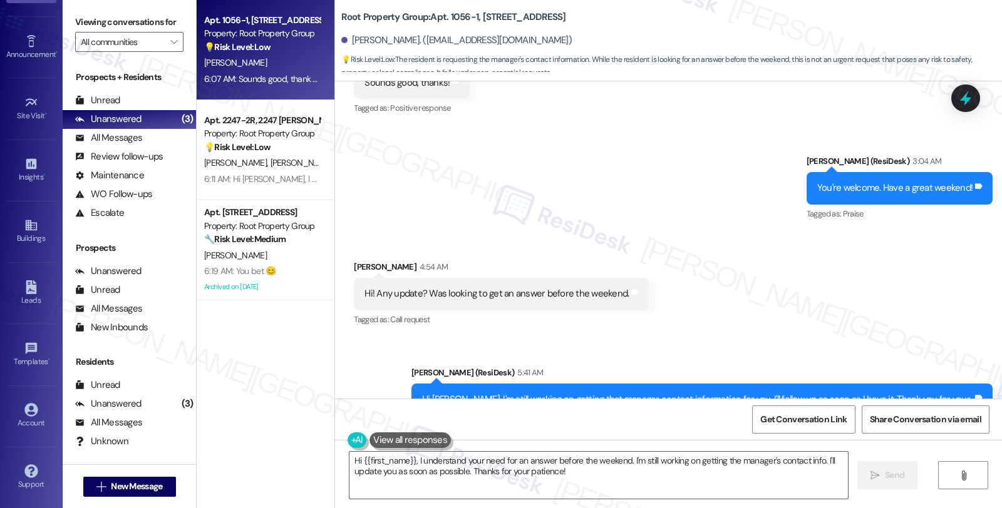
scroll to position [2231, 0]
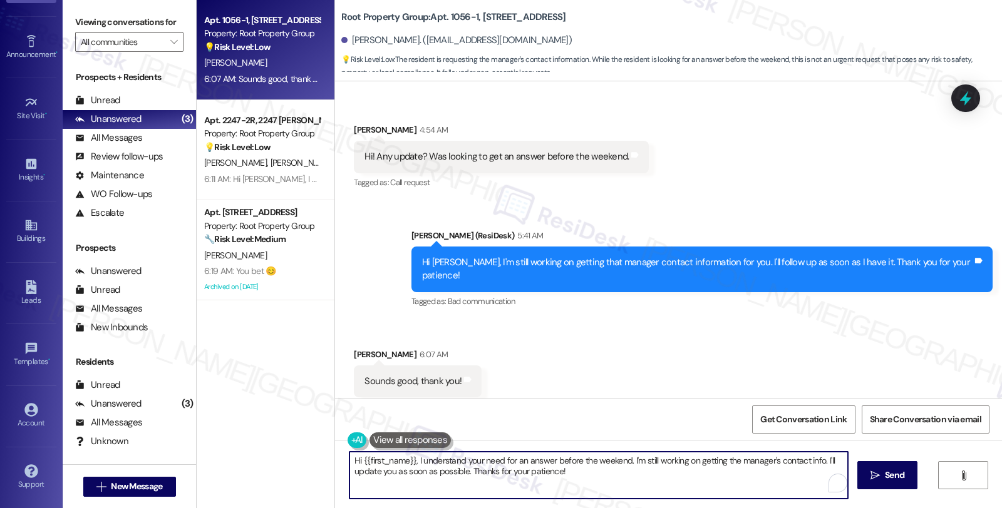
drag, startPoint x: 586, startPoint y: 473, endPoint x: 299, endPoint y: 436, distance: 289.7
click at [299, 436] on div "Apt. 1056-1, 1054-66 W. Cornelia Avenue Property: Root Property Group 💡 Risk Le…" at bounding box center [599, 254] width 805 height 508
type textarea "Anytime!"
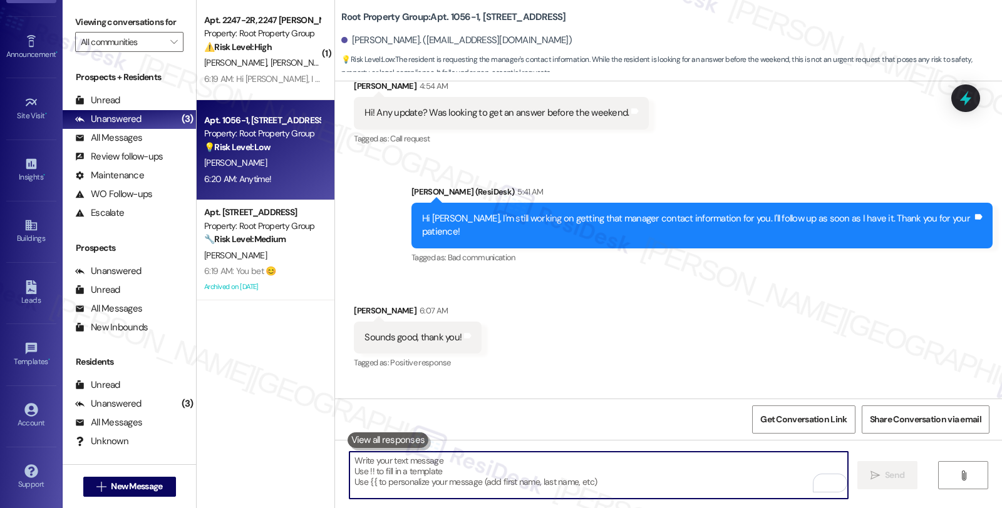
scroll to position [2319, 0]
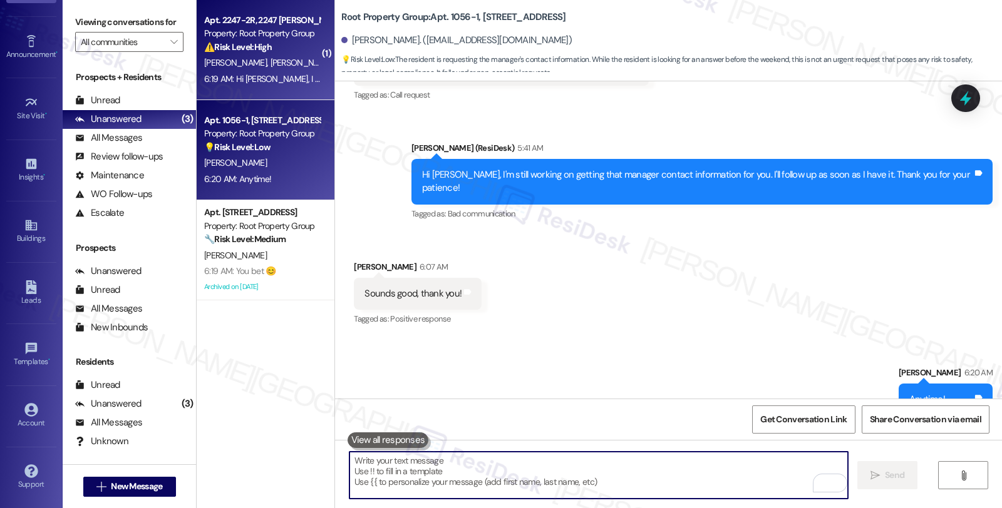
click at [275, 48] on div "⚠️ Risk Level: High The resident reports that the stairs are wobbly and unsafe …" at bounding box center [262, 47] width 116 height 13
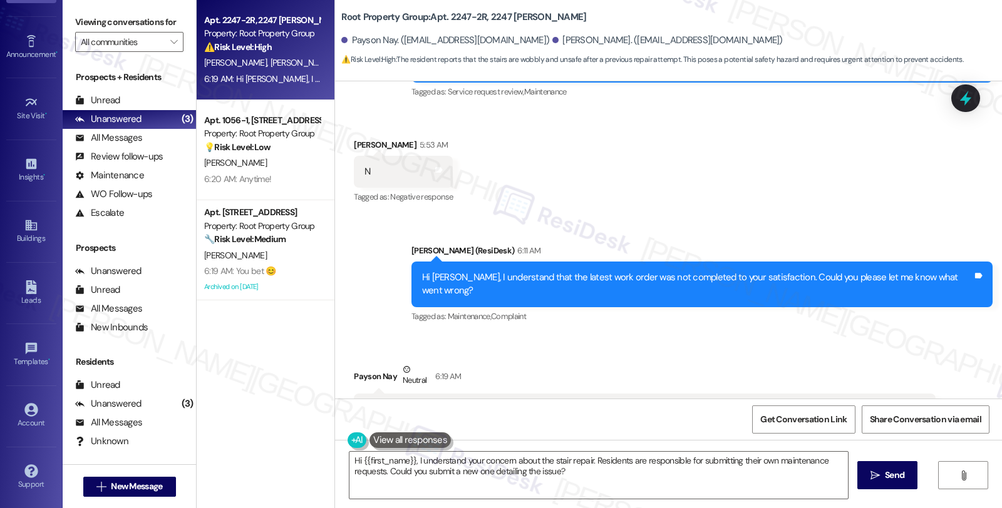
scroll to position [1000, 0]
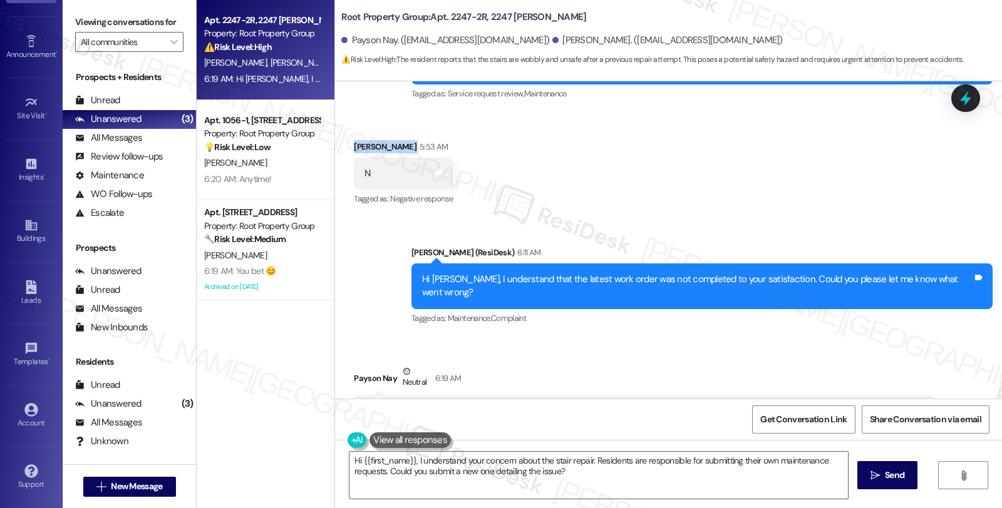
drag, startPoint x: 342, startPoint y: 130, endPoint x: 391, endPoint y: 140, distance: 49.2
click at [391, 140] on div "Received via SMS Carlin Coffey 5:53 AM N Tags and notes Tagged as: Negative res…" at bounding box center [403, 174] width 118 height 87
copy div "[PERSON_NAME]"
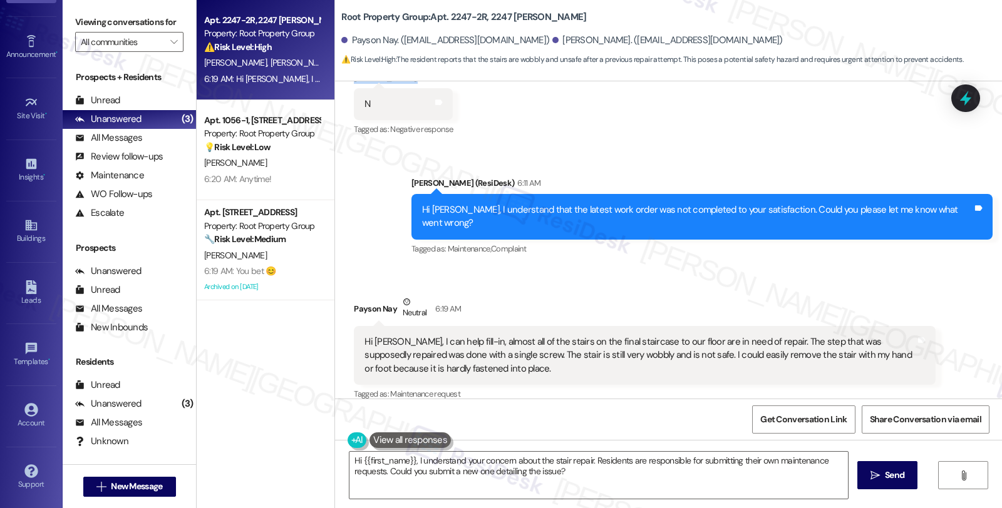
click at [629, 286] on div "Received via SMS Payson Nay Neutral 6:19 AM Hi Sarah, I can help fill-in, almos…" at bounding box center [644, 460] width 600 height 349
click at [628, 267] on div "Received via SMS Payson Nay Neutral 6:19 AM Hi Sarah, I can help fill-in, almos…" at bounding box center [668, 451] width 667 height 368
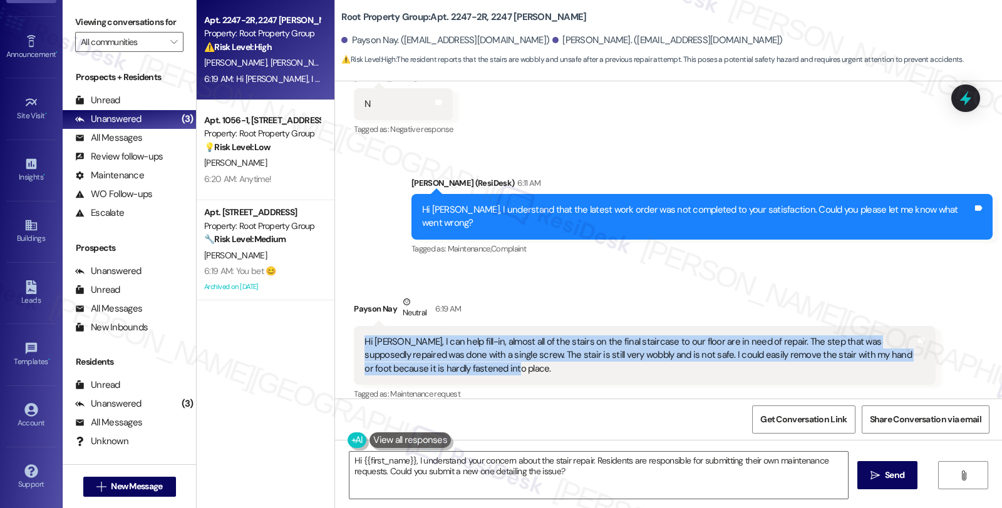
drag, startPoint x: 482, startPoint y: 344, endPoint x: 346, endPoint y: 318, distance: 138.4
click at [354, 326] on div "Hi Sarah, I can help fill-in, almost all of the stairs on the final staircase t…" at bounding box center [644, 355] width 581 height 59
copy div "Hi Sarah, I can help fill-in, almost all of the stairs on the final staircase t…"
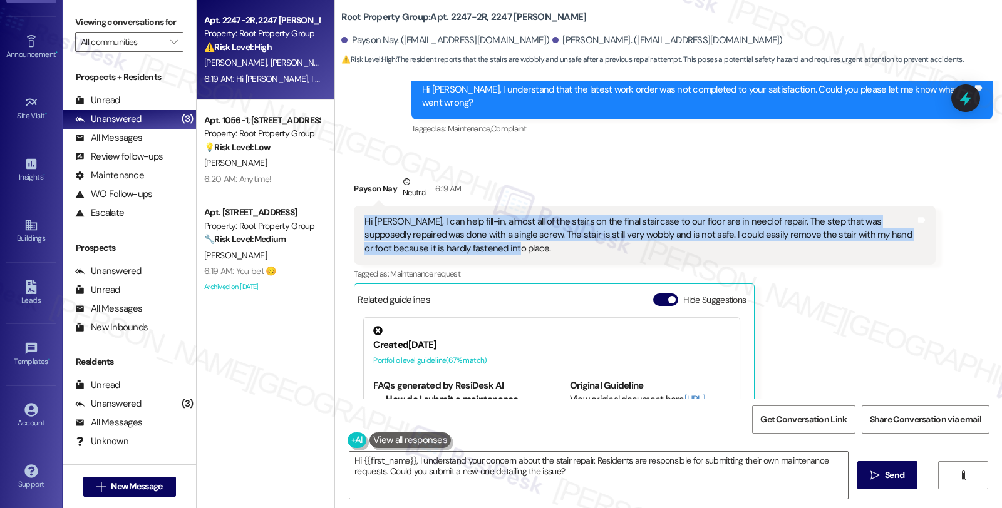
scroll to position [1209, 0]
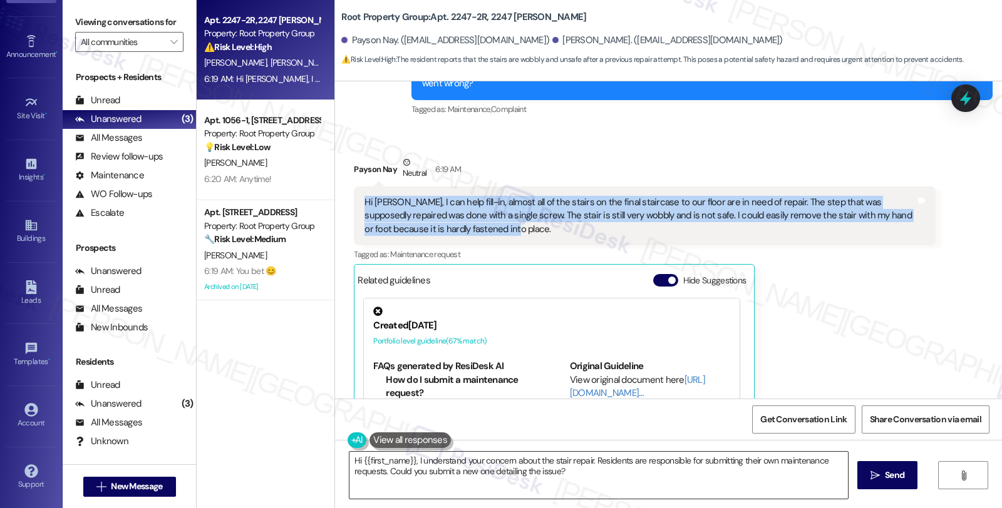
click at [589, 461] on textarea "Hi {{first_name}}, I understand your concern about the stair repair. Residents …" at bounding box center [598, 475] width 498 height 47
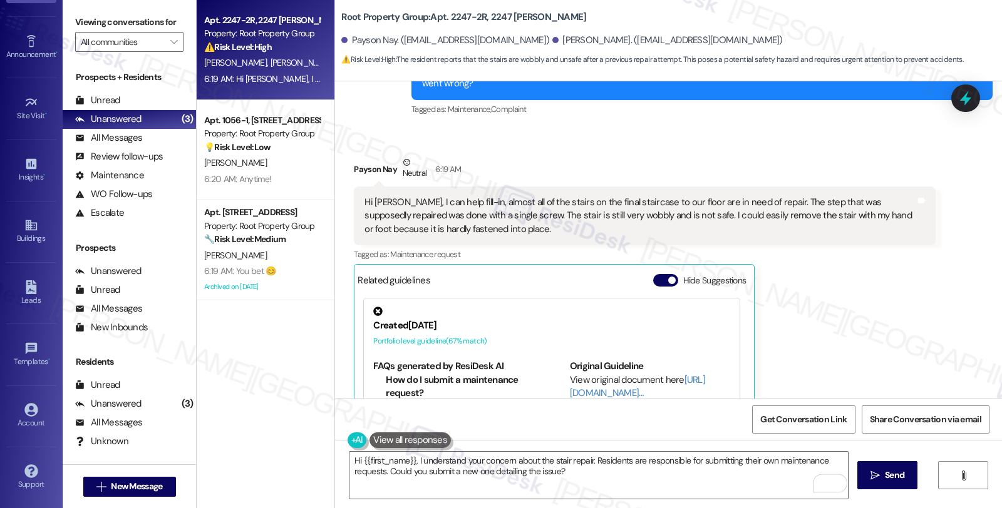
click at [354, 156] on div "Payson Nay Neutral 6:19 AM" at bounding box center [644, 171] width 581 height 31
copy div "Payson"
click at [411, 464] on textarea "Hi {{first_name}}, I understand your concern about the stair repair. Residents …" at bounding box center [598, 475] width 498 height 47
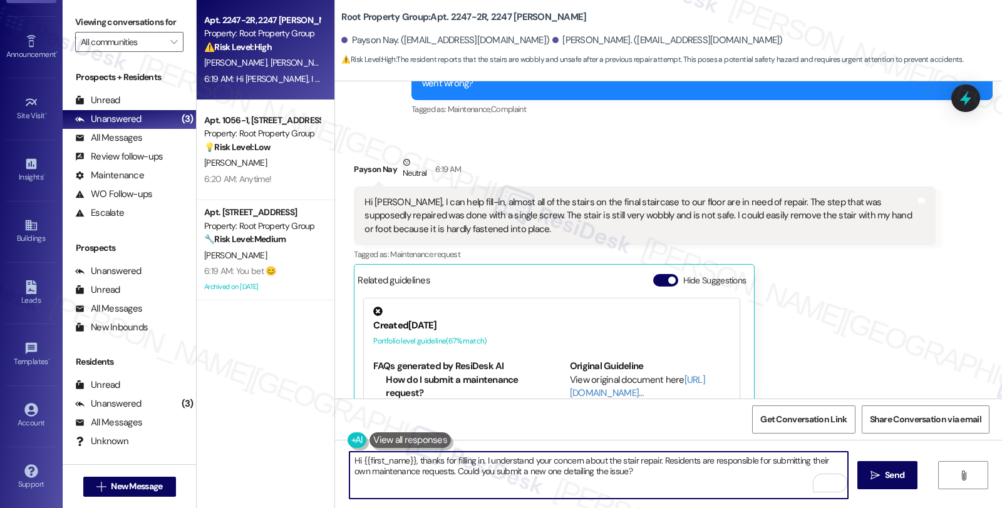
drag, startPoint x: 656, startPoint y: 466, endPoint x: 670, endPoint y: 476, distance: 17.0
click at [670, 476] on textarea "Hi {{first_name}}, thanks for filling in. I understand your concern about the s…" at bounding box center [598, 475] width 498 height 47
click at [778, 461] on textarea "Hi {{first_name}}, thanks for filling in. I understand your concern about the s…" at bounding box center [598, 475] width 498 height 47
paste textarea "back porch stairs"
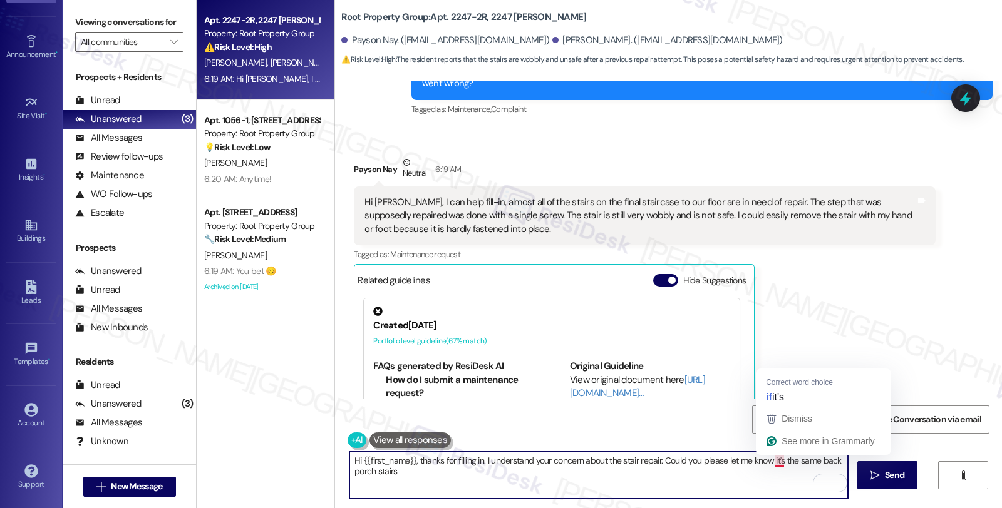
click at [764, 458] on textarea "Hi {{first_name}}, thanks for filling in. I understand your concern about the s…" at bounding box center [598, 475] width 498 height 47
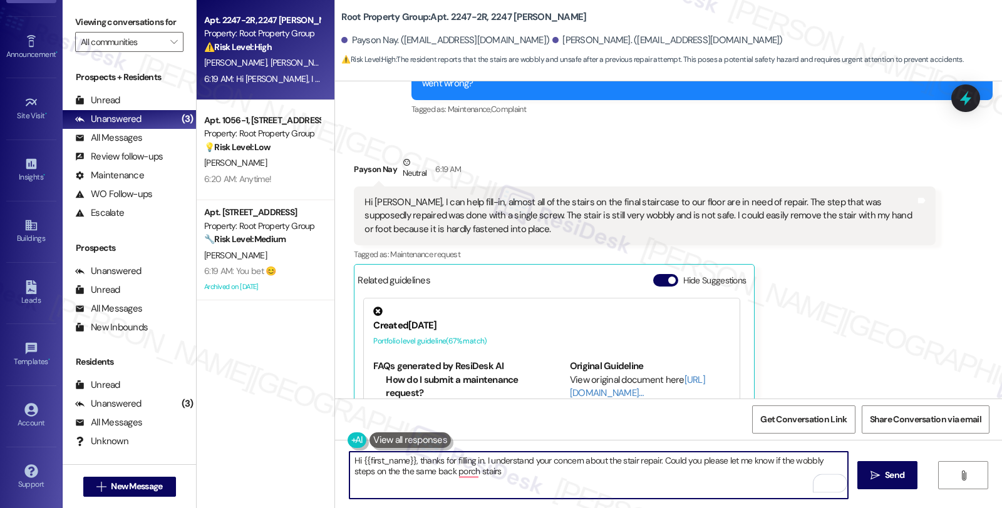
click at [514, 476] on textarea "Hi {{first_name}}, thanks for filling in. I understand your concern about the s…" at bounding box center [598, 475] width 498 height 47
click at [545, 476] on textarea "Hi {{first_name}}, thanks for filling in. I understand your concern about the s…" at bounding box center [598, 475] width 498 height 47
type textarea "Hi {{first_name}}, thanks for filling in. I understand your concern about the s…"
click at [872, 469] on span " Send" at bounding box center [887, 475] width 39 height 13
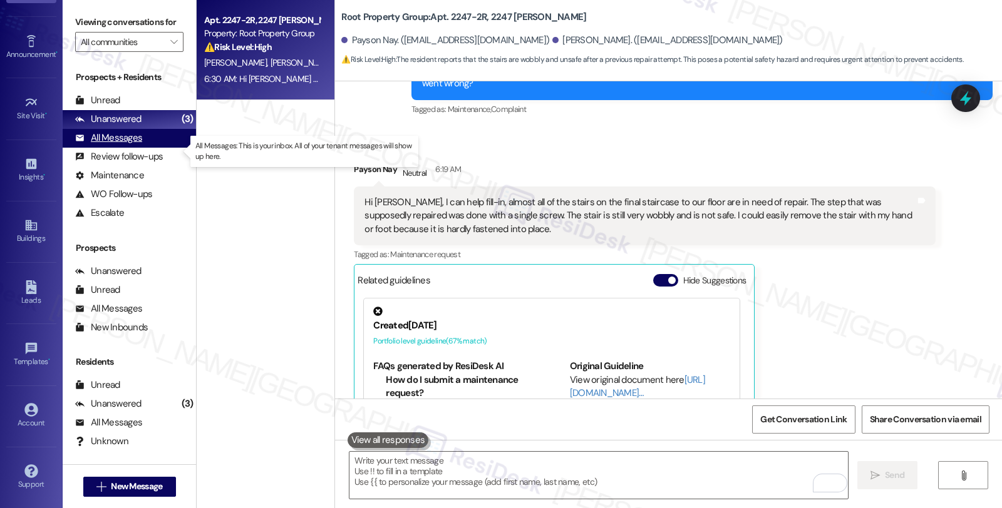
click at [120, 145] on div "All Messages" at bounding box center [108, 137] width 67 height 13
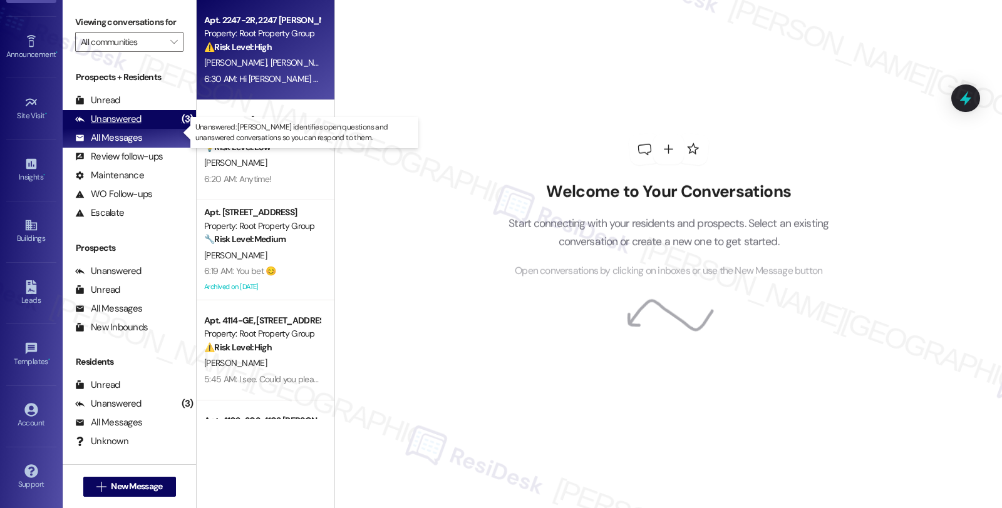
click at [122, 126] on div "Unanswered" at bounding box center [108, 119] width 66 height 13
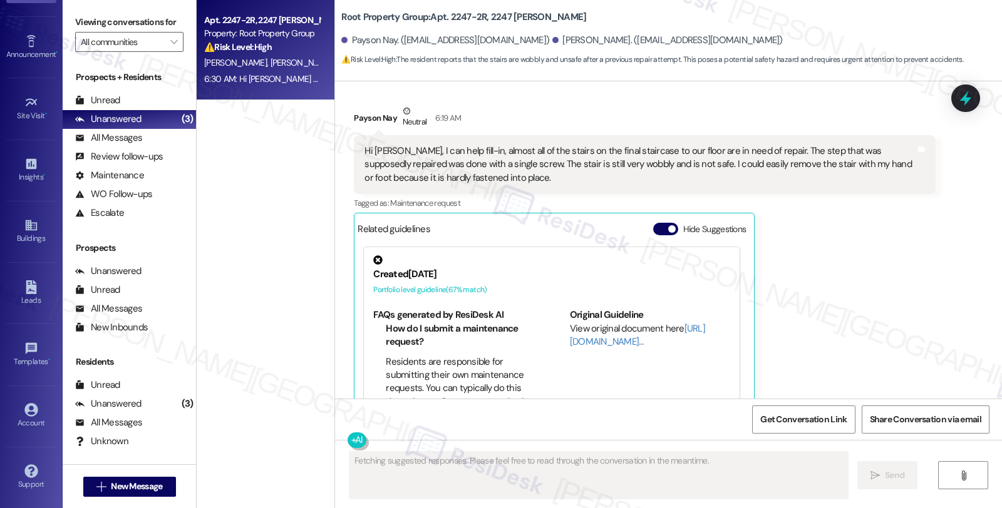
scroll to position [1278, 0]
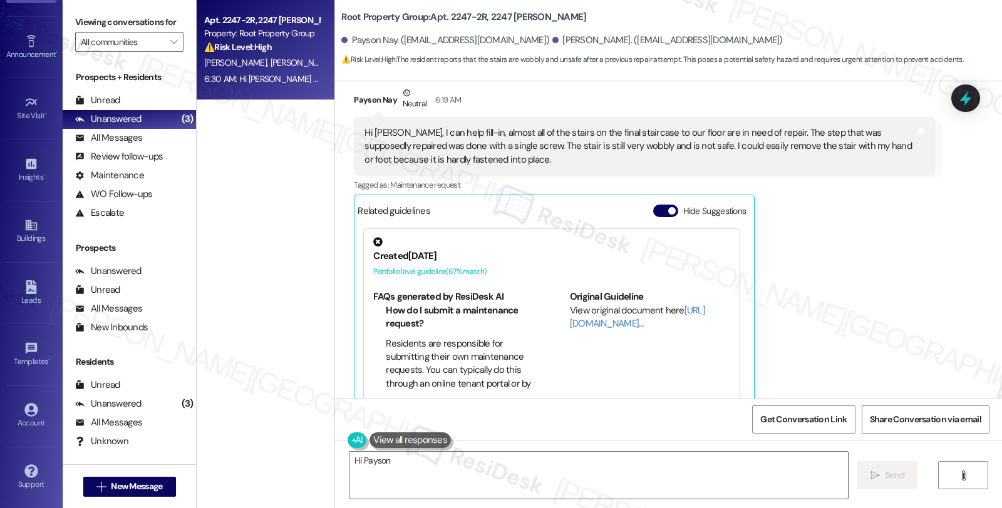
type textarea "Hi Payson"
